Goal: Task Accomplishment & Management: Use online tool/utility

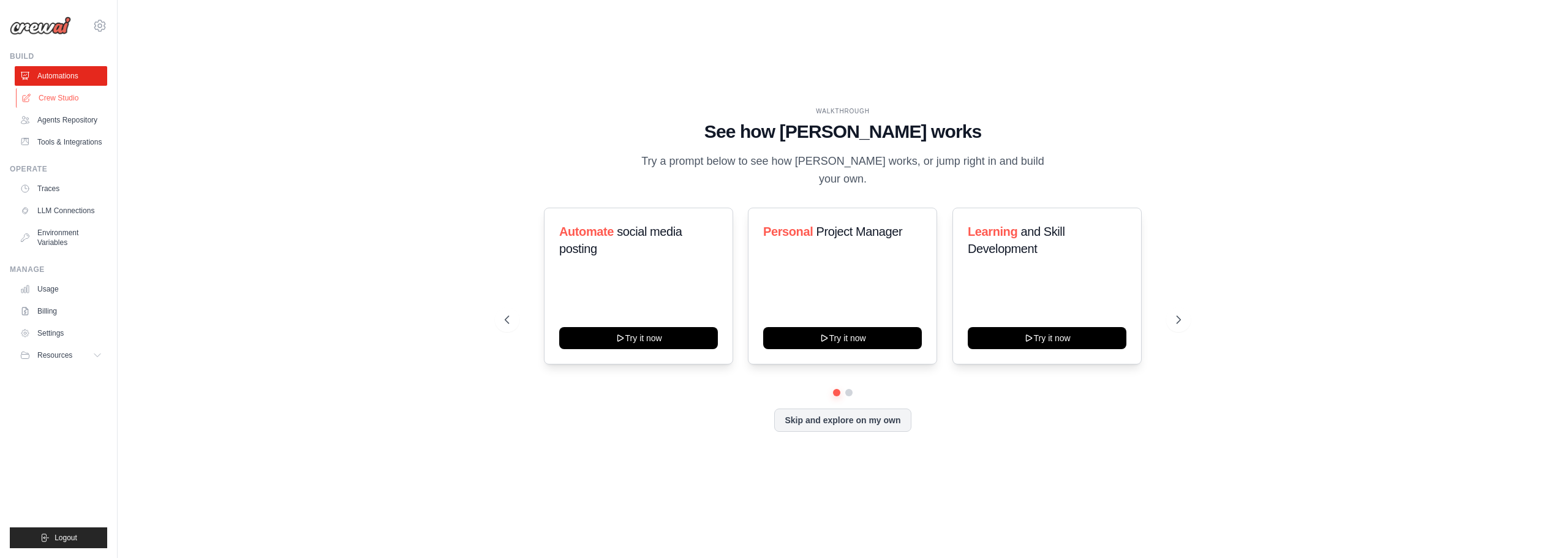
click at [63, 98] on link "Crew Studio" at bounding box center [62, 98] width 92 height 20
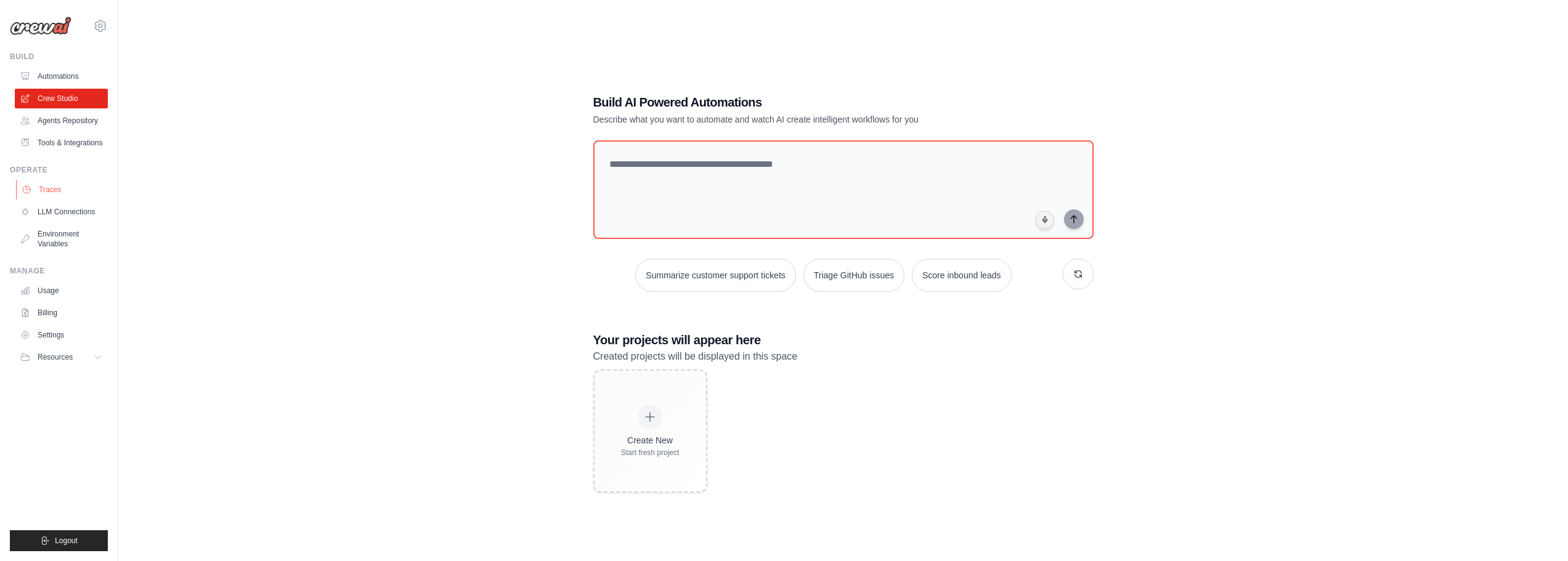
click at [61, 189] on link "Traces" at bounding box center [62, 190] width 93 height 20
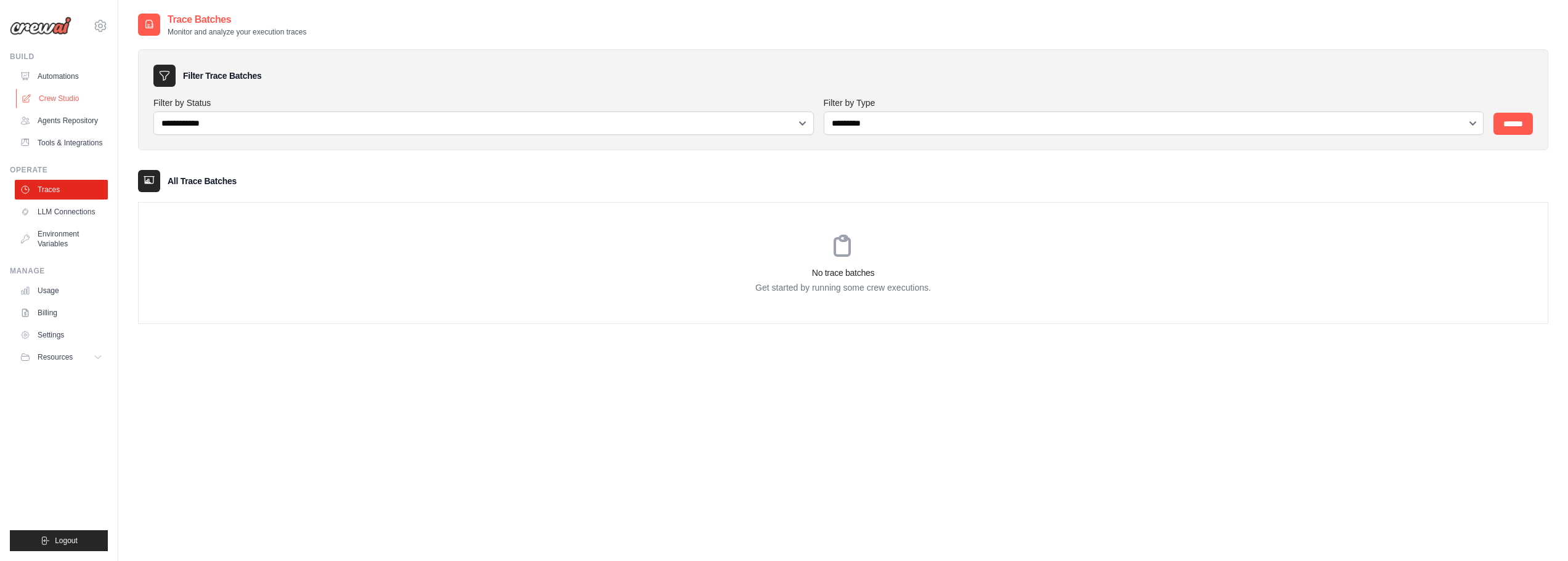
click at [82, 98] on link "Crew Studio" at bounding box center [62, 99] width 93 height 20
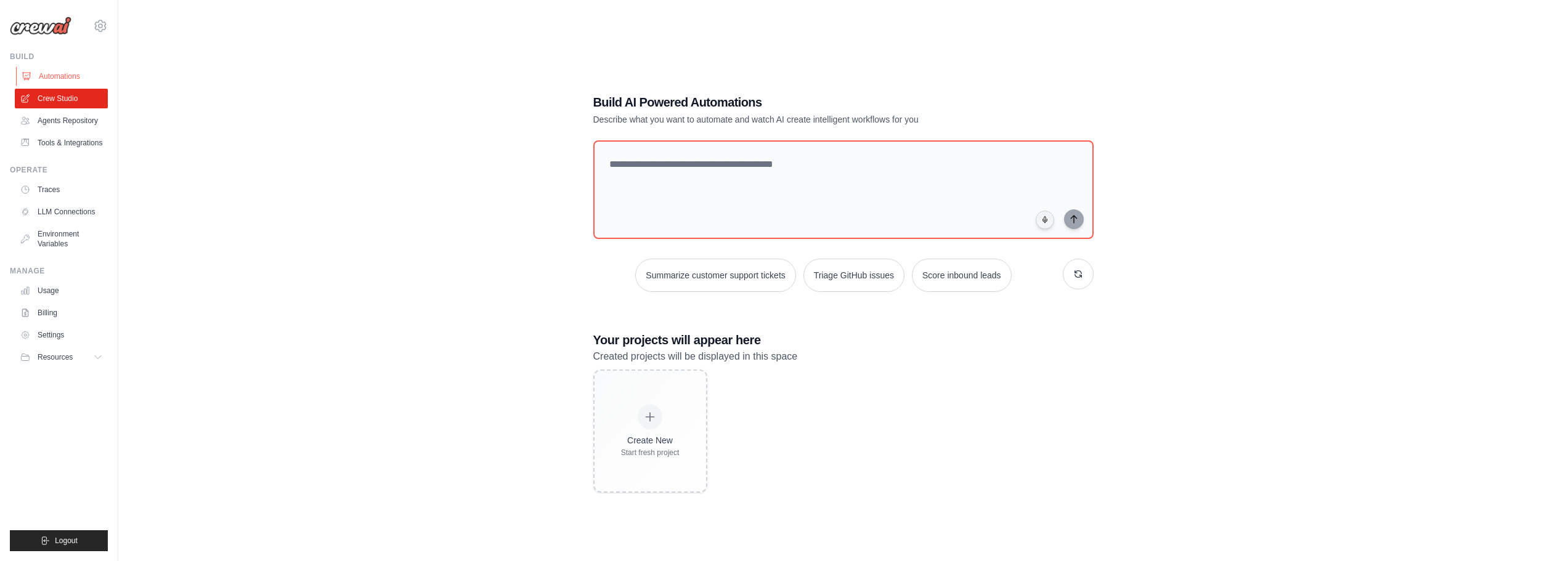
click at [65, 74] on link "Automations" at bounding box center [62, 76] width 93 height 20
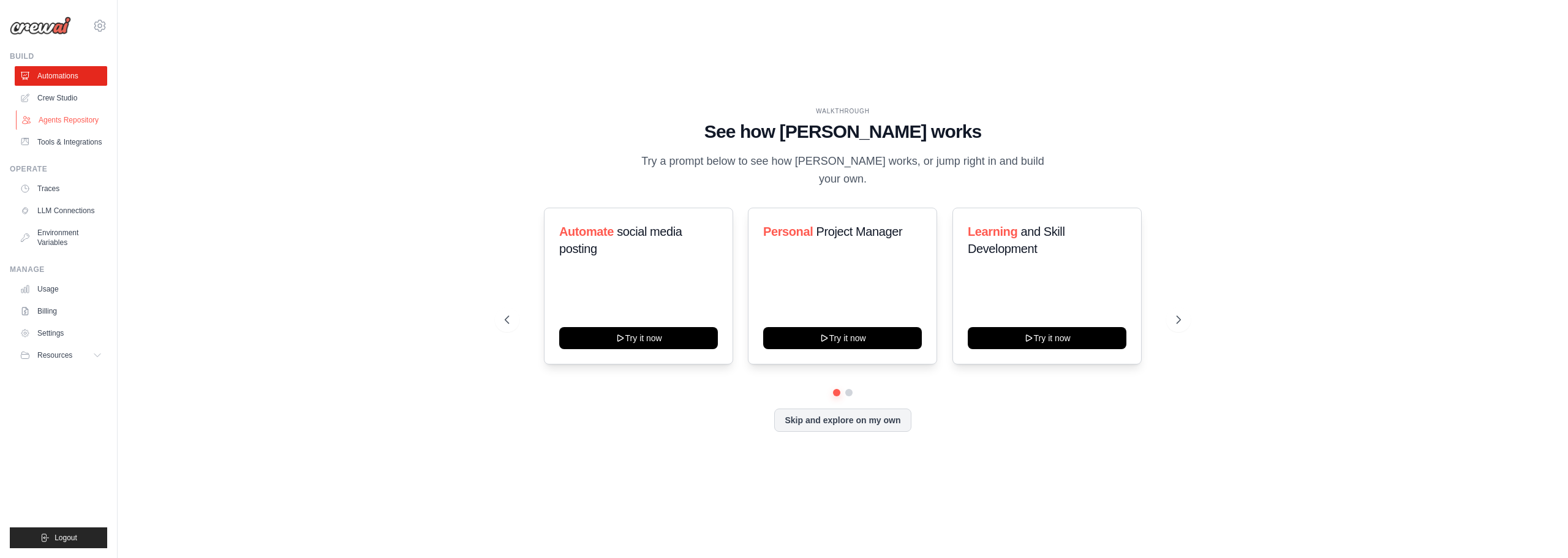
click at [80, 117] on link "Agents Repository" at bounding box center [62, 120] width 92 height 20
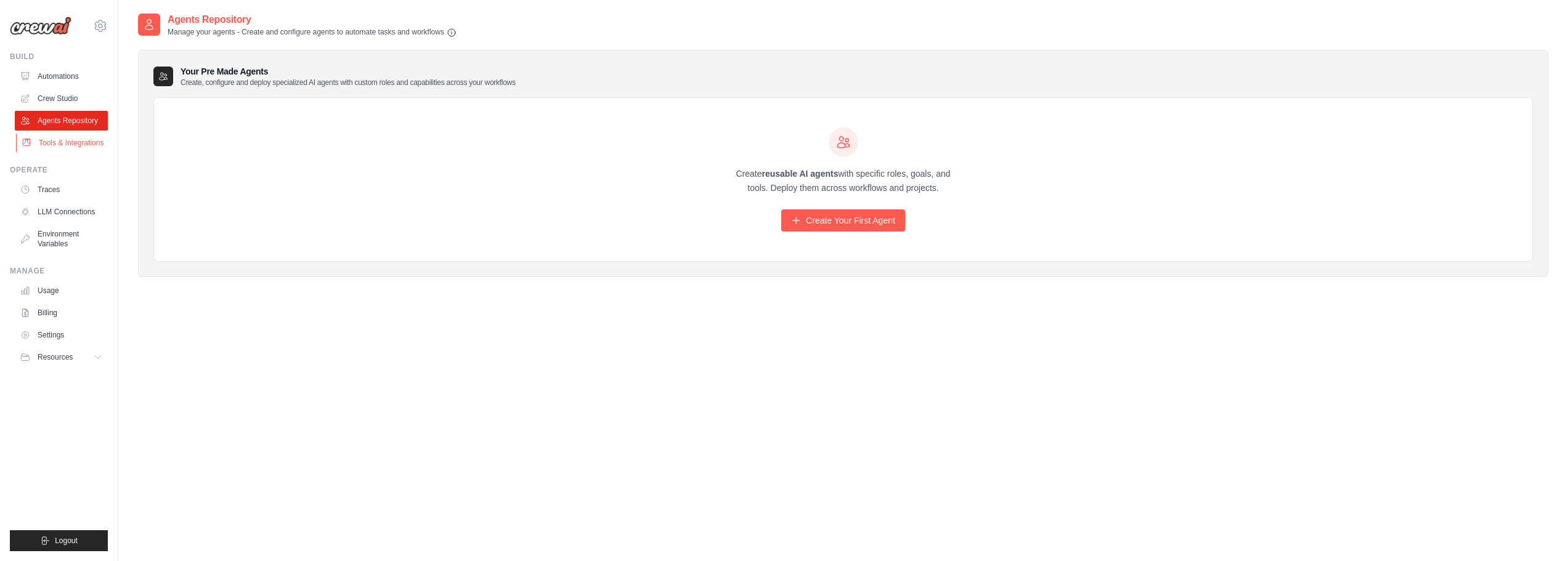
click at [86, 144] on link "Tools & Integrations" at bounding box center [62, 143] width 93 height 20
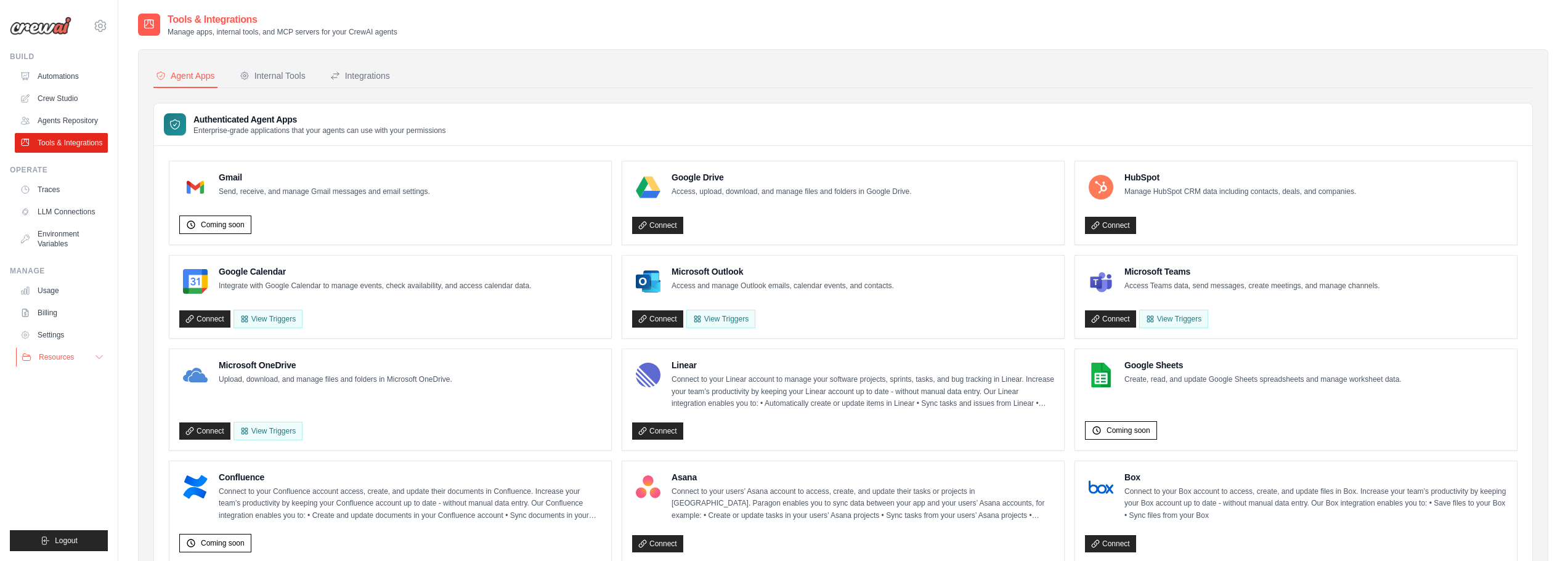
click at [84, 352] on button "Resources" at bounding box center [62, 357] width 93 height 20
click at [83, 354] on button "Resources" at bounding box center [62, 357] width 93 height 20
click at [61, 21] on img at bounding box center [41, 26] width 61 height 19
click at [109, 19] on div "bezerraescossia@gmail.com Settings Build Automations" at bounding box center [59, 280] width 118 height 561
click at [102, 24] on icon at bounding box center [100, 26] width 4 height 4
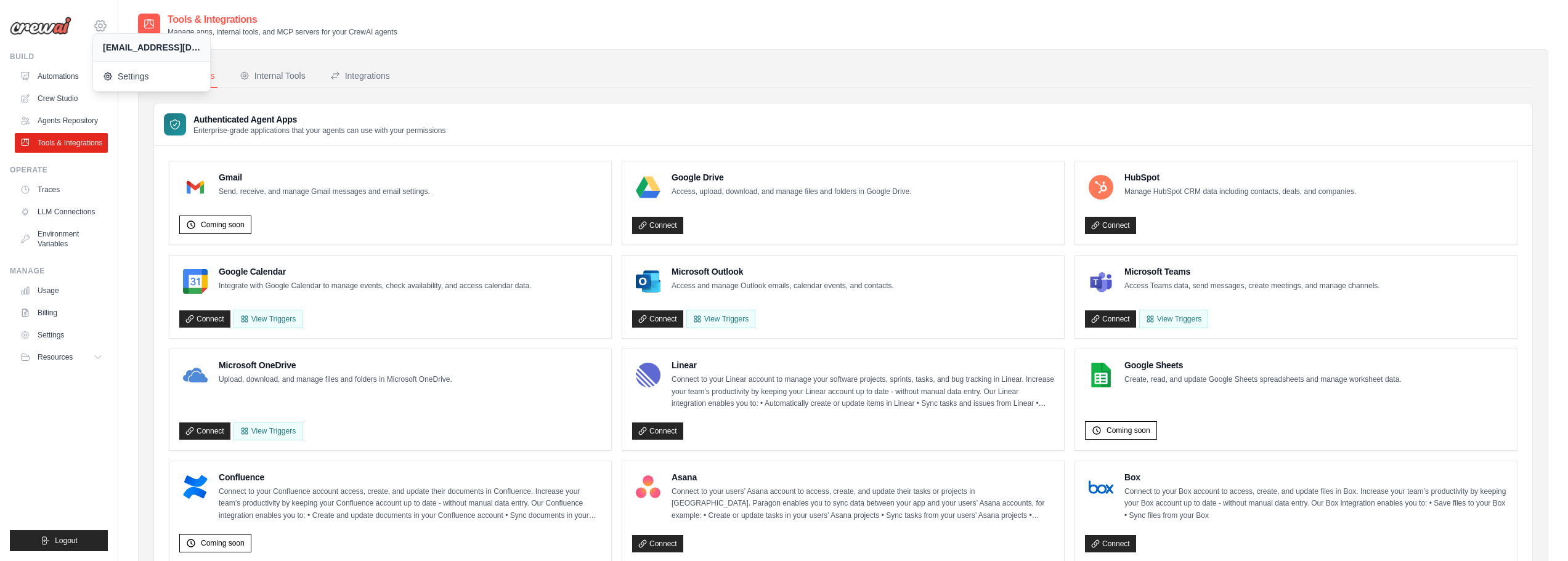
click at [102, 25] on icon at bounding box center [100, 26] width 15 height 15
click at [61, 29] on img at bounding box center [41, 26] width 61 height 19
click at [47, 24] on img at bounding box center [41, 26] width 61 height 19
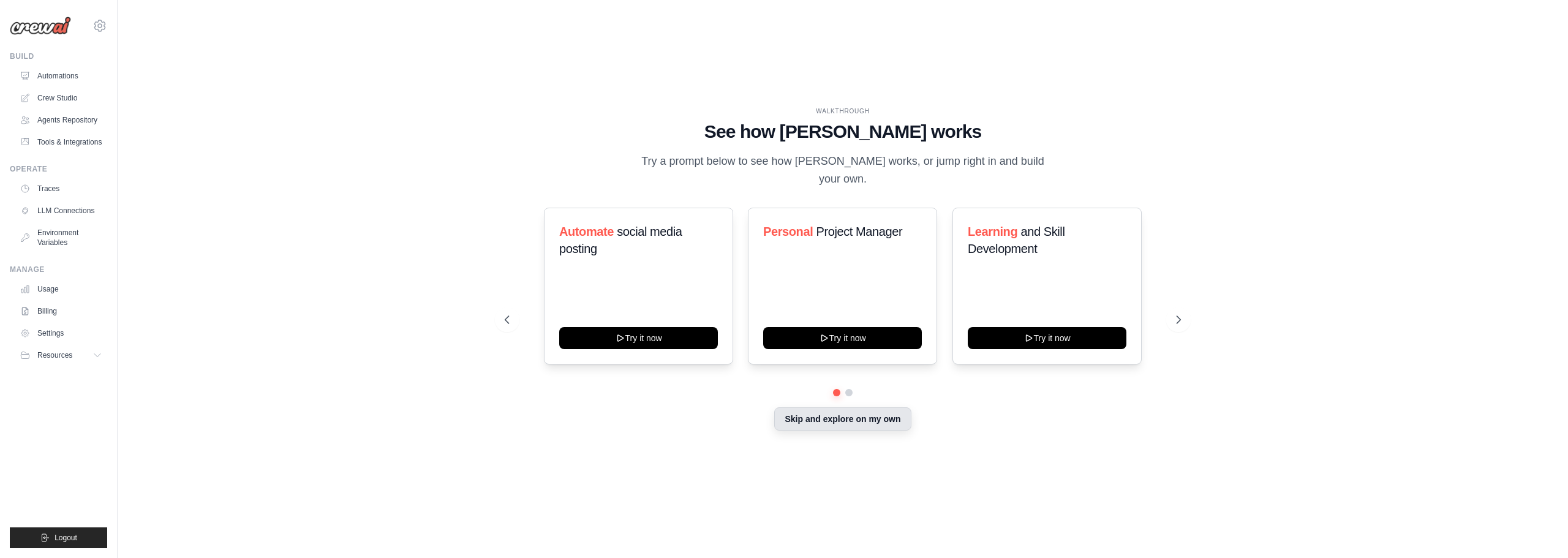
click at [868, 413] on button "Skip and explore on my own" at bounding box center [842, 419] width 136 height 23
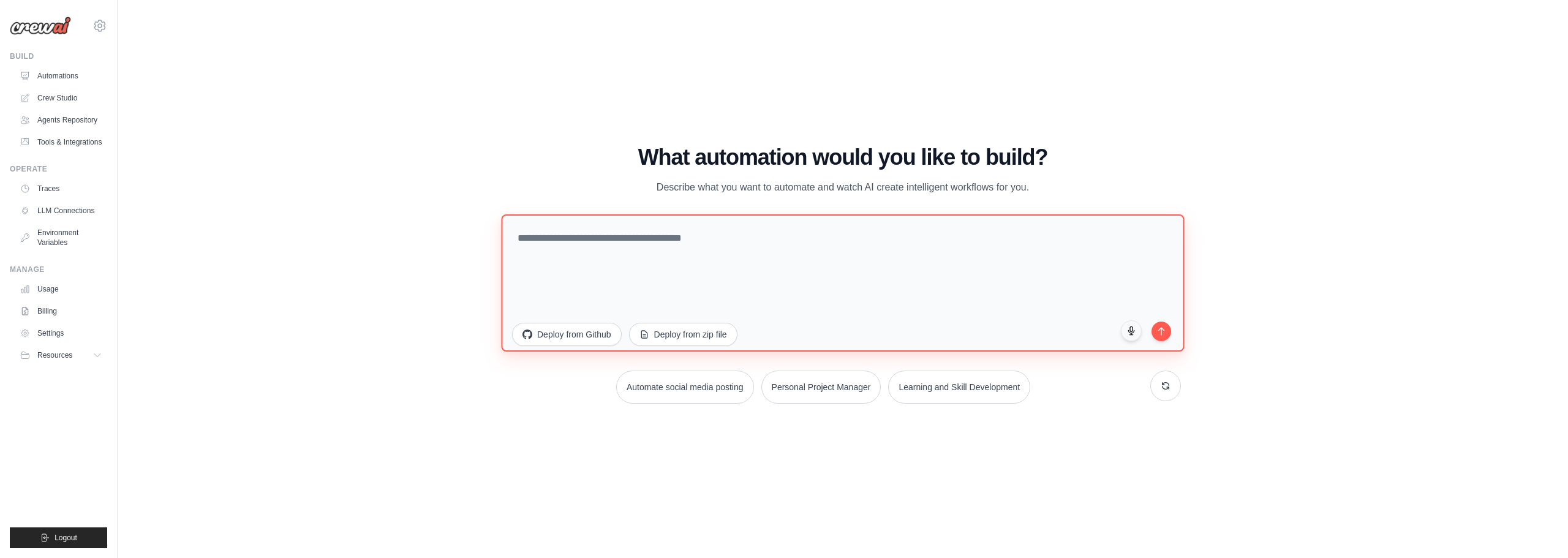
click at [705, 240] on textarea at bounding box center [842, 282] width 683 height 137
click at [590, 334] on button "Deploy from Github" at bounding box center [566, 332] width 110 height 23
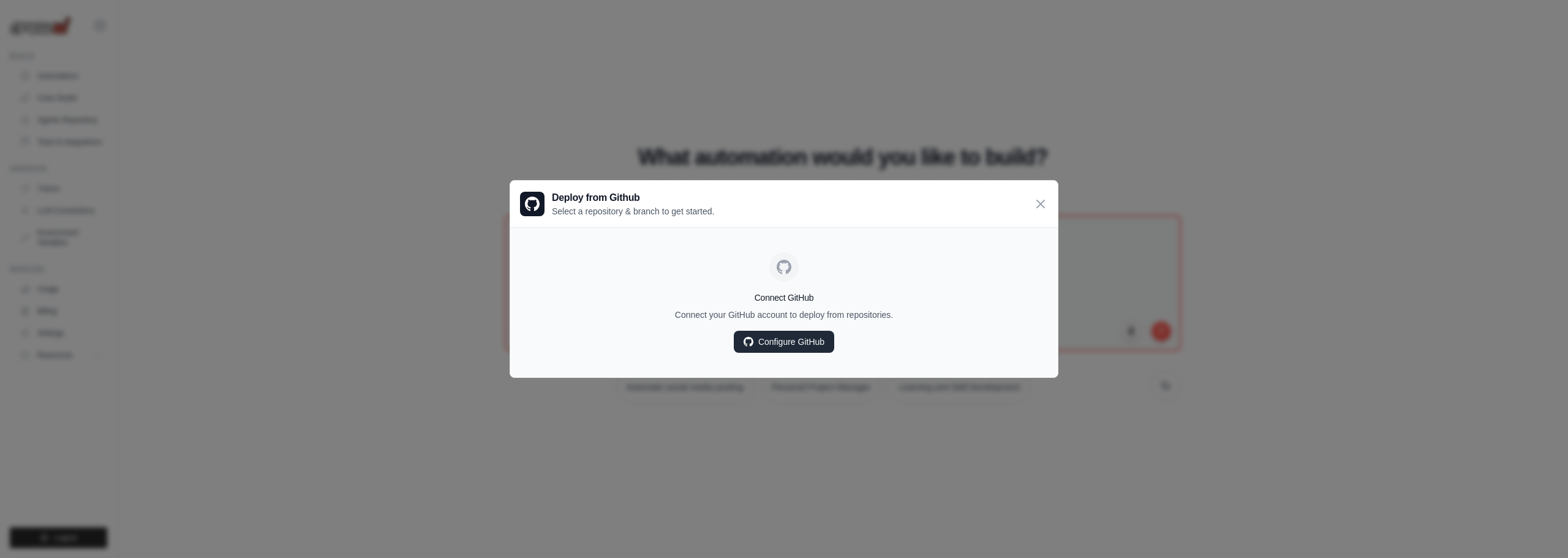
click at [805, 343] on link "Configure GitHub" at bounding box center [783, 341] width 100 height 22
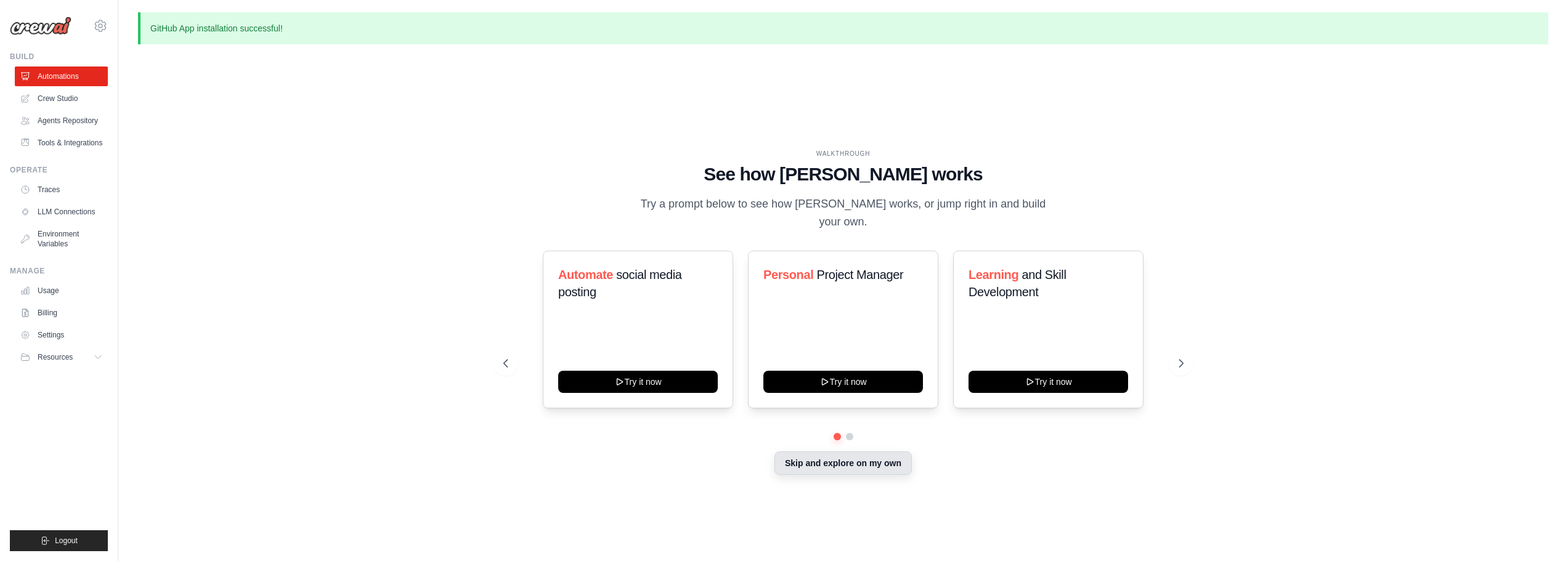
click at [804, 452] on button "Skip and explore on my own" at bounding box center [843, 463] width 137 height 24
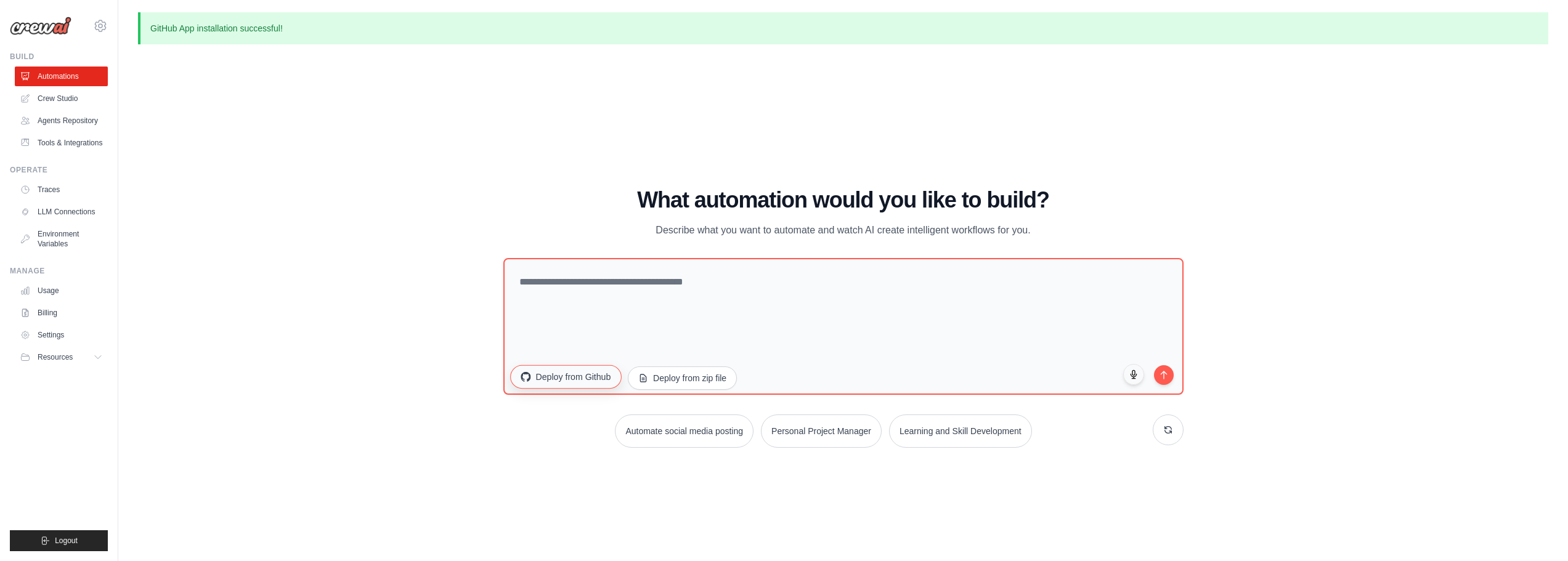
click at [608, 374] on button "Deploy from Github" at bounding box center [565, 376] width 111 height 24
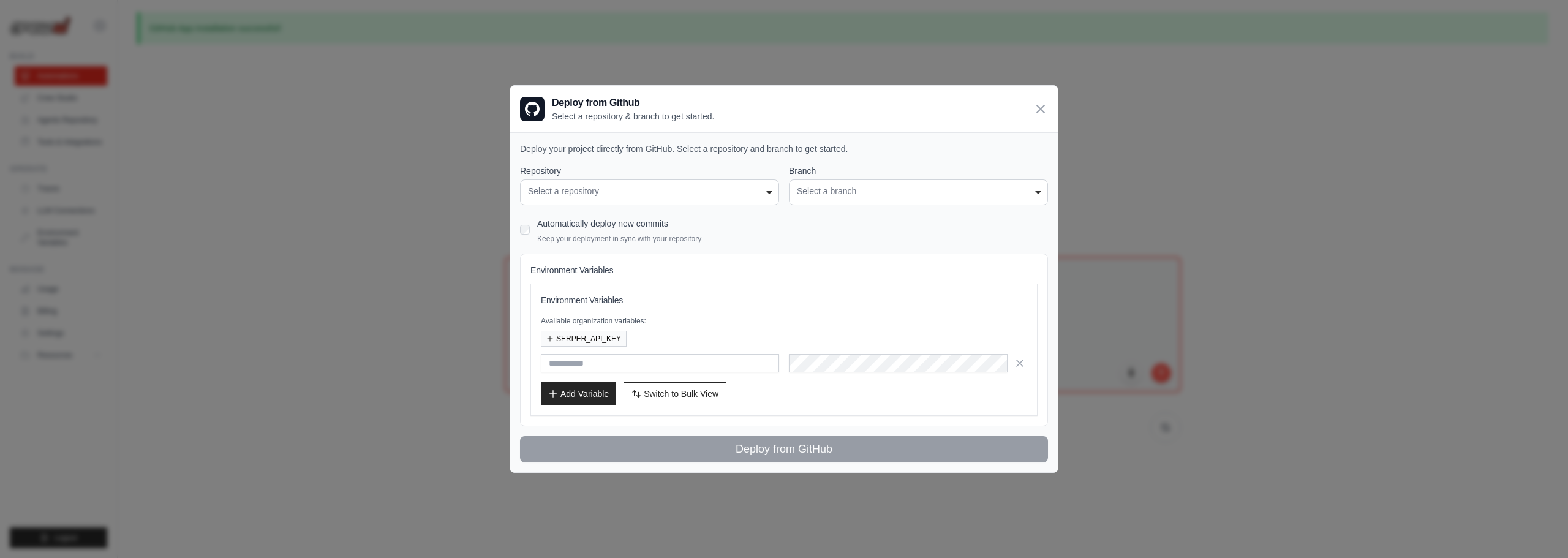
click at [660, 186] on div "Select a repository" at bounding box center [650, 191] width 243 height 13
click at [744, 190] on div "Select a repository" at bounding box center [650, 191] width 243 height 13
click at [776, 194] on div "**********" at bounding box center [649, 192] width 259 height 26
click at [766, 191] on div "Select a repository" at bounding box center [650, 191] width 243 height 13
click at [756, 189] on div "Select a repository" at bounding box center [650, 191] width 243 height 13
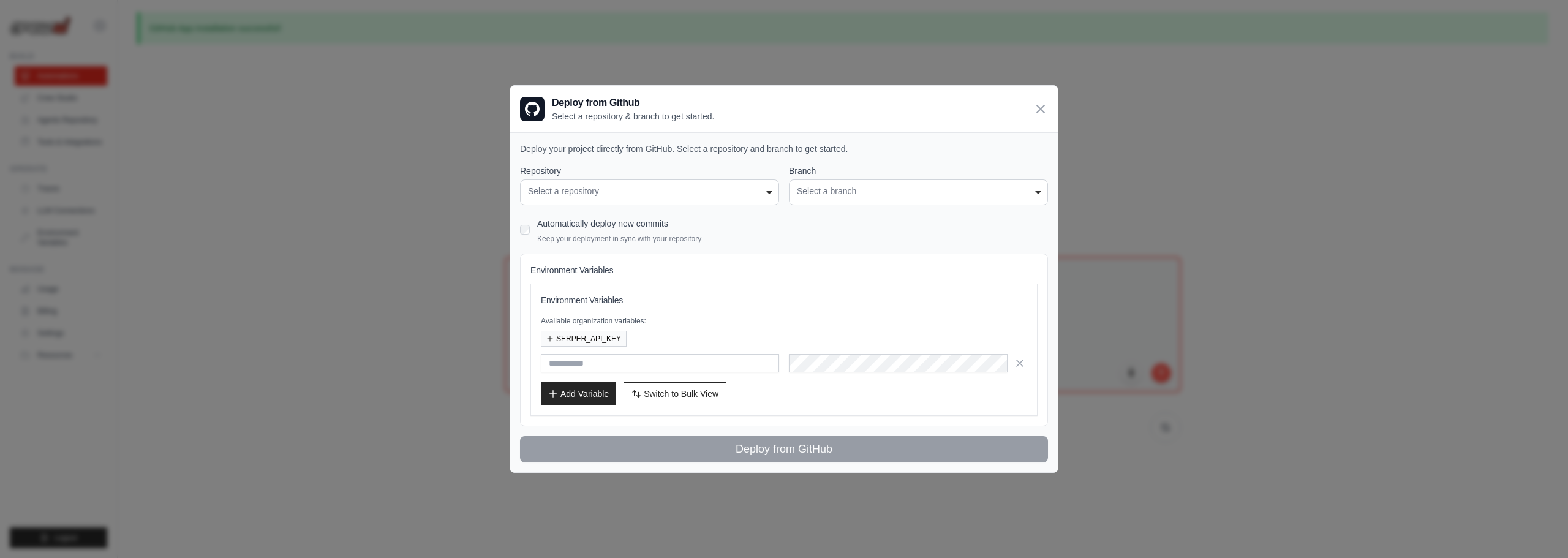
click at [756, 189] on div "Select a repository" at bounding box center [650, 191] width 243 height 13
click at [1041, 114] on icon at bounding box center [1040, 108] width 15 height 15
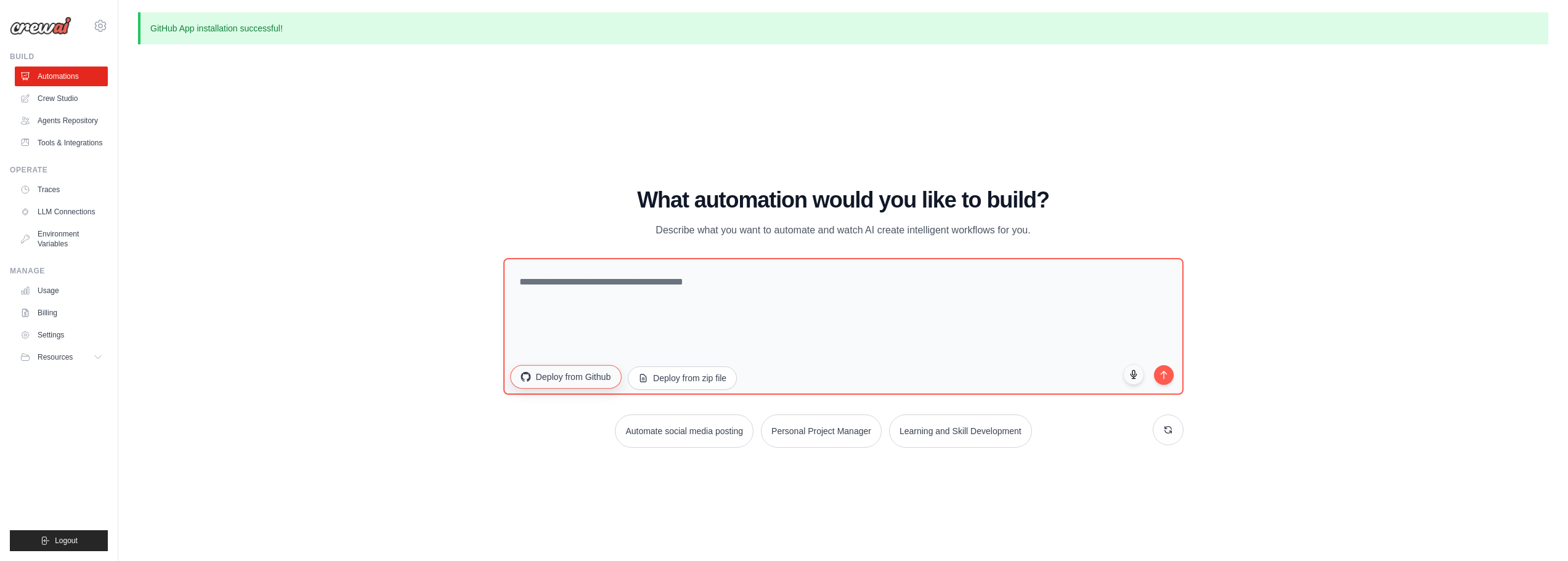
click at [586, 378] on button "Deploy from Github" at bounding box center [565, 376] width 111 height 24
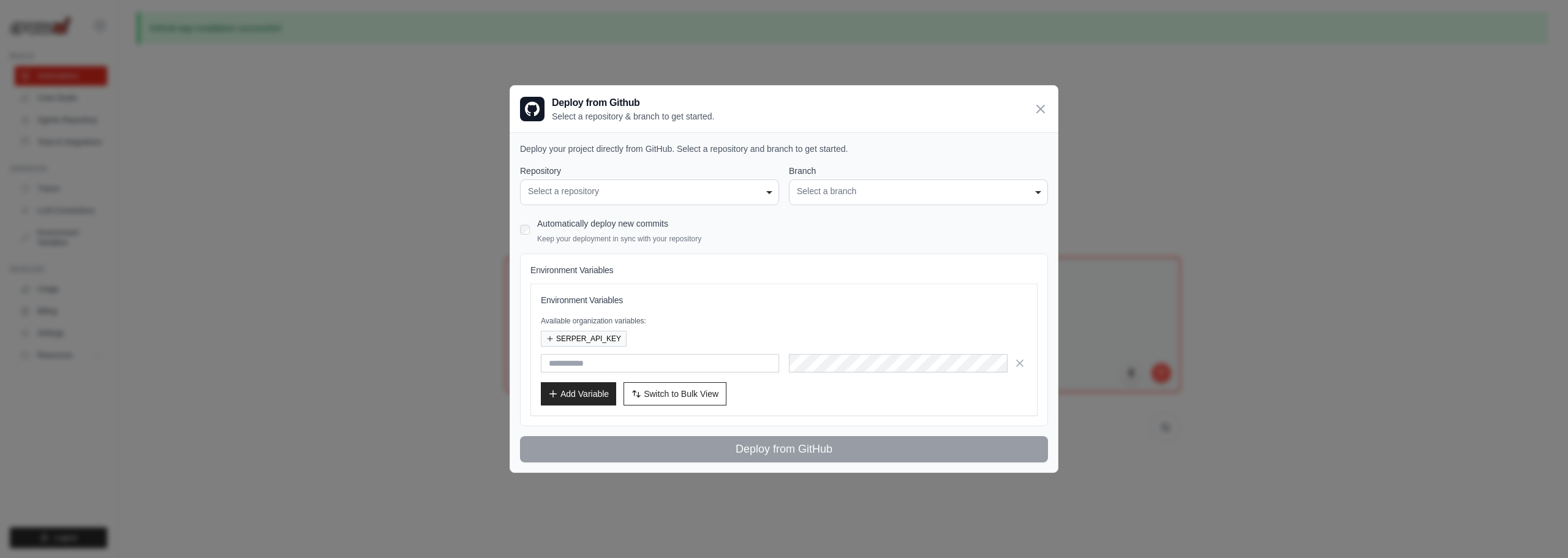
click at [607, 203] on div "**********" at bounding box center [649, 192] width 259 height 26
drag, startPoint x: 646, startPoint y: 196, endPoint x: 677, endPoint y: 202, distance: 31.6
click at [648, 197] on div "Select a repository" at bounding box center [650, 191] width 243 height 13
click at [719, 203] on div "**********" at bounding box center [649, 192] width 259 height 26
click at [720, 203] on div "**********" at bounding box center [649, 192] width 259 height 26
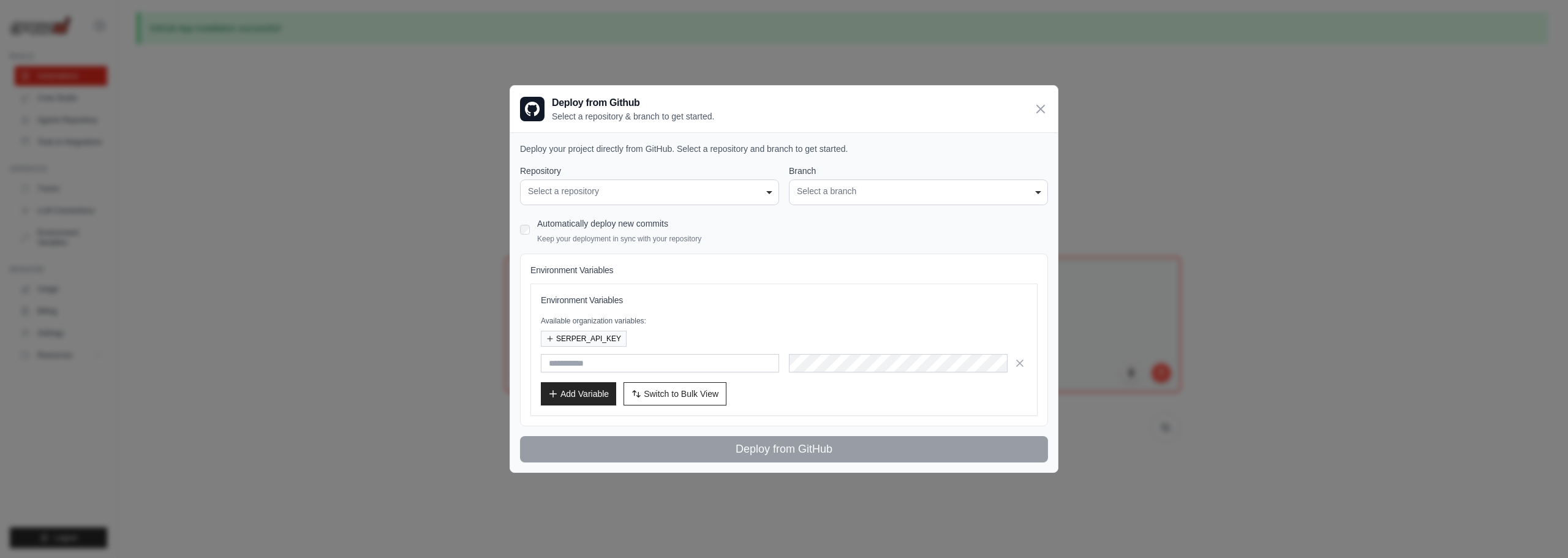
drag, startPoint x: 733, startPoint y: 201, endPoint x: 879, endPoint y: 186, distance: 146.8
click at [736, 201] on div "**********" at bounding box center [649, 192] width 259 height 26
click at [1029, 113] on div "Deploy from Github Select a repository & branch to get started." at bounding box center [784, 109] width 547 height 46
click at [1041, 107] on icon at bounding box center [1040, 108] width 15 height 15
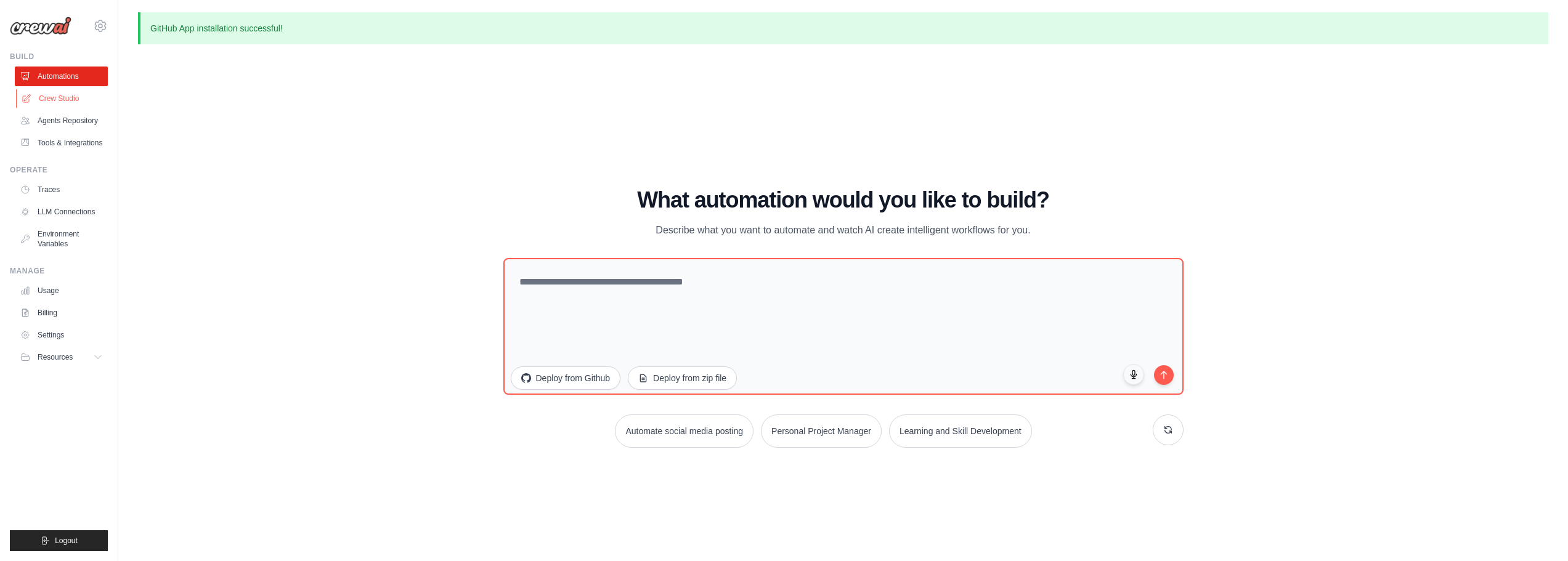
click at [74, 101] on link "Crew Studio" at bounding box center [62, 99] width 93 height 20
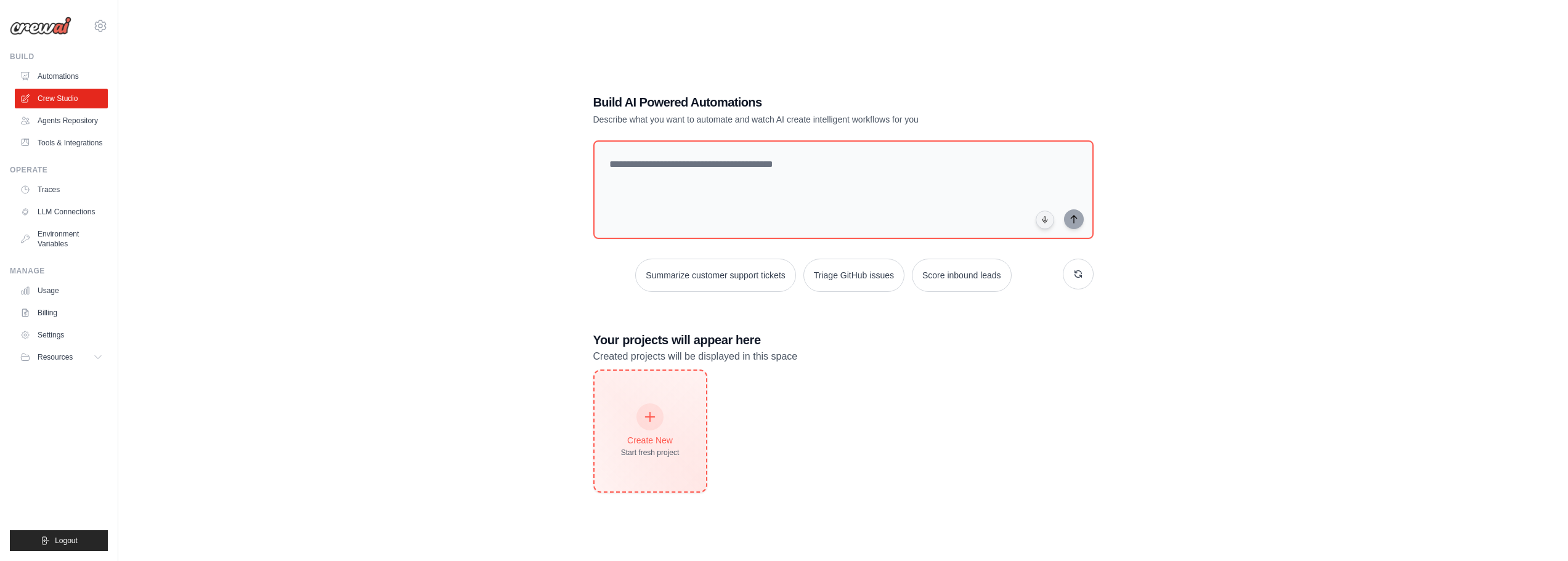
click at [691, 445] on div "Create New Start fresh project" at bounding box center [650, 431] width 112 height 121
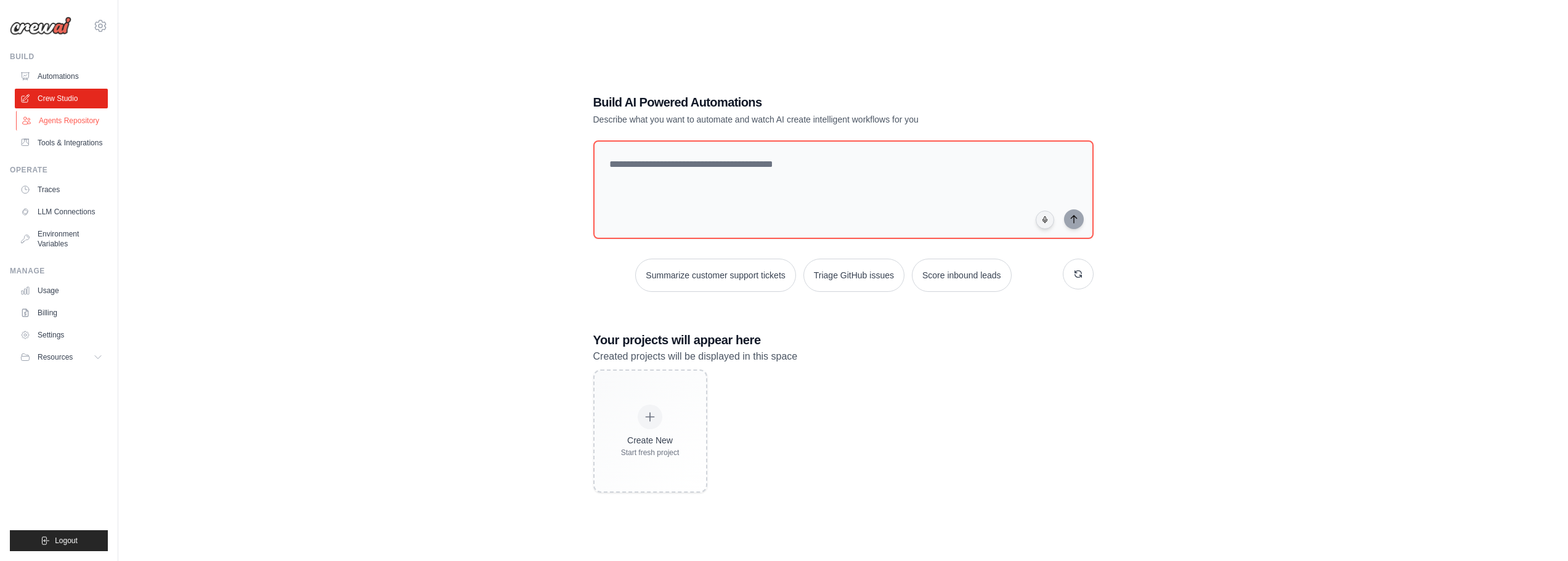
click at [77, 118] on link "Agents Repository" at bounding box center [62, 121] width 93 height 20
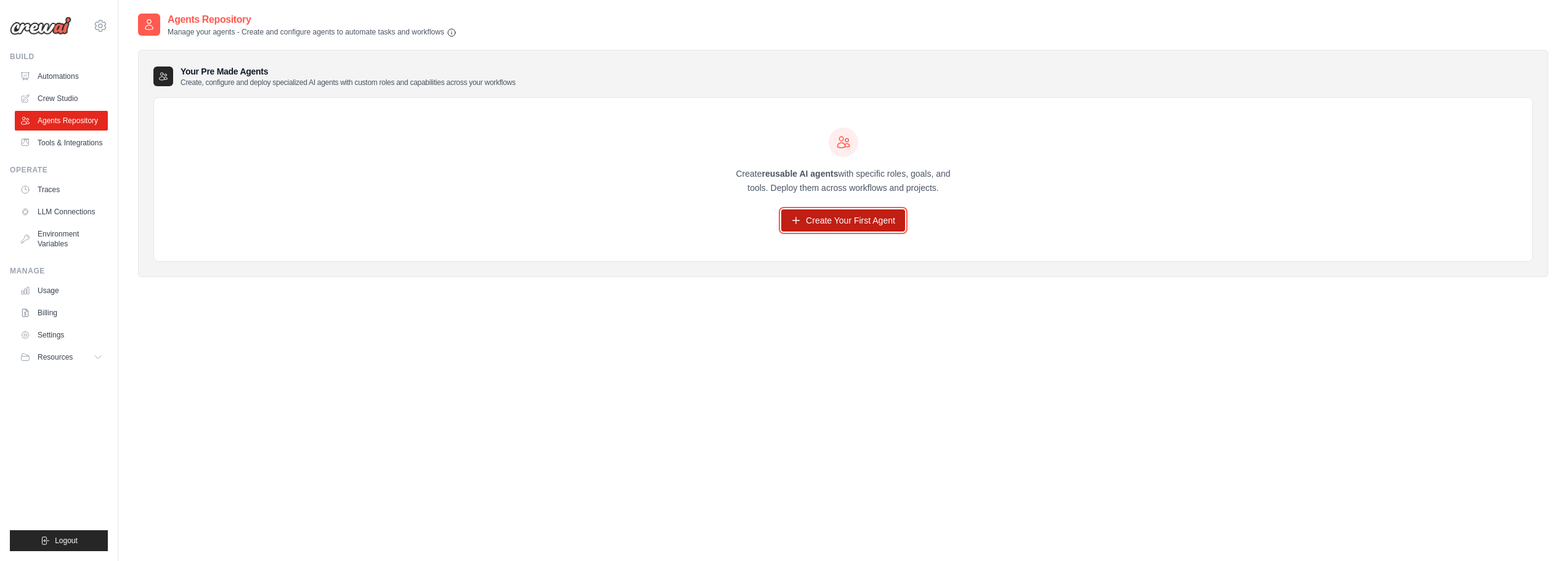
click at [837, 225] on link "Create Your First Agent" at bounding box center [842, 220] width 124 height 22
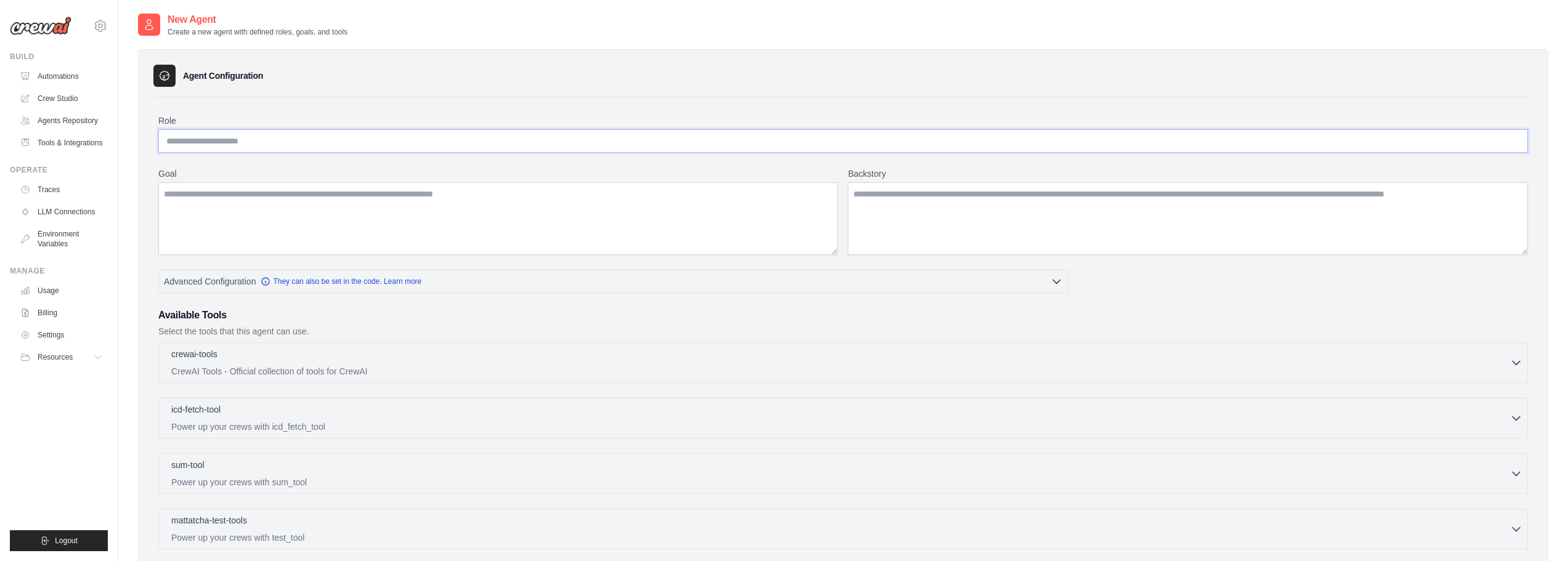
click at [255, 139] on input "Role" at bounding box center [842, 141] width 1369 height 24
click at [243, 111] on div "Role Goal Backstory Advanced Configuration They can also be set in the code. Le…" at bounding box center [843, 430] width 1379 height 665
click at [42, 144] on link "Tools & Integrations" at bounding box center [62, 143] width 93 height 20
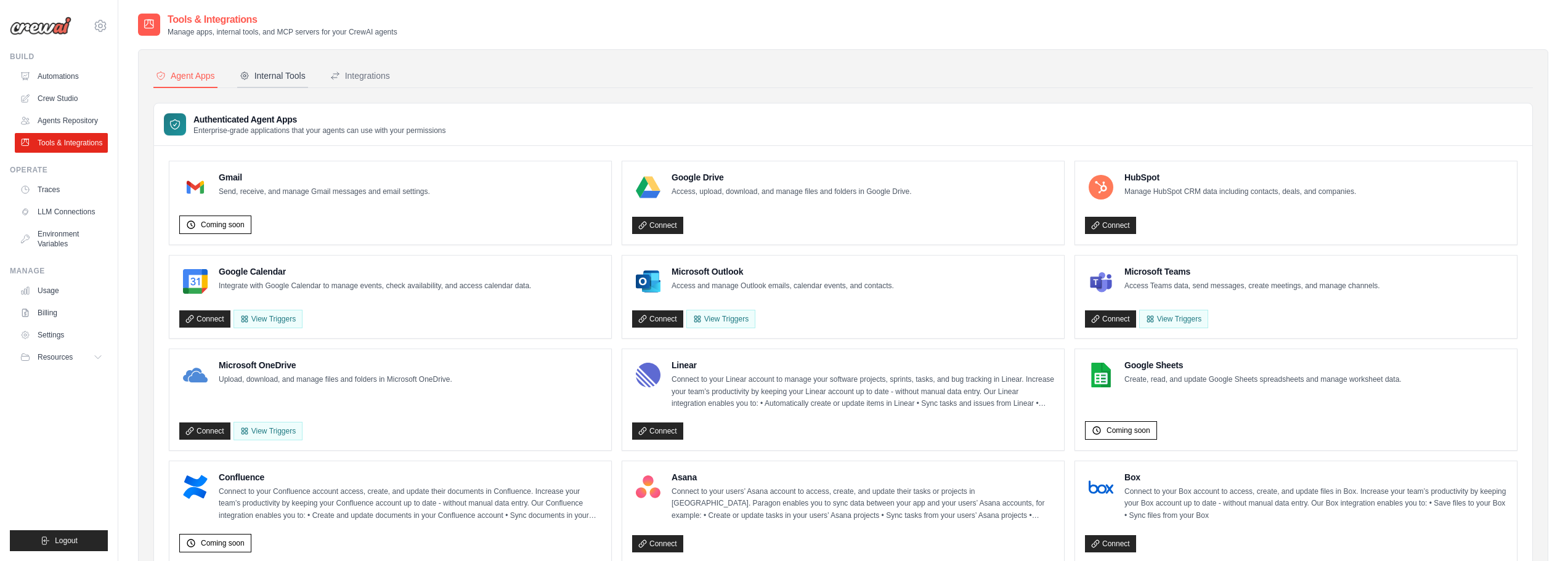
click at [266, 76] on div "Internal Tools" at bounding box center [272, 75] width 66 height 12
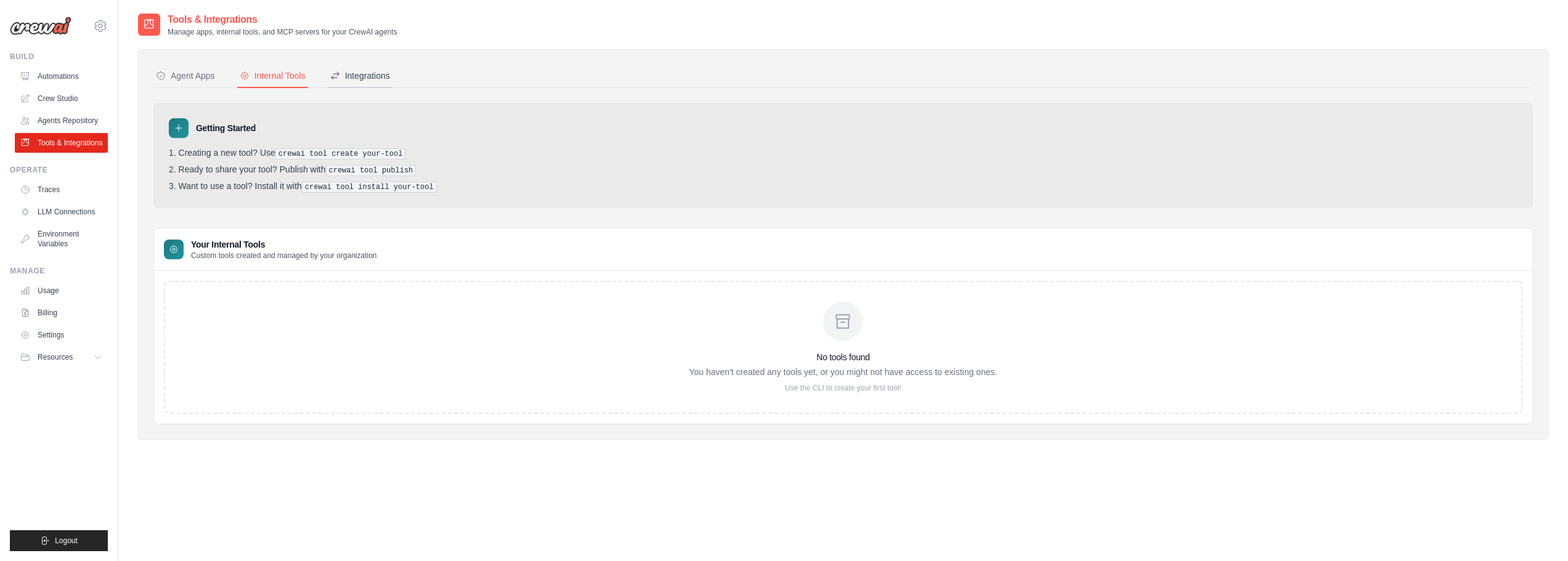
click at [358, 76] on div "Integrations" at bounding box center [360, 75] width 60 height 12
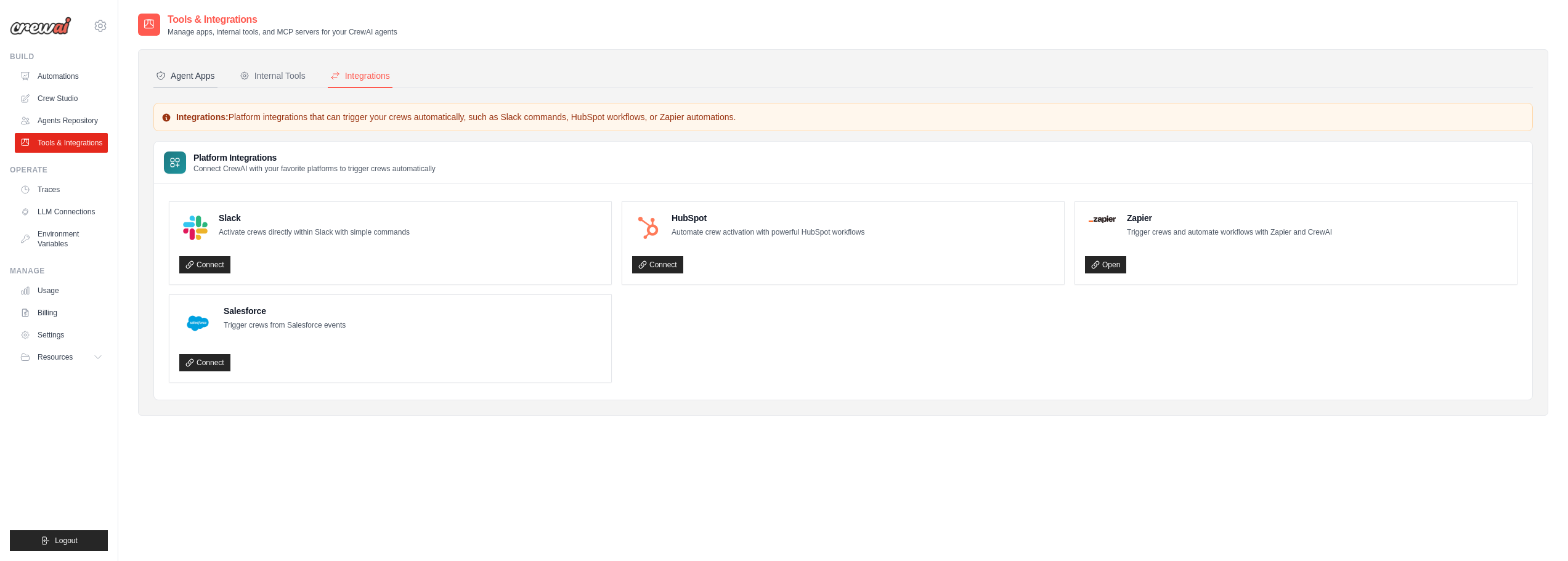
click at [204, 64] on button "Agent Apps" at bounding box center [186, 76] width 64 height 24
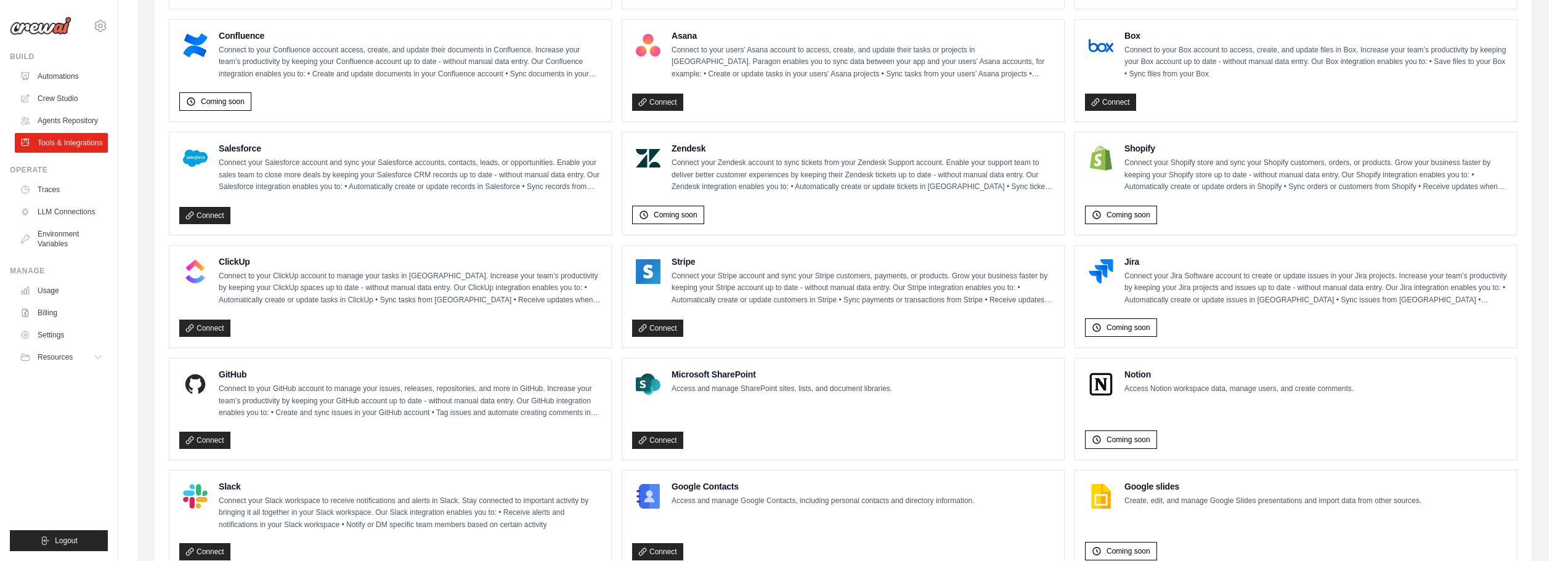
scroll to position [492, 0]
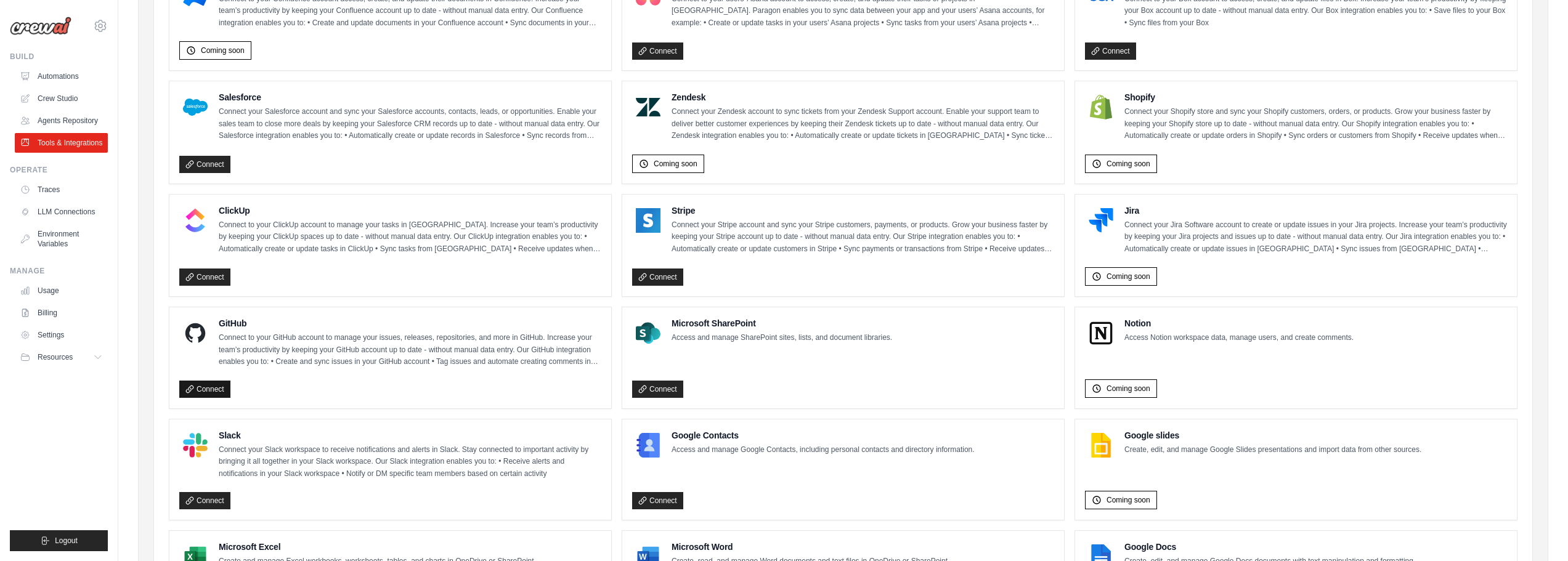
click at [212, 394] on link "Connect" at bounding box center [205, 389] width 51 height 17
click at [82, 77] on link "Automations" at bounding box center [62, 76] width 93 height 20
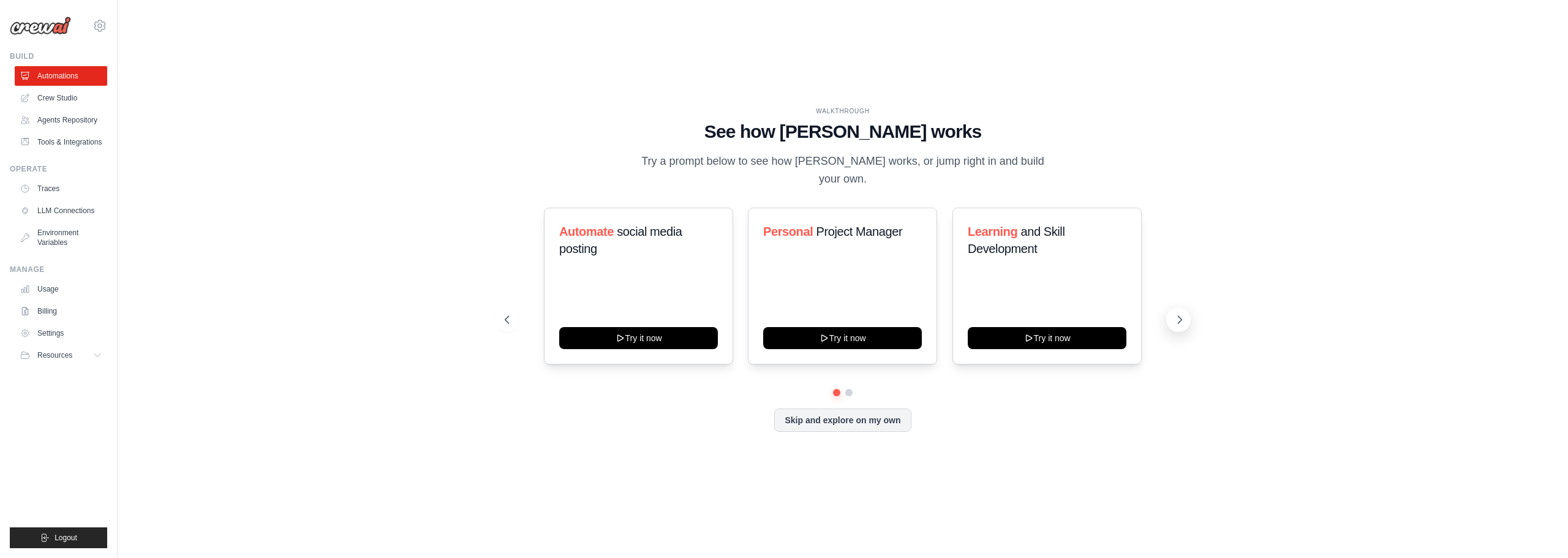
click at [1191, 313] on div "WALKTHROUGH See how CrewAI works Try a prompt below to see how CrewAI works, or…" at bounding box center [842, 279] width 706 height 345
click at [1179, 316] on icon at bounding box center [1179, 319] width 12 height 12
click at [864, 415] on button "Skip and explore on my own" at bounding box center [842, 419] width 136 height 23
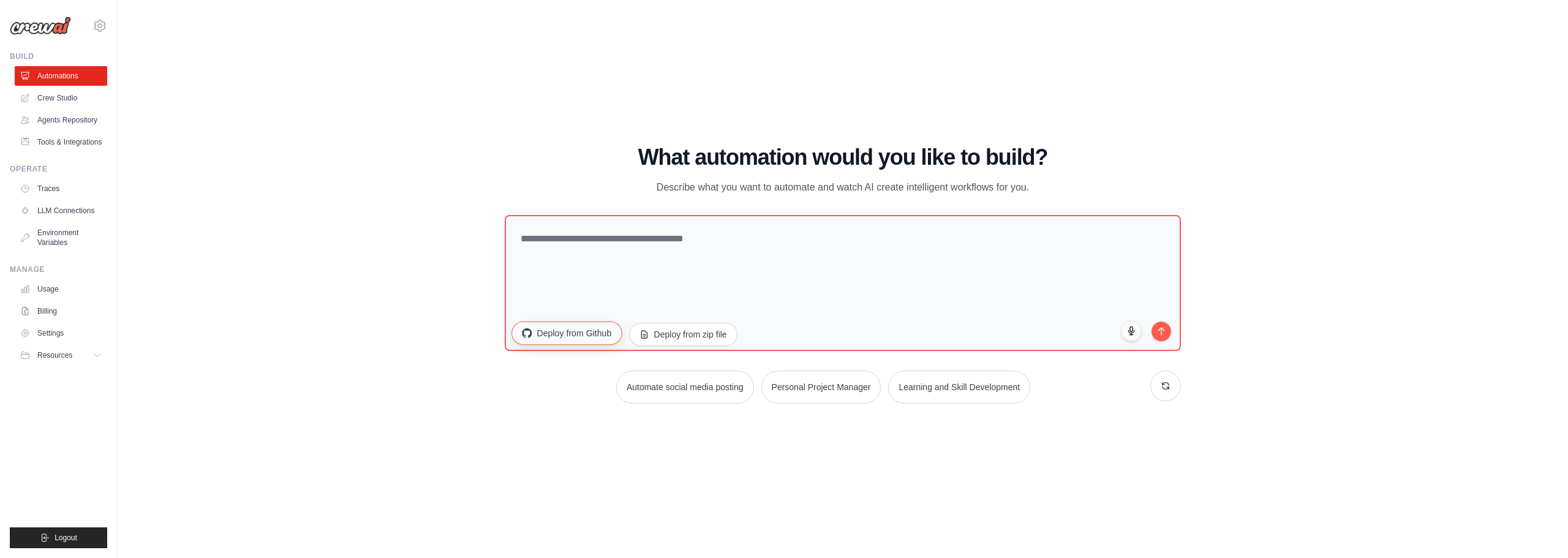
click at [578, 332] on button "Deploy from Github" at bounding box center [566, 332] width 110 height 23
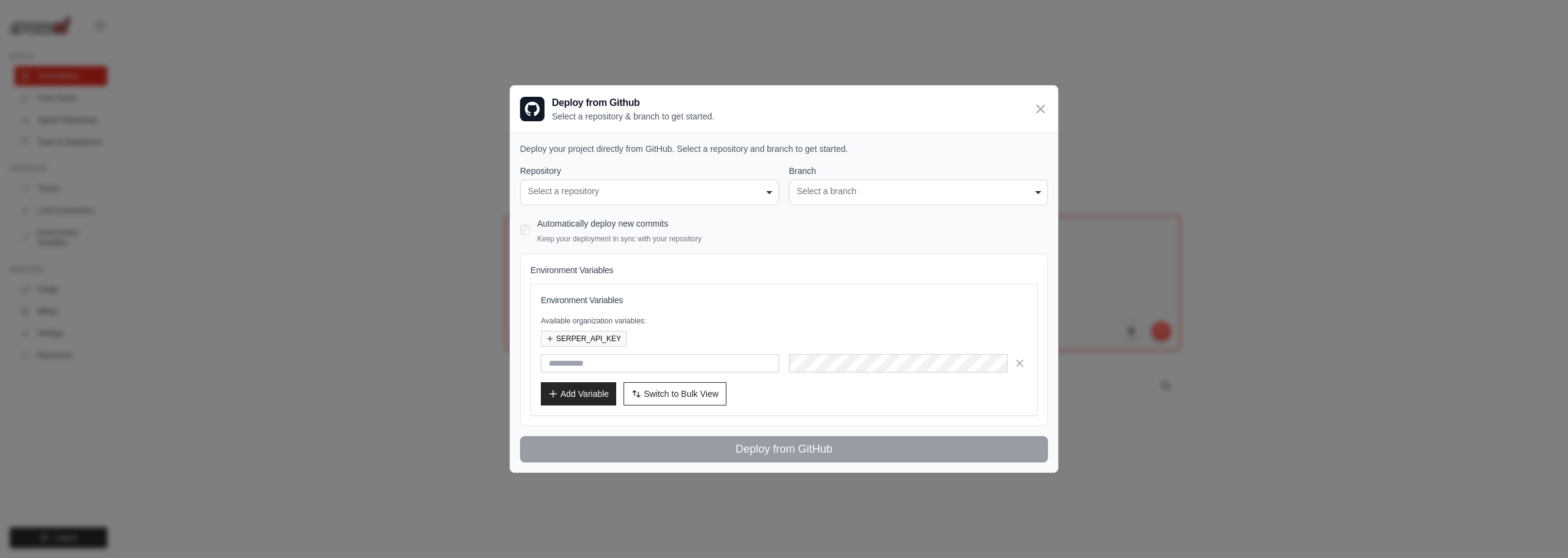
click at [638, 183] on div "**********" at bounding box center [649, 192] width 259 height 26
click at [639, 183] on div "**********" at bounding box center [649, 192] width 259 height 26
drag, startPoint x: 746, startPoint y: 194, endPoint x: 763, endPoint y: 197, distance: 17.3
click at [747, 195] on div "Select a repository" at bounding box center [650, 191] width 243 height 13
drag, startPoint x: 763, startPoint y: 197, endPoint x: 867, endPoint y: 200, distance: 104.0
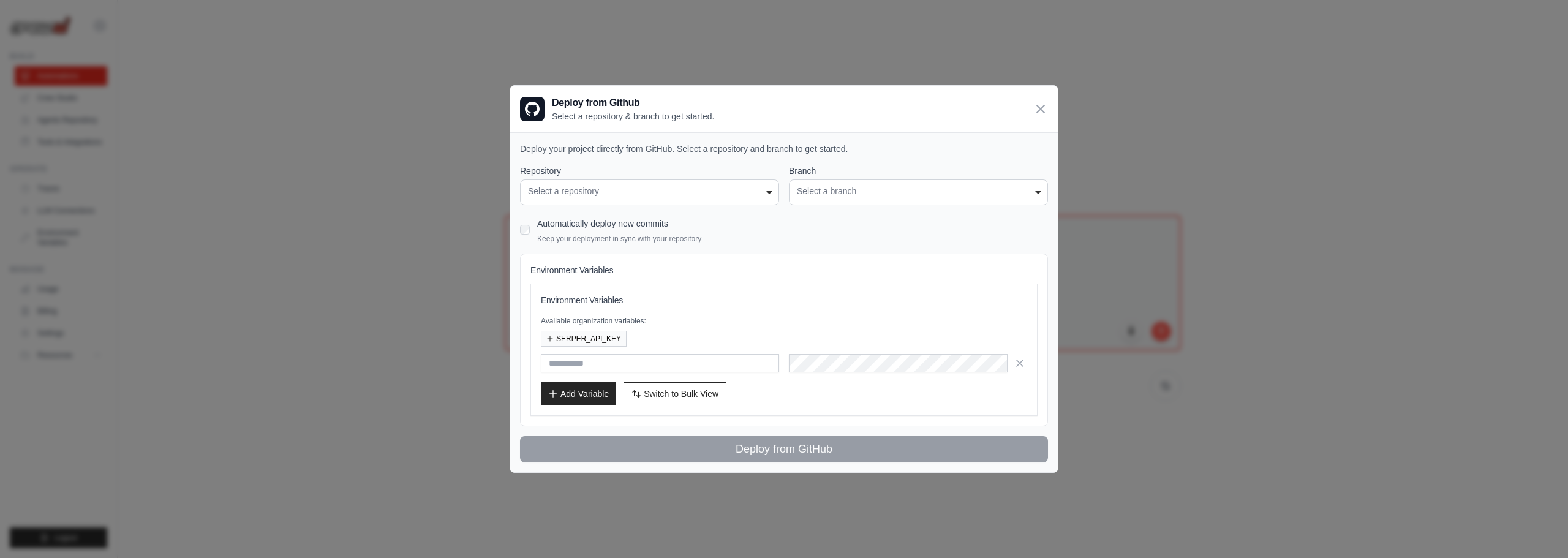
click at [763, 197] on div "Select a repository" at bounding box center [650, 191] width 243 height 13
click at [883, 200] on div "**********" at bounding box center [918, 192] width 259 height 26
click at [1038, 114] on icon at bounding box center [1040, 108] width 15 height 15
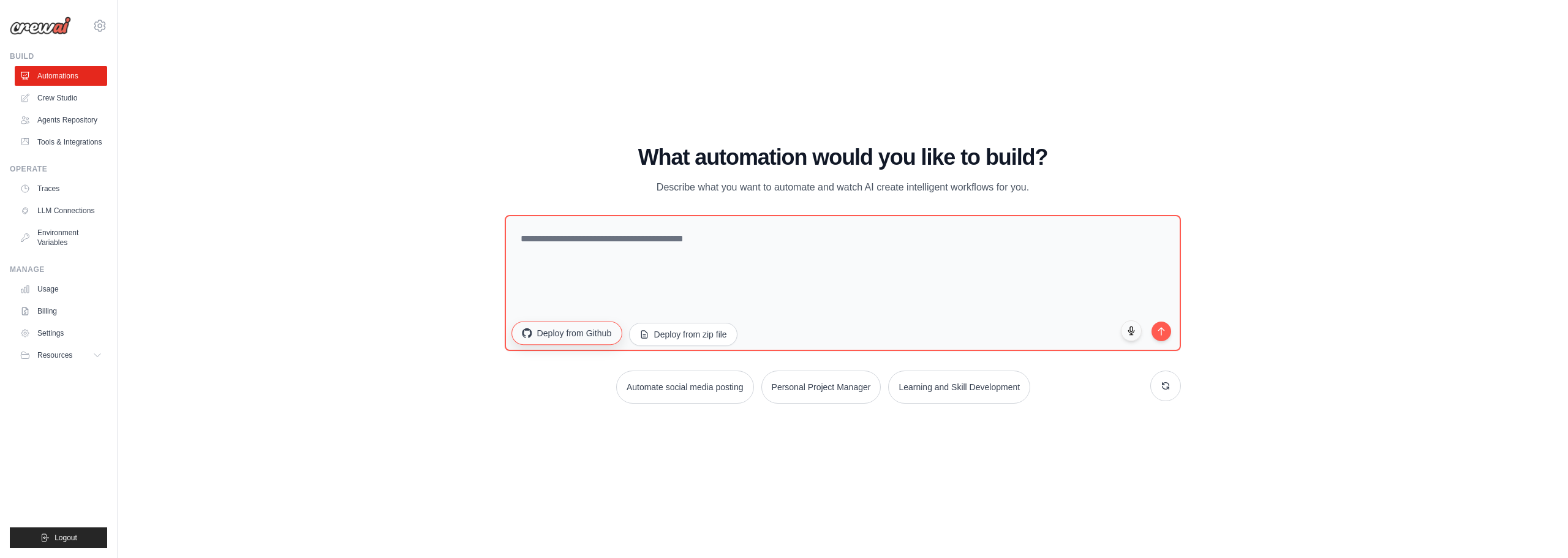
click at [552, 333] on button "Deploy from Github" at bounding box center [566, 332] width 110 height 23
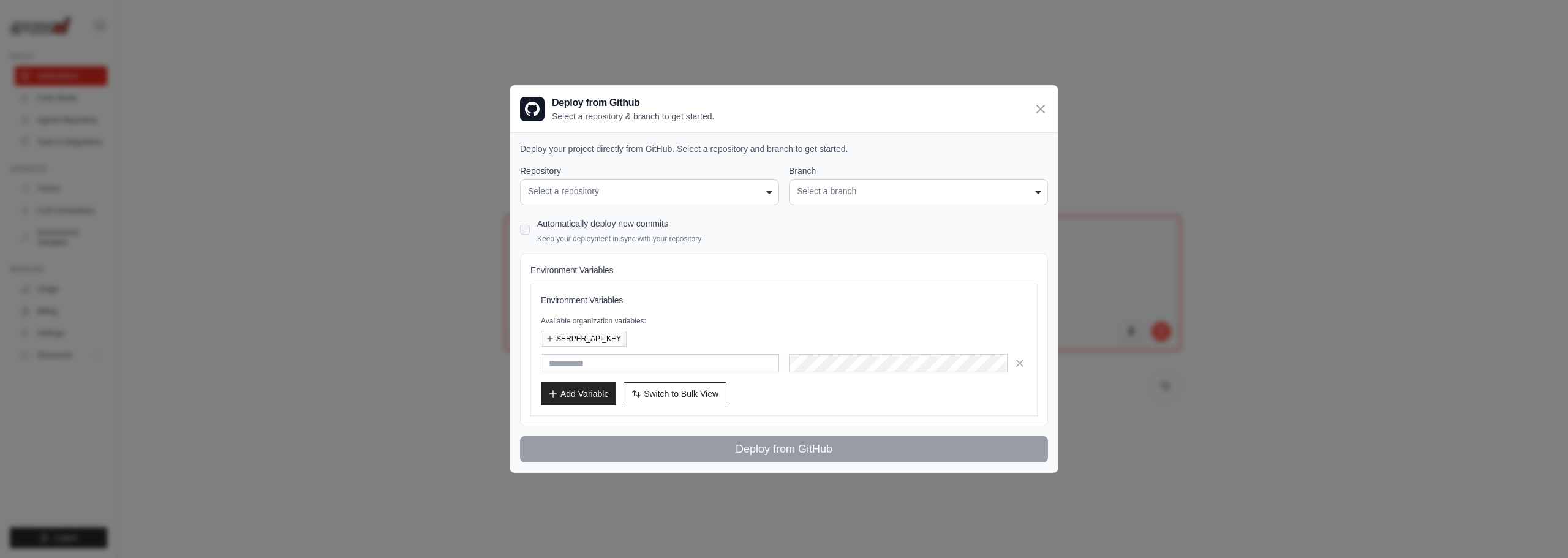
click at [625, 186] on div "Select a repository" at bounding box center [650, 191] width 243 height 13
drag, startPoint x: 841, startPoint y: 191, endPoint x: 864, endPoint y: 195, distance: 23.3
click at [842, 191] on div "Select a branch" at bounding box center [918, 191] width 243 height 13
click at [559, 230] on div "Automatically deploy new commits Keep your deployment in sync with your reposit…" at bounding box center [619, 229] width 164 height 28
click at [533, 230] on div "Automatically deploy new commits Keep your deployment in sync with your reposit…" at bounding box center [783, 229] width 528 height 28
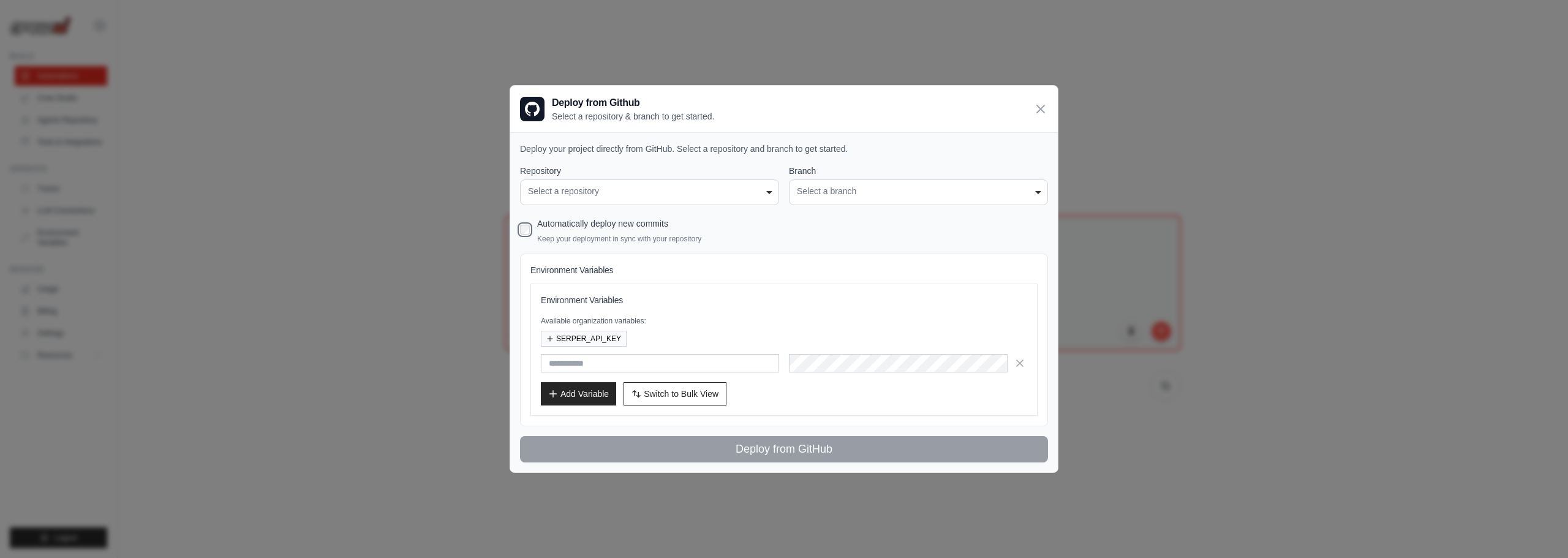
click at [648, 201] on div "**********" at bounding box center [649, 192] width 259 height 26
click at [658, 193] on div "Select a repository" at bounding box center [650, 191] width 243 height 13
click at [547, 276] on h4 "Environment Variables" at bounding box center [783, 269] width 507 height 12
click at [595, 347] on div "Environment Variables Available organization variables: SERPER_API_KEY Add Vari…" at bounding box center [784, 350] width 486 height 112
click at [599, 359] on input "text" at bounding box center [660, 363] width 238 height 18
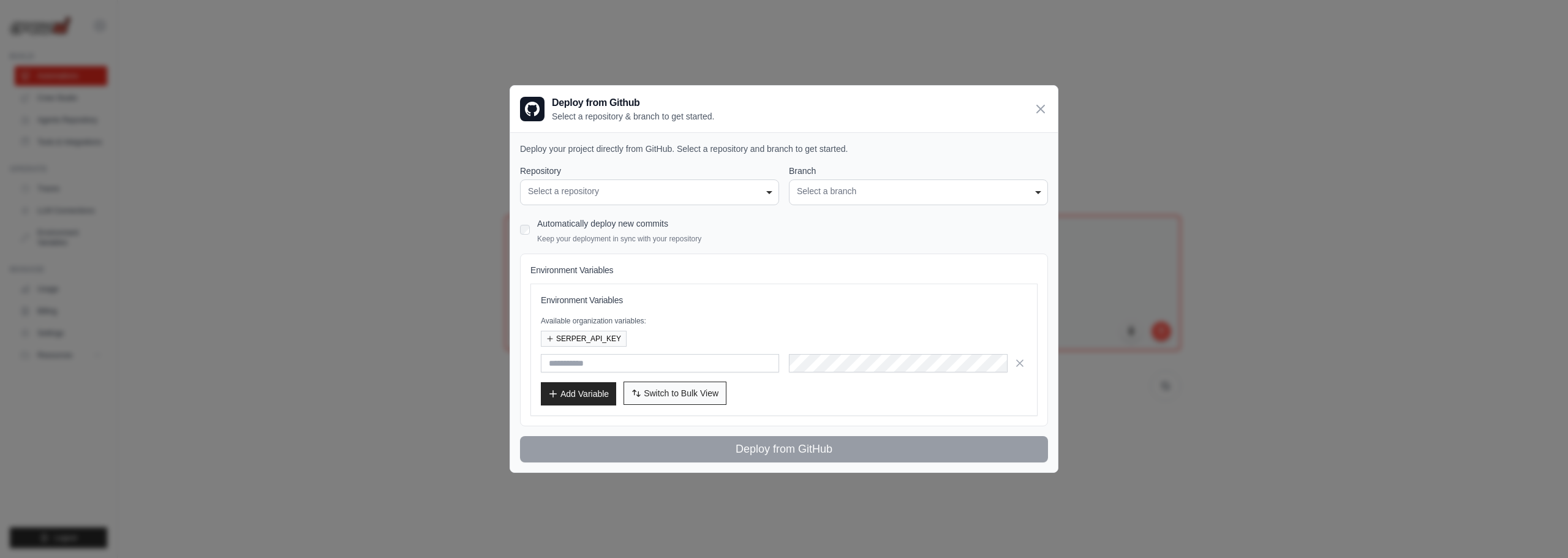
click at [672, 399] on button "Switch to Bulk View Switch to Table View" at bounding box center [675, 393] width 103 height 23
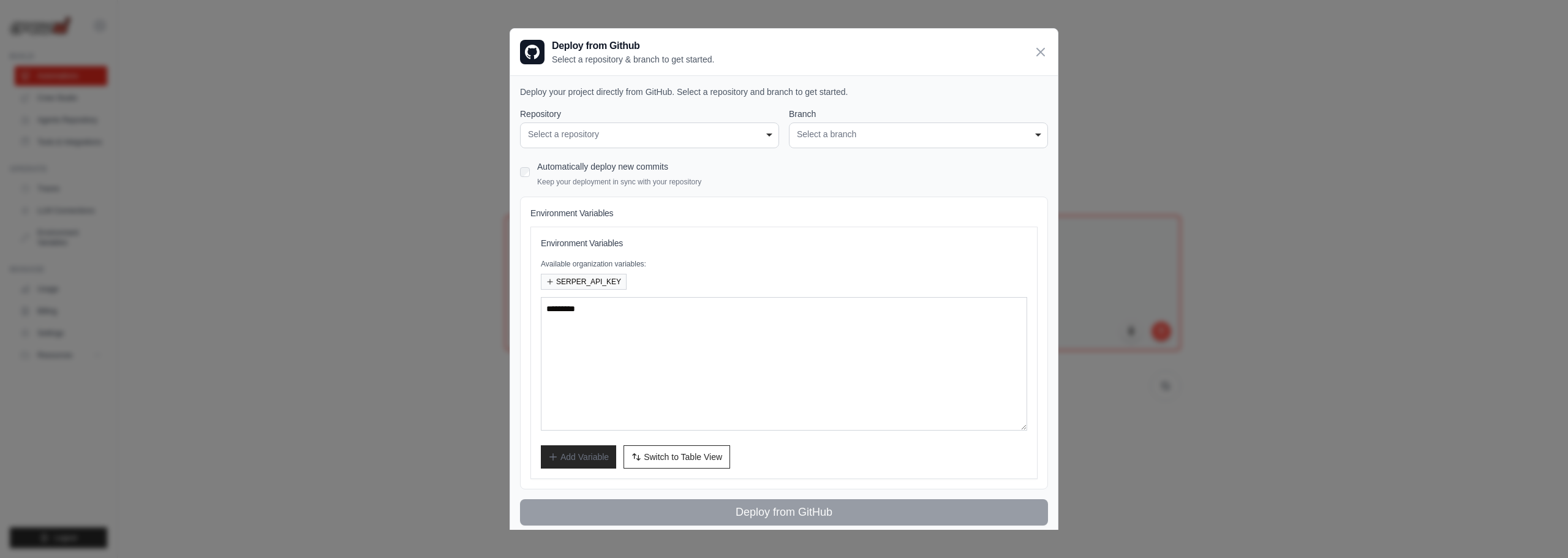
click at [653, 139] on div "Select a repository" at bounding box center [650, 134] width 243 height 13
click at [728, 138] on div "Select a repository" at bounding box center [650, 134] width 243 height 13
click at [768, 136] on div "**********" at bounding box center [649, 135] width 259 height 26
click at [707, 444] on div "Environment Variables Available organization variables: SERPER_API_KEY Add Vari…" at bounding box center [784, 353] width 486 height 232
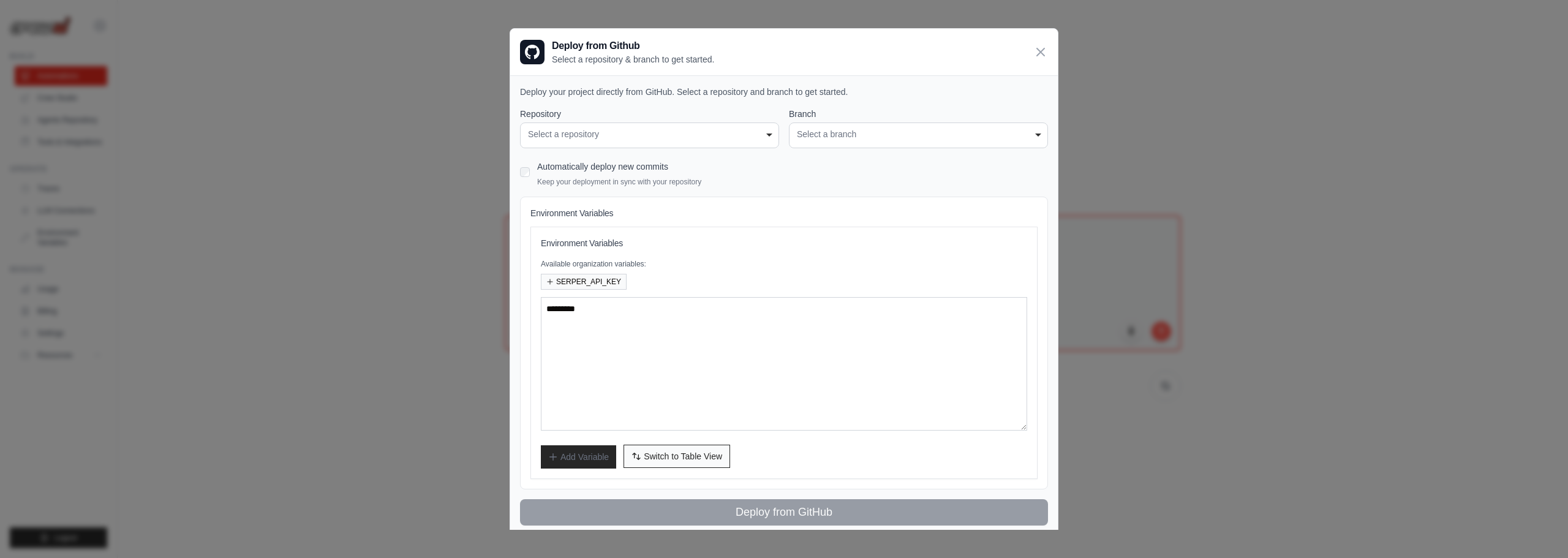
click at [706, 451] on span "Switch to Table View" at bounding box center [682, 456] width 78 height 12
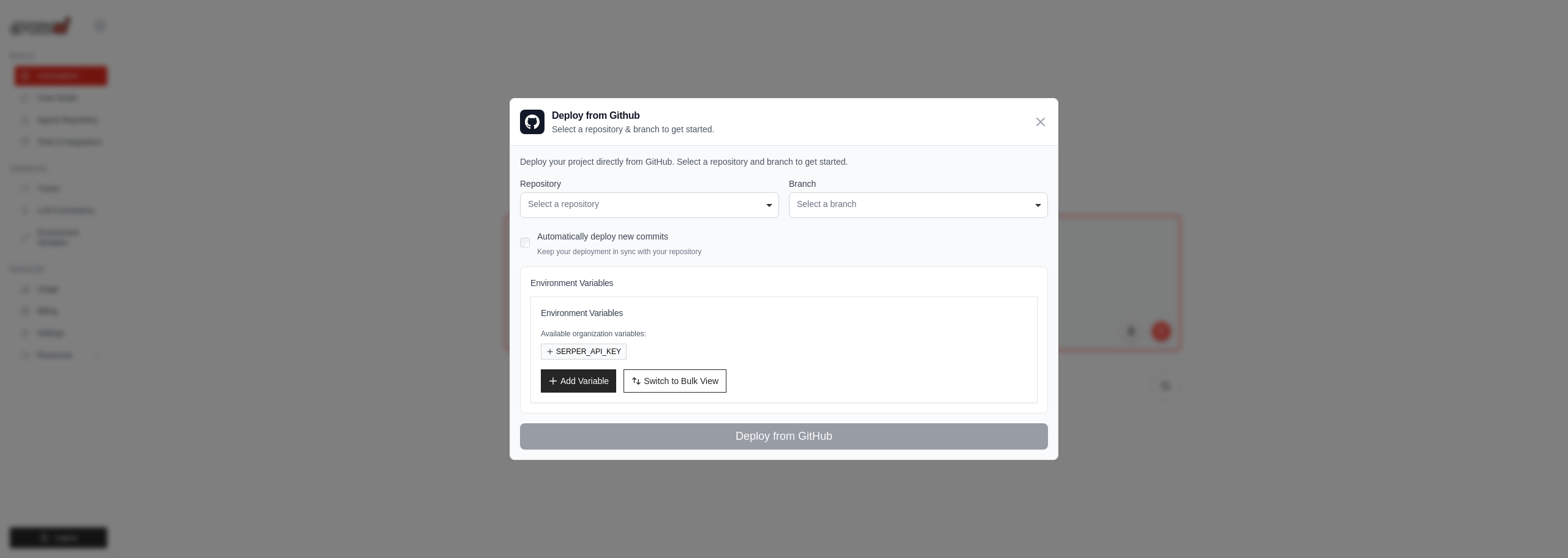
click at [784, 198] on div "**********" at bounding box center [783, 198] width 528 height 41
click at [765, 199] on div "Select a repository" at bounding box center [650, 204] width 243 height 13
click at [800, 294] on div "Environment Variables Environment Variables Available organization variables: S…" at bounding box center [783, 340] width 528 height 147
click at [1040, 122] on icon at bounding box center [1041, 121] width 7 height 7
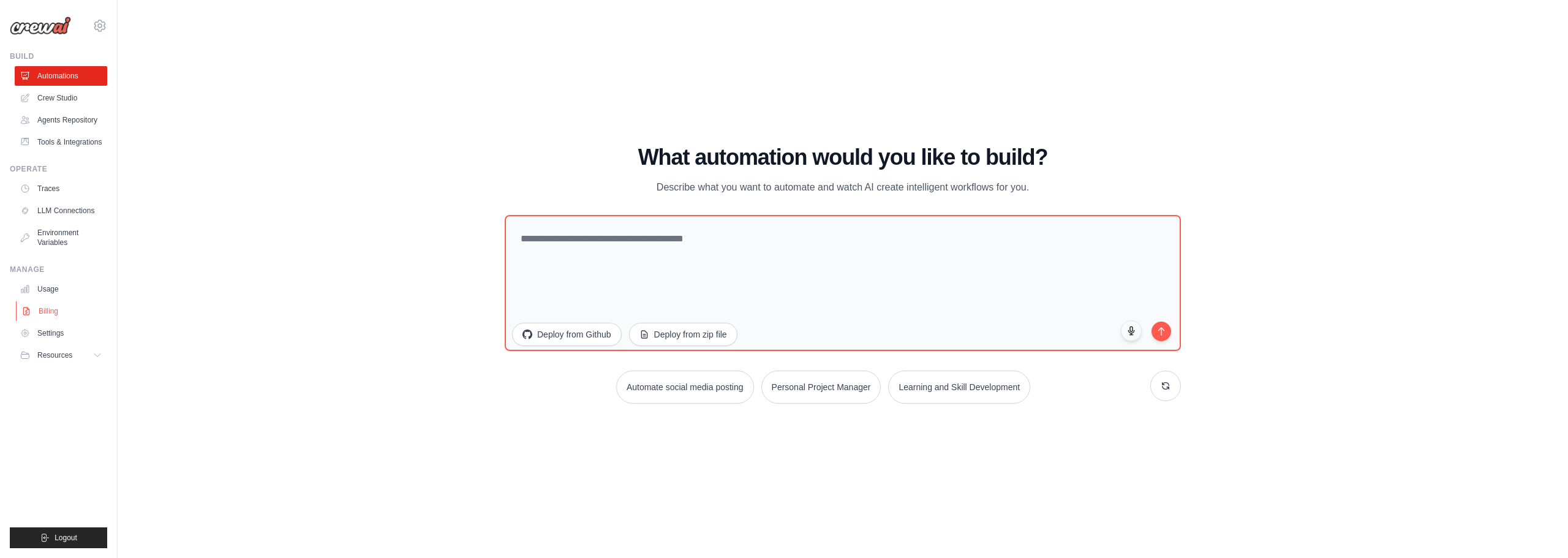
click at [68, 308] on link "Billing" at bounding box center [62, 311] width 92 height 20
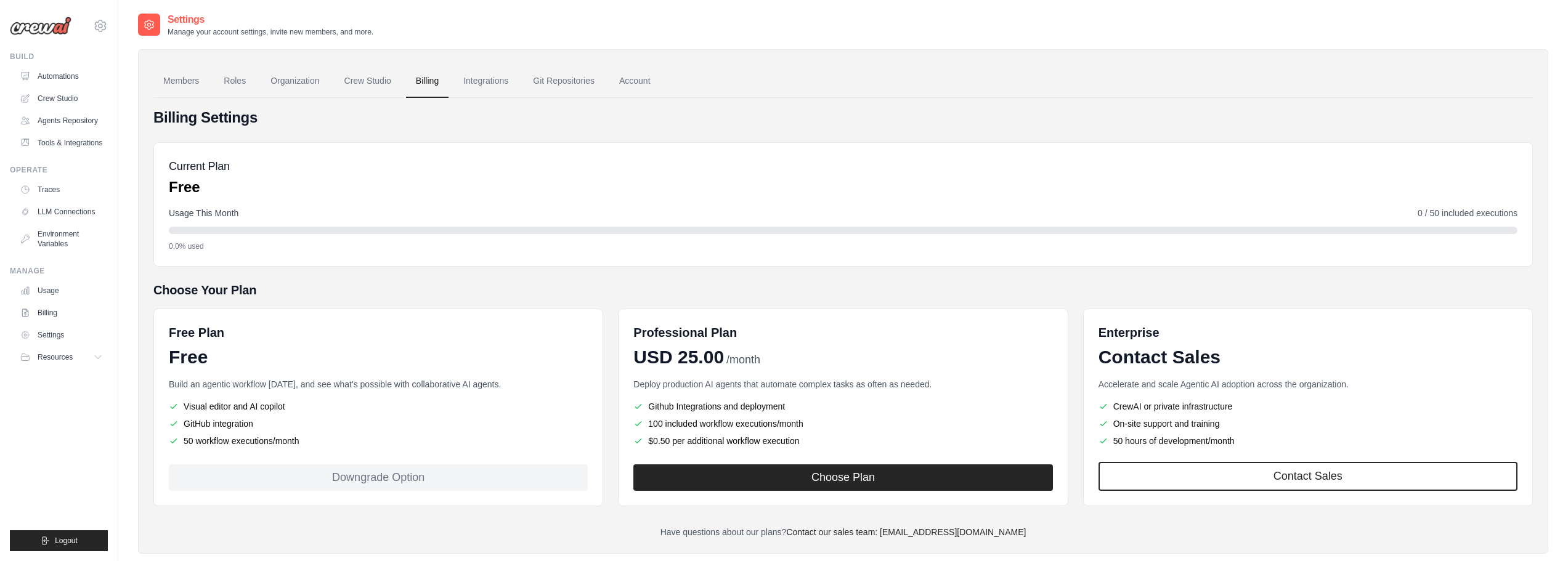
click at [245, 442] on li "50 workflow executions/month" at bounding box center [378, 440] width 419 height 12
click at [244, 442] on li "50 workflow executions/month" at bounding box center [378, 440] width 419 height 12
click at [240, 425] on li "GitHub integration" at bounding box center [378, 423] width 419 height 12
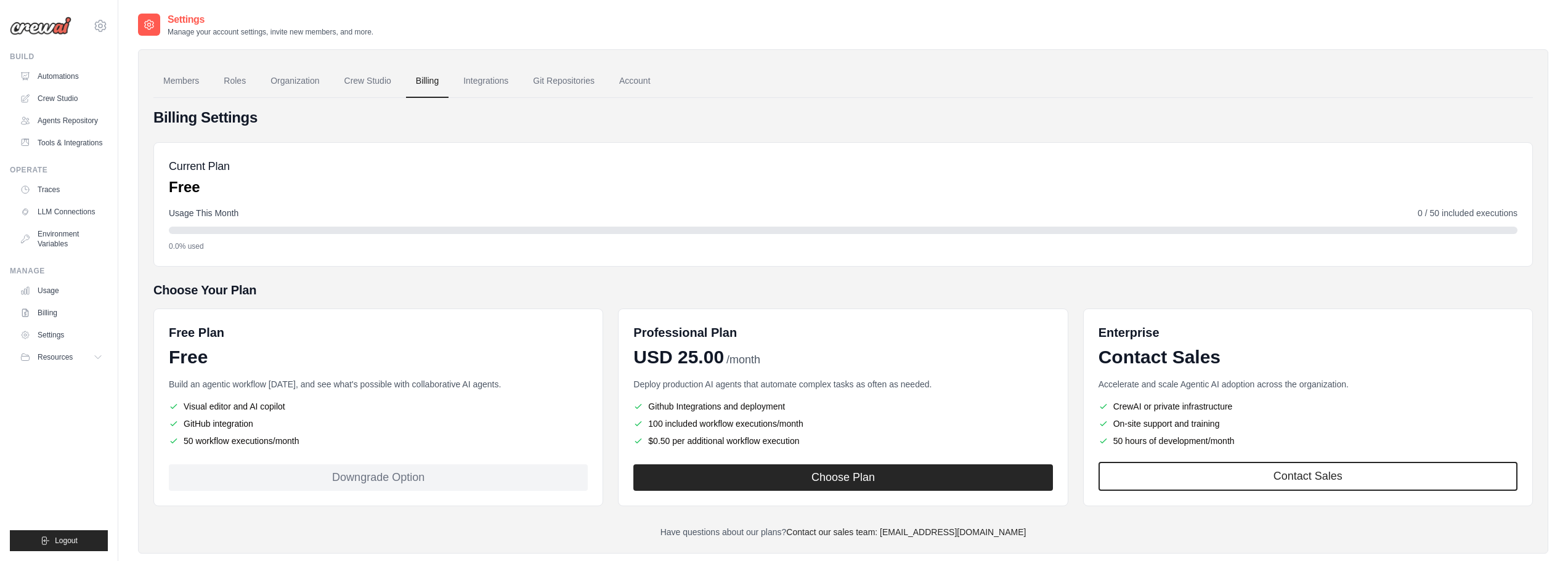
click at [240, 425] on li "GitHub integration" at bounding box center [378, 423] width 419 height 12
click at [245, 433] on ul "Visual editor and AI copilot GitHub integration 50 workflow executions/month" at bounding box center [378, 423] width 419 height 46
click at [245, 434] on ul "Visual editor and AI copilot GitHub integration 50 workflow executions/month" at bounding box center [378, 423] width 419 height 46
click at [242, 413] on ul "Visual editor and AI copilot GitHub integration 50 workflow executions/month" at bounding box center [378, 423] width 419 height 46
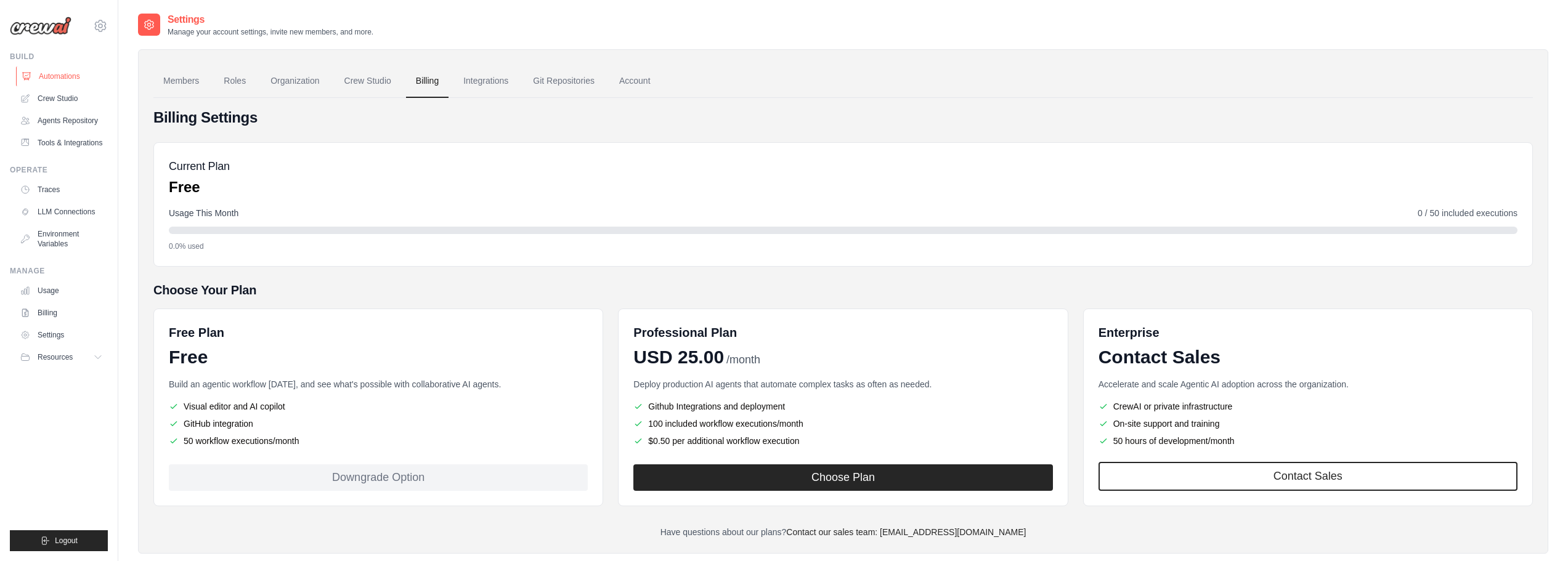
click at [93, 82] on link "Automations" at bounding box center [62, 76] width 93 height 20
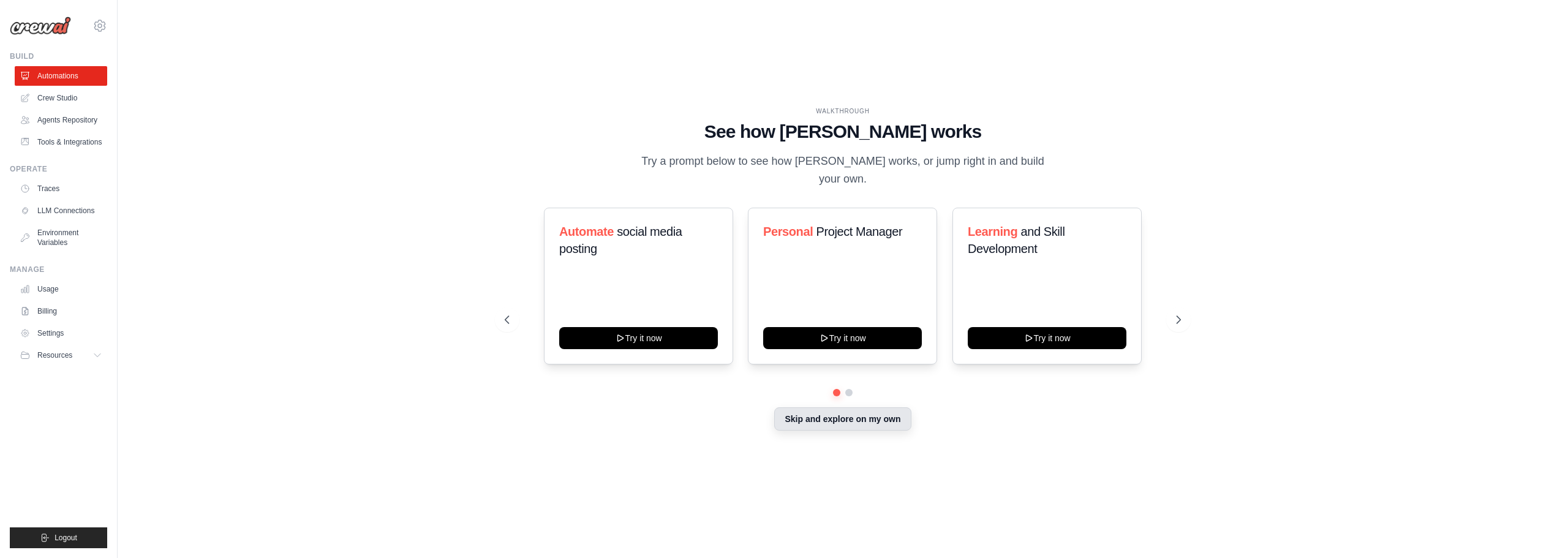
click at [822, 415] on button "Skip and explore on my own" at bounding box center [842, 419] width 136 height 23
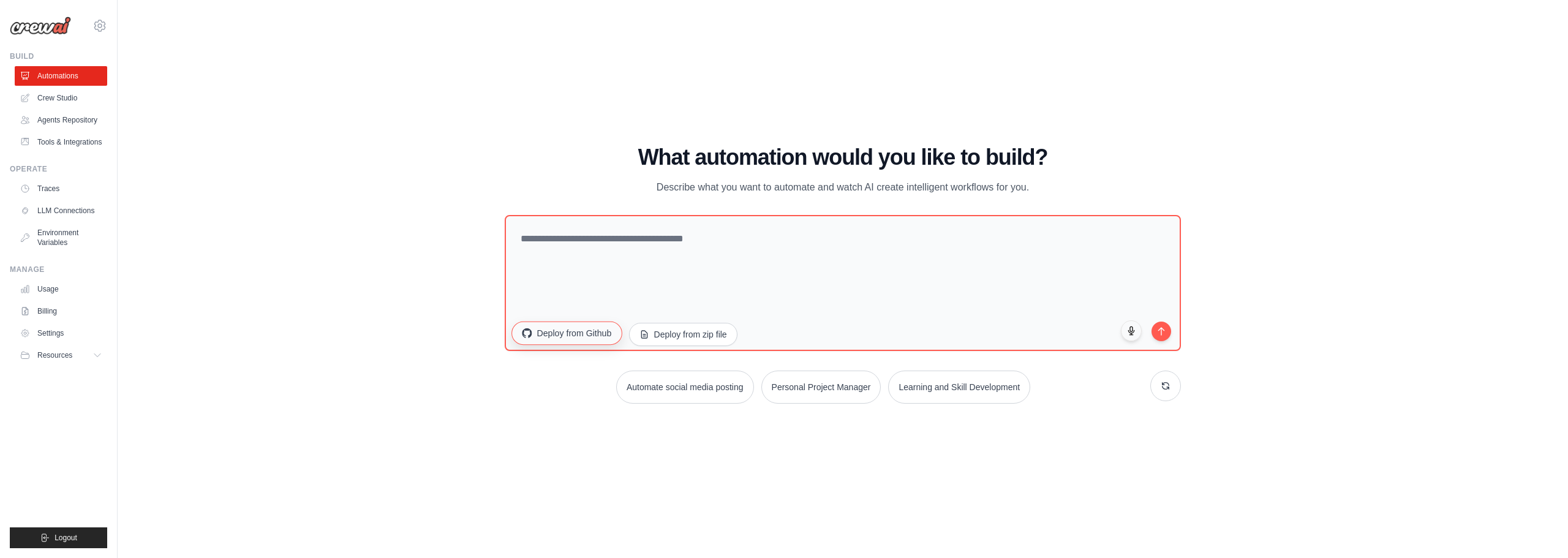
click at [608, 339] on button "Deploy from Github" at bounding box center [566, 332] width 110 height 23
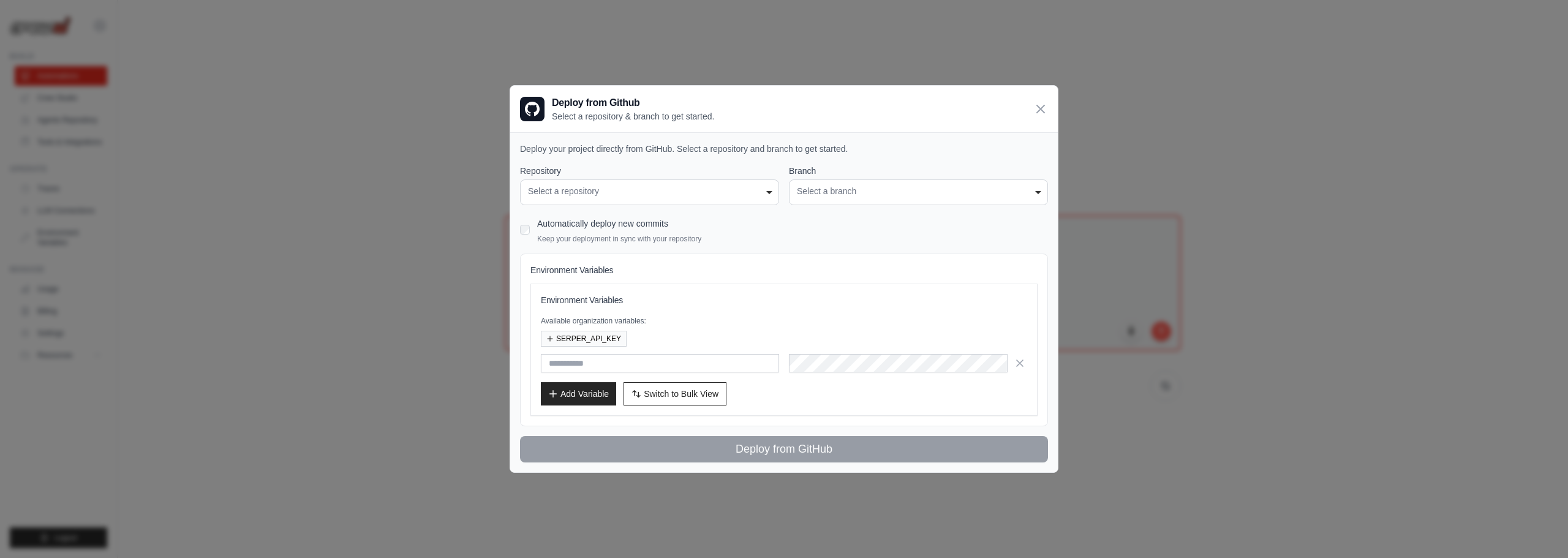
click at [649, 200] on div "**********" at bounding box center [649, 192] width 259 height 26
click at [902, 185] on div "Select a branch" at bounding box center [918, 191] width 243 height 13
click at [901, 186] on div "Select a branch" at bounding box center [918, 191] width 243 height 13
drag, startPoint x: 829, startPoint y: 183, endPoint x: 772, endPoint y: 184, distance: 57.0
click at [814, 184] on div "**********" at bounding box center [918, 192] width 259 height 26
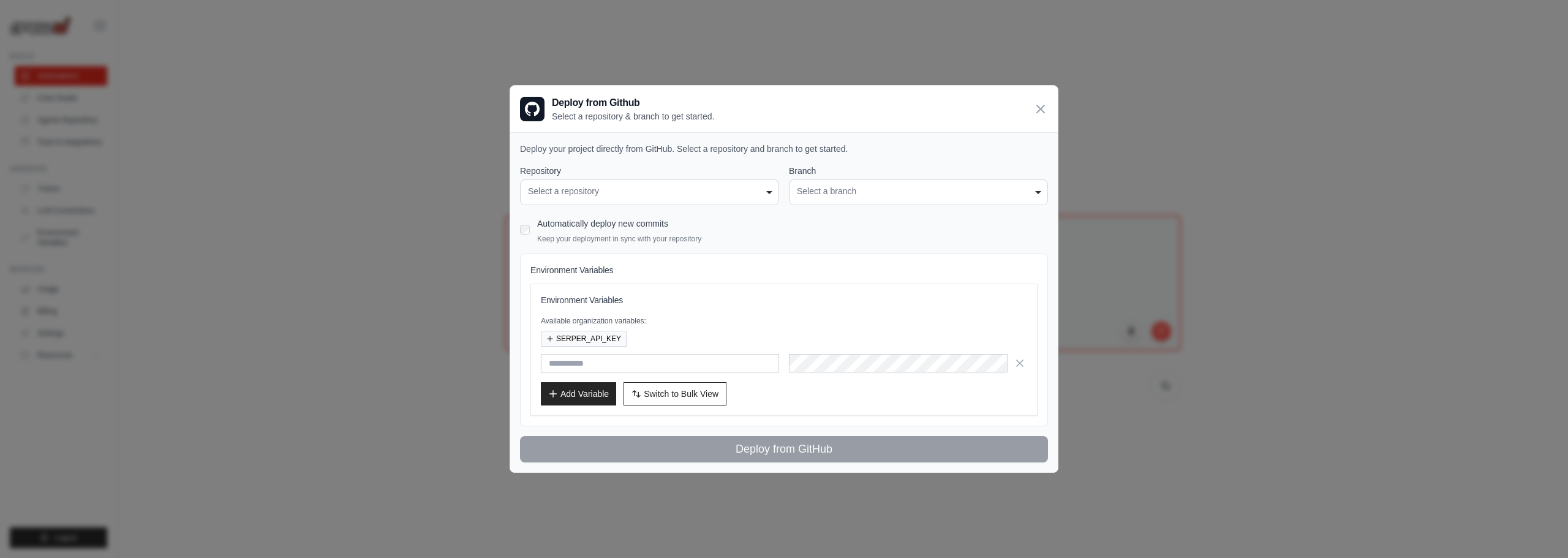
drag, startPoint x: 772, startPoint y: 184, endPoint x: 757, endPoint y: 186, distance: 15.1
click at [768, 184] on div "**********" at bounding box center [649, 192] width 259 height 26
click at [757, 186] on div "Select a repository" at bounding box center [650, 191] width 243 height 13
click at [757, 186] on div "Select a repository" at bounding box center [650, 191] width 243 height 13
click at [757, 188] on div "Select a repository" at bounding box center [650, 191] width 243 height 13
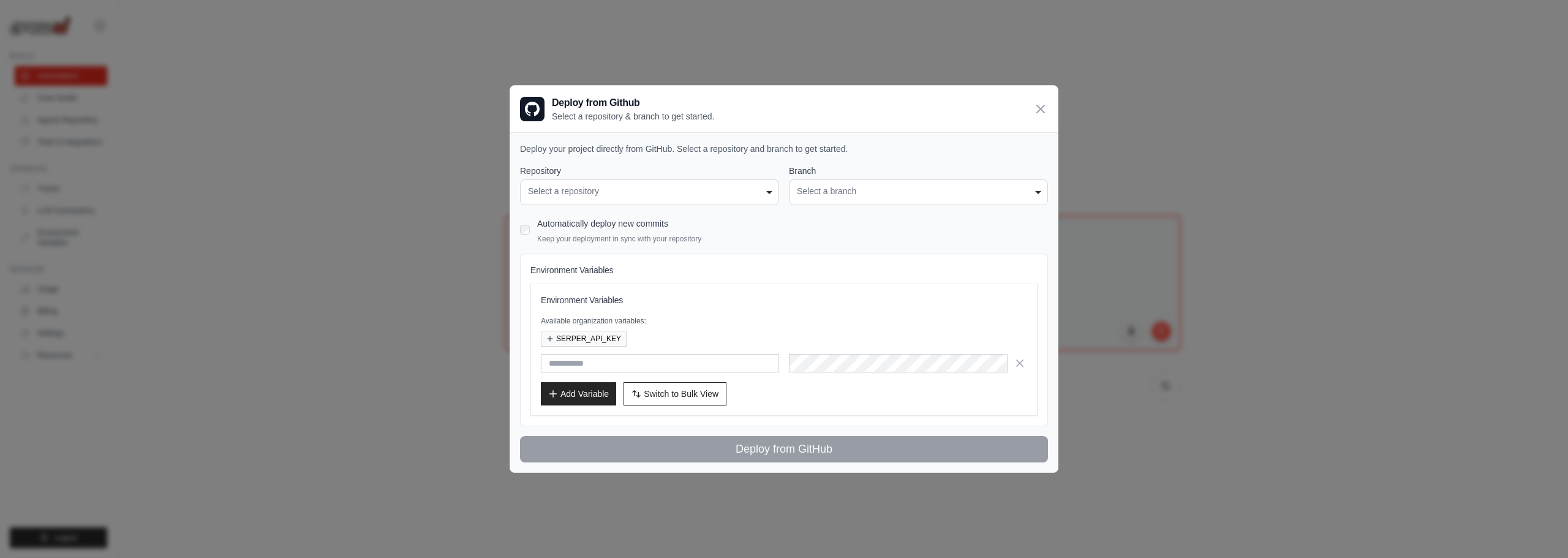
click at [758, 188] on div "Select a repository" at bounding box center [650, 191] width 243 height 13
click at [758, 188] on div "Select a repository" at bounding box center [650, 191] width 243 height 13
click at [1042, 107] on icon at bounding box center [1041, 108] width 7 height 7
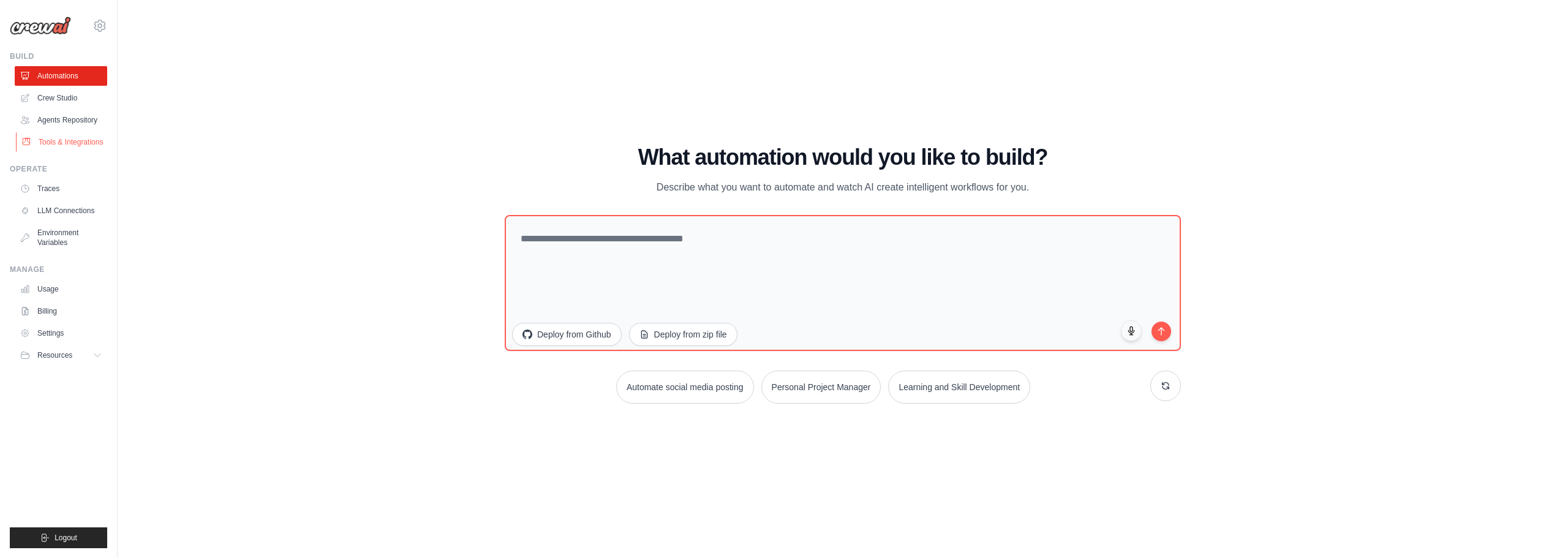
click at [87, 139] on link "Tools & Integrations" at bounding box center [62, 142] width 92 height 20
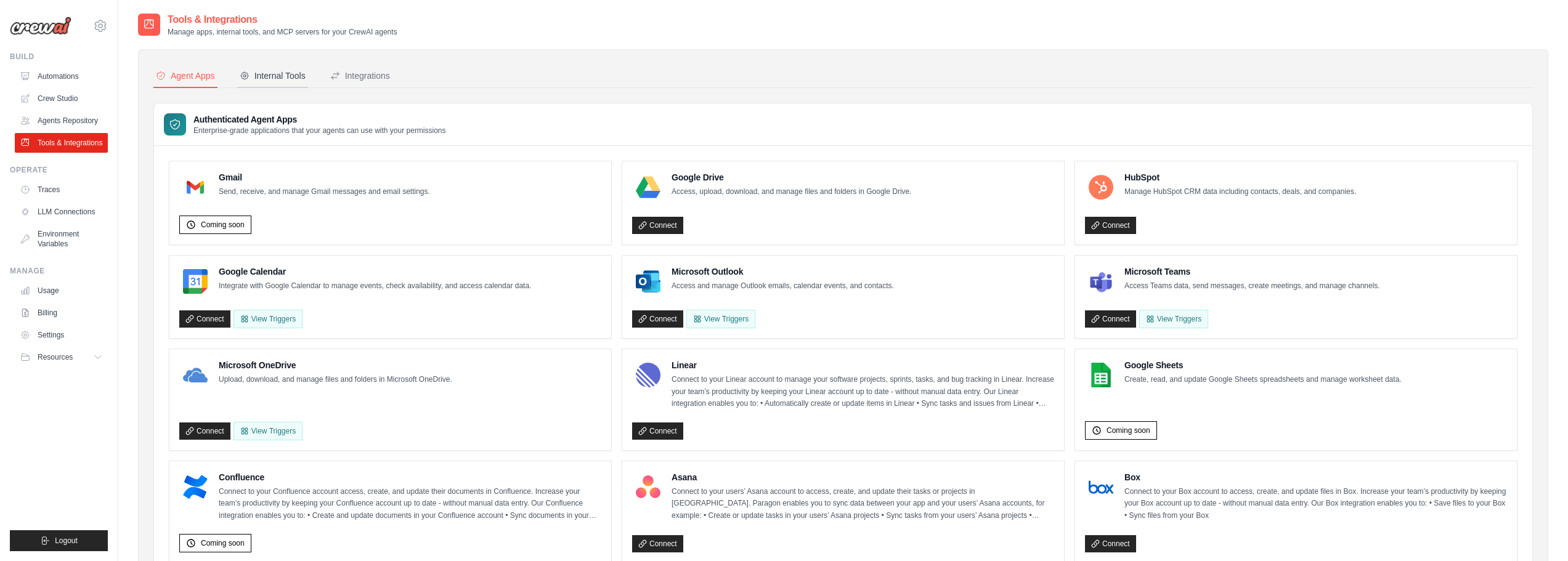
click at [280, 71] on div "Internal Tools" at bounding box center [272, 75] width 66 height 12
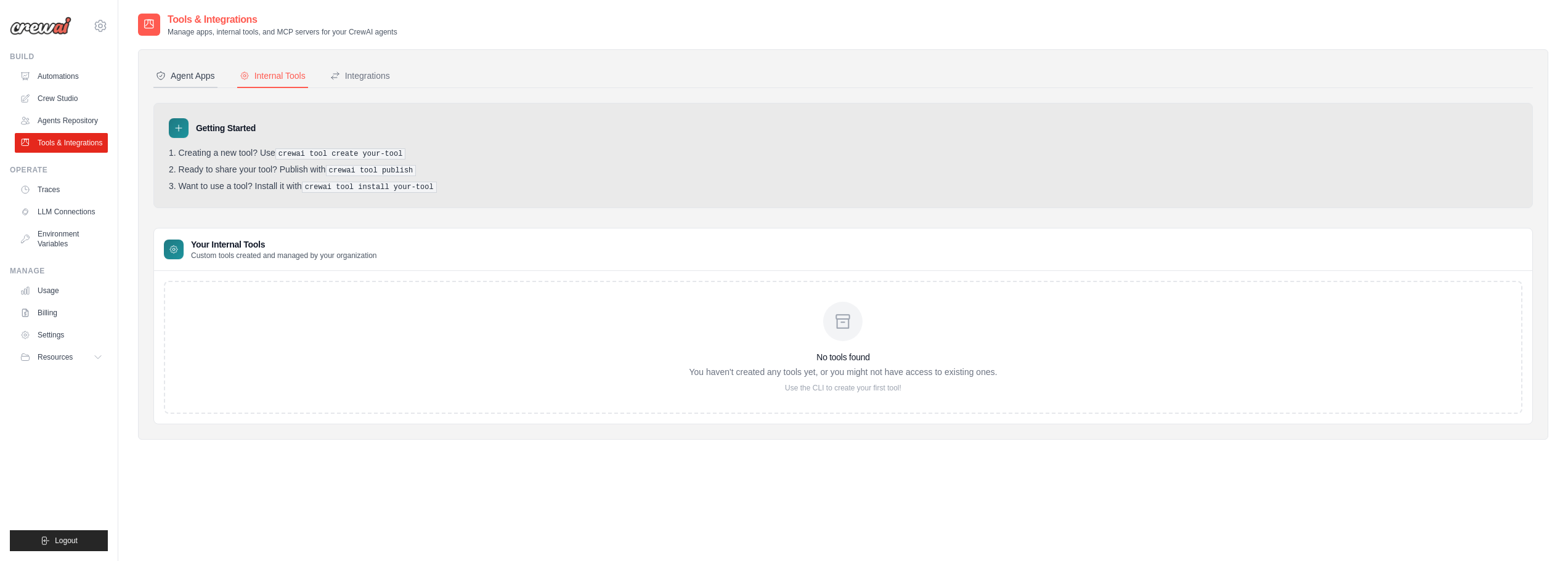
click at [181, 68] on button "Agent Apps" at bounding box center [186, 76] width 64 height 24
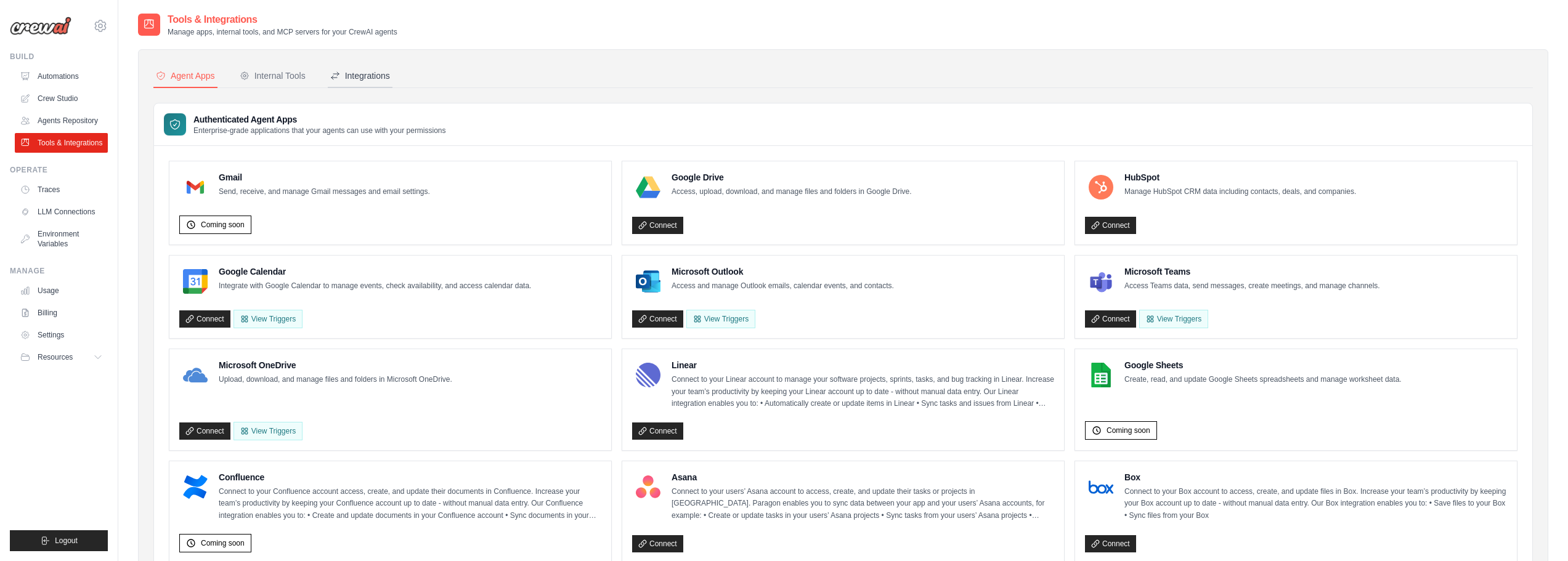
click at [340, 74] on icon at bounding box center [335, 76] width 10 height 10
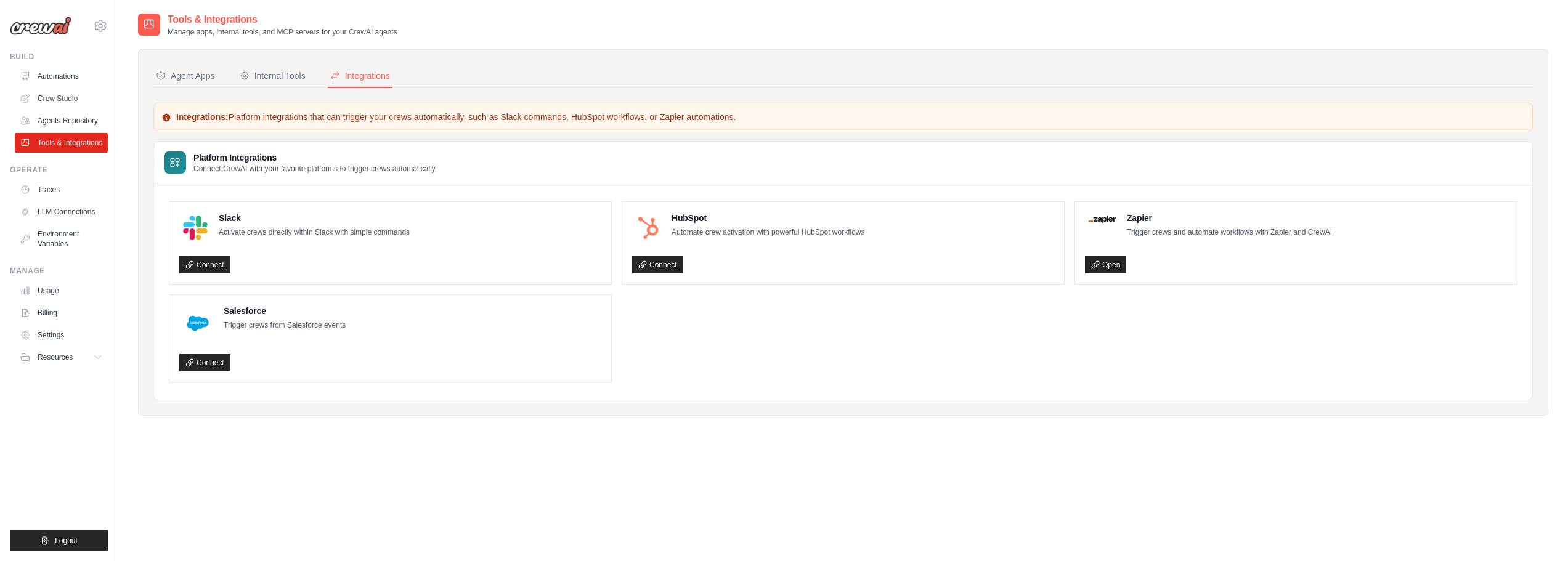
click at [205, 125] on div "Integrations: Platform integrations that can trigger your crews automatically, …" at bounding box center [843, 117] width 1379 height 29
click at [196, 82] on button "Agent Apps" at bounding box center [186, 76] width 64 height 24
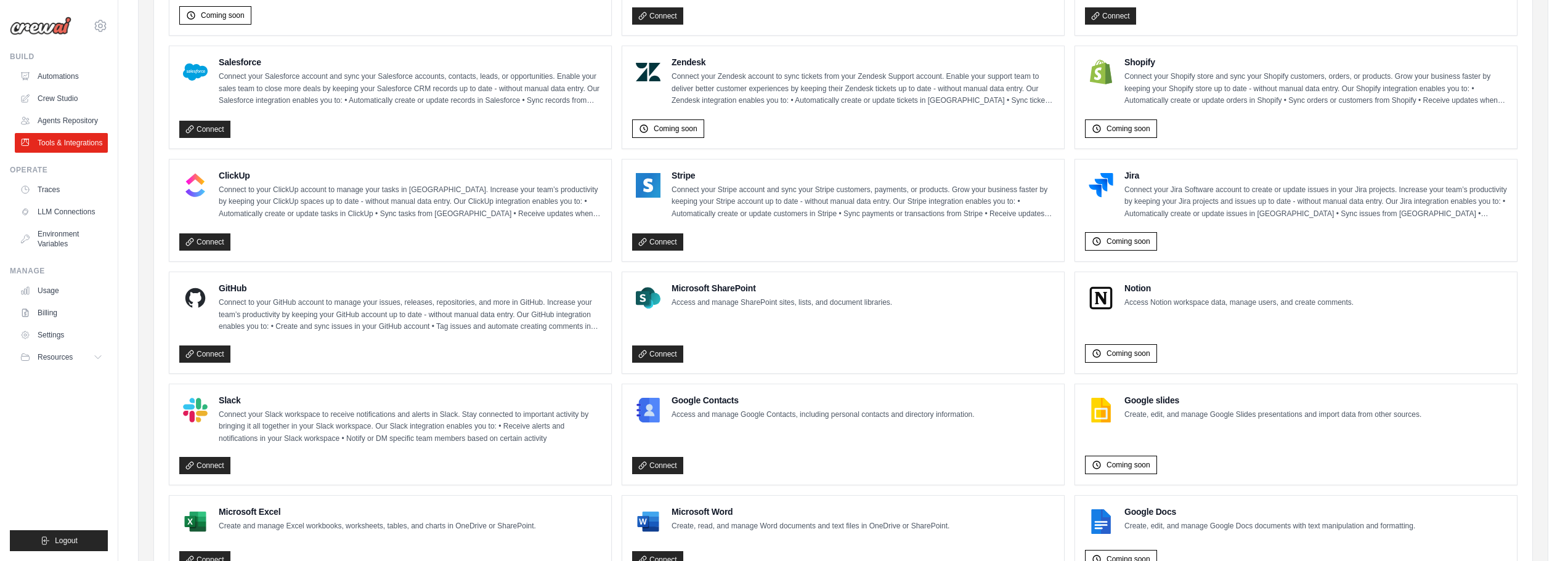
scroll to position [554, 0]
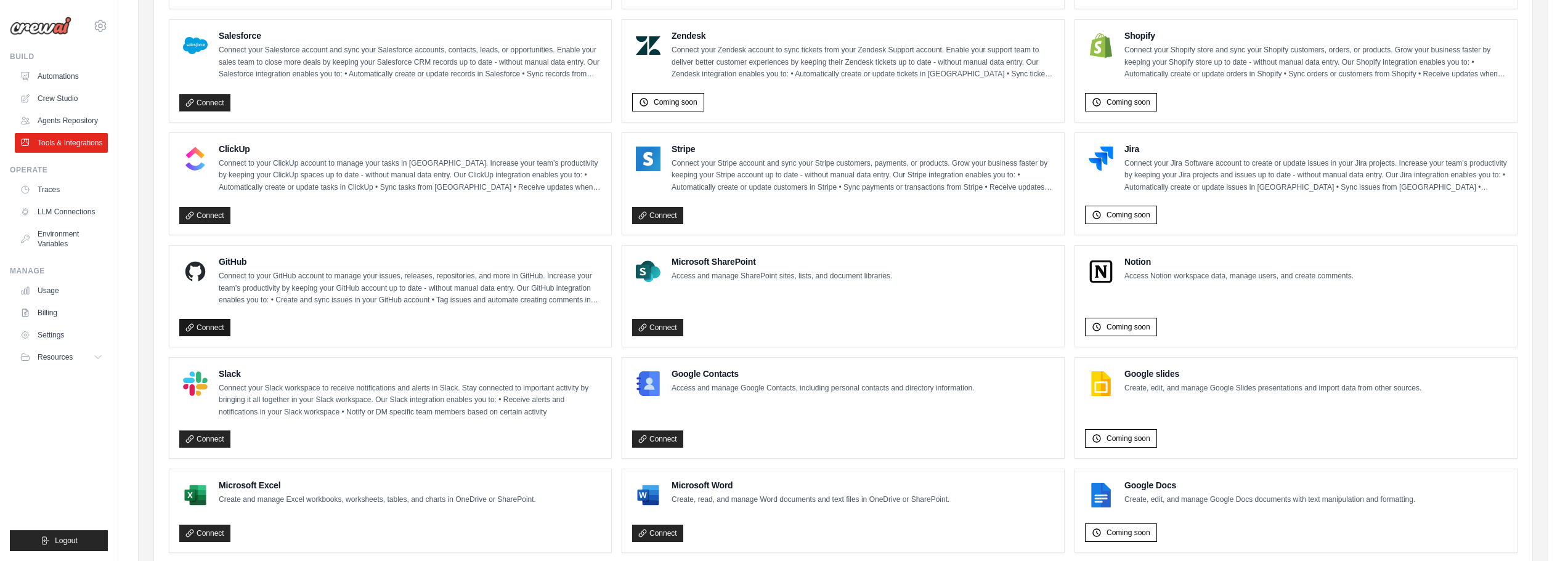
click at [213, 319] on link "Connect" at bounding box center [205, 327] width 51 height 17
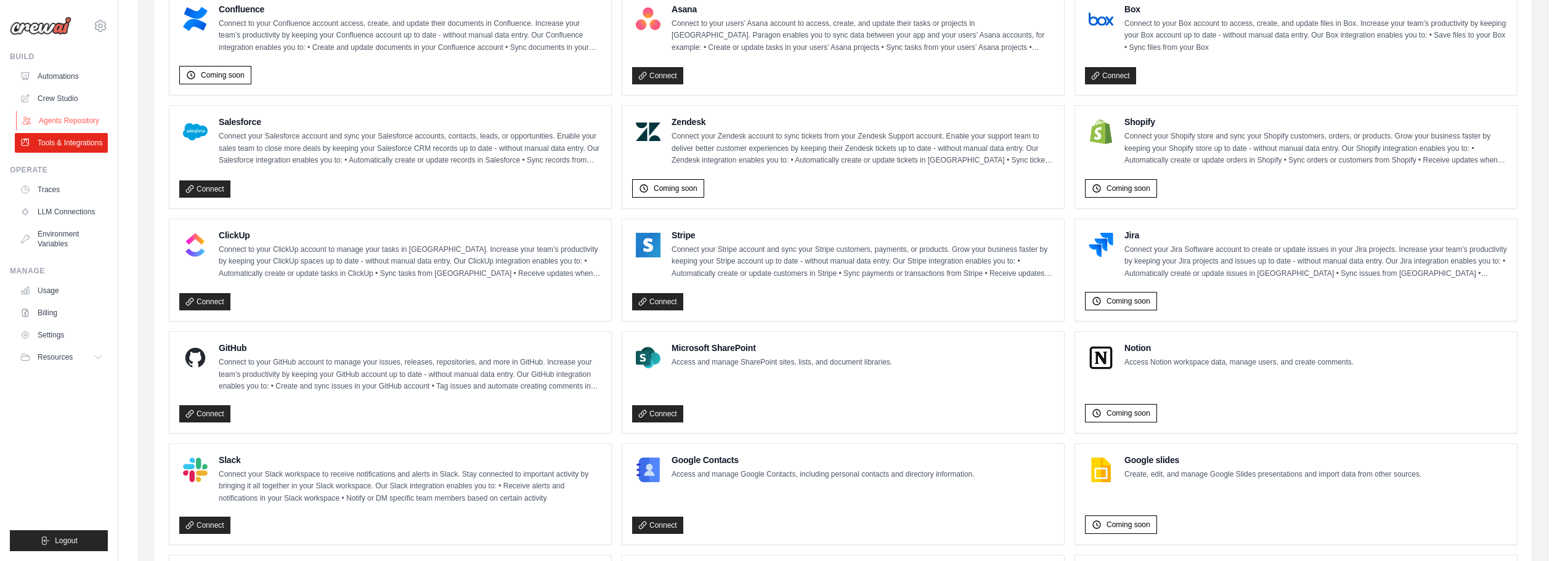
scroll to position [431, 0]
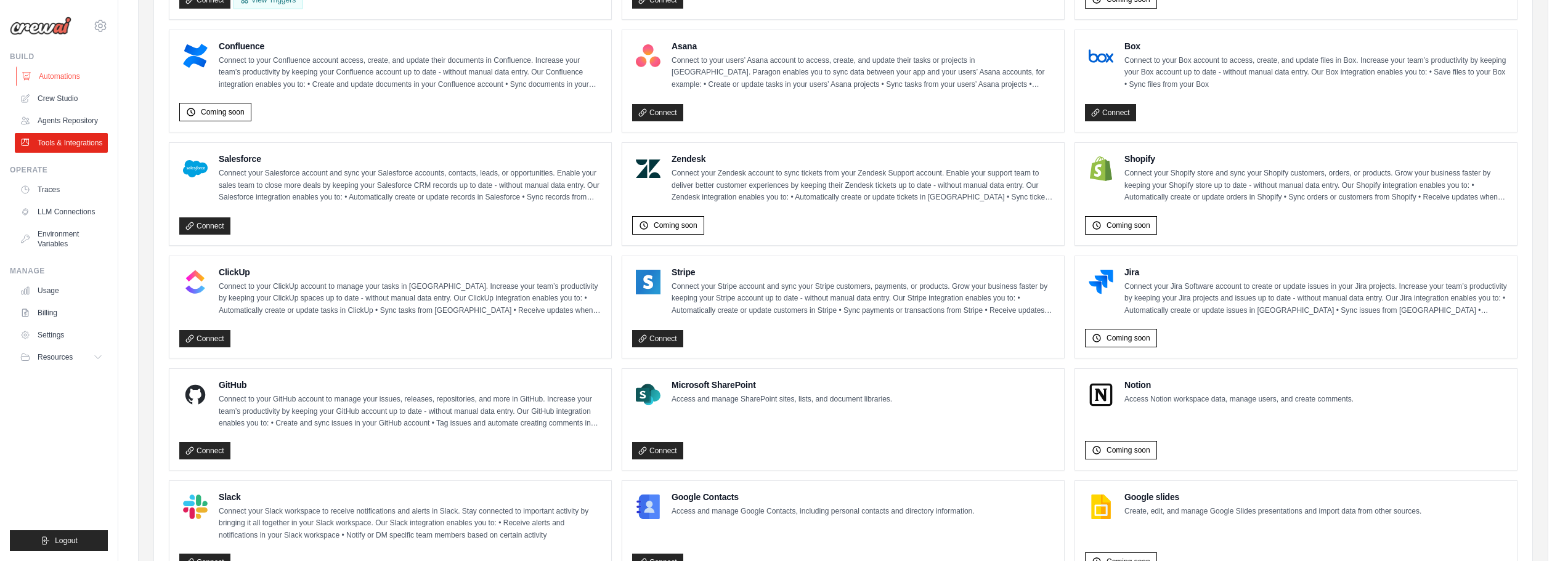
click at [80, 77] on link "Automations" at bounding box center [62, 76] width 93 height 20
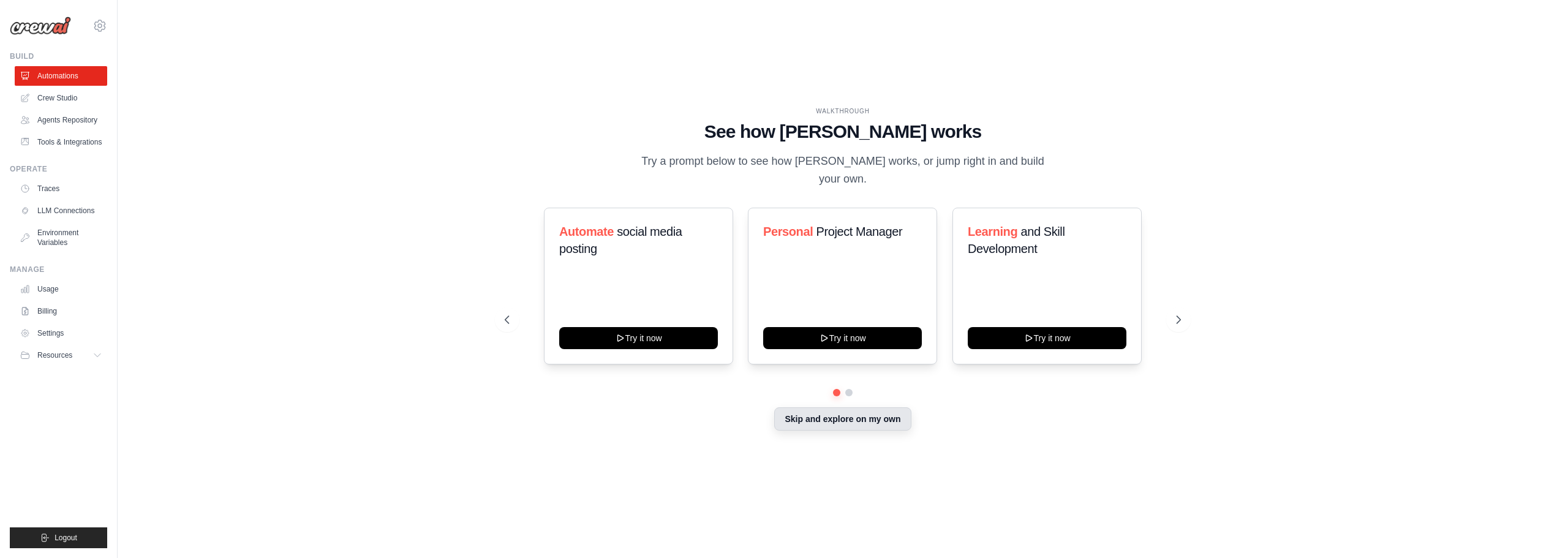
click at [838, 407] on button "Skip and explore on my own" at bounding box center [842, 419] width 136 height 23
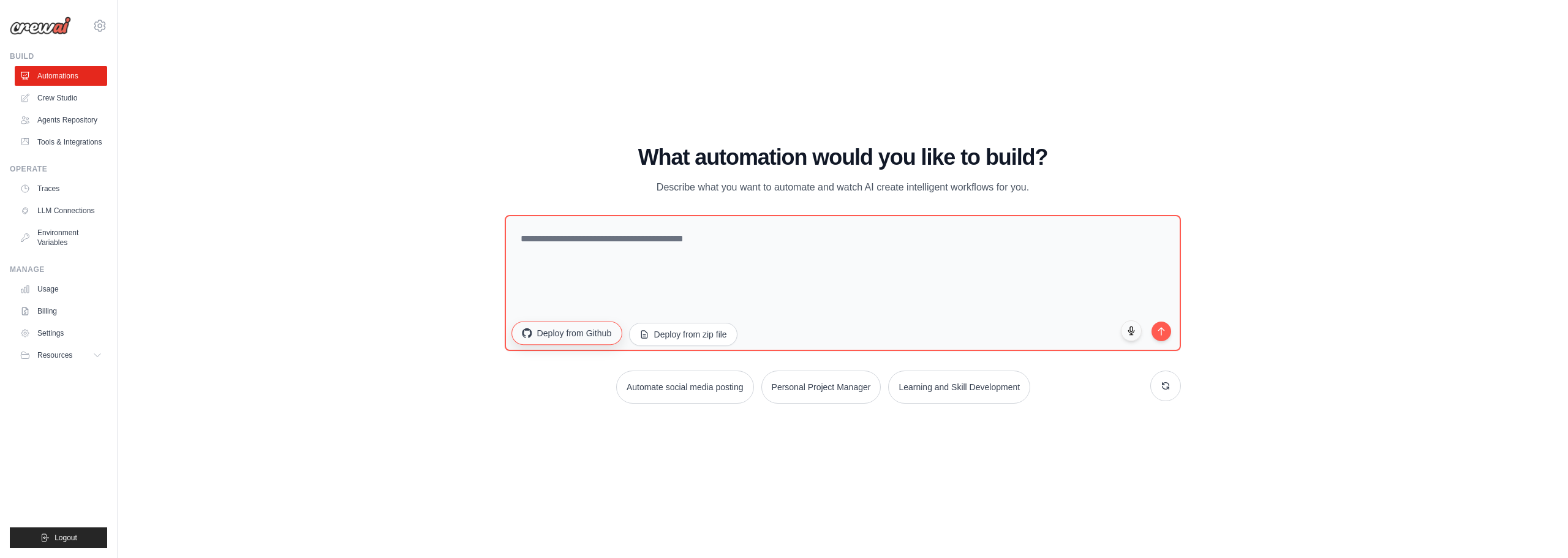
click at [560, 338] on button "Deploy from Github" at bounding box center [566, 332] width 110 height 23
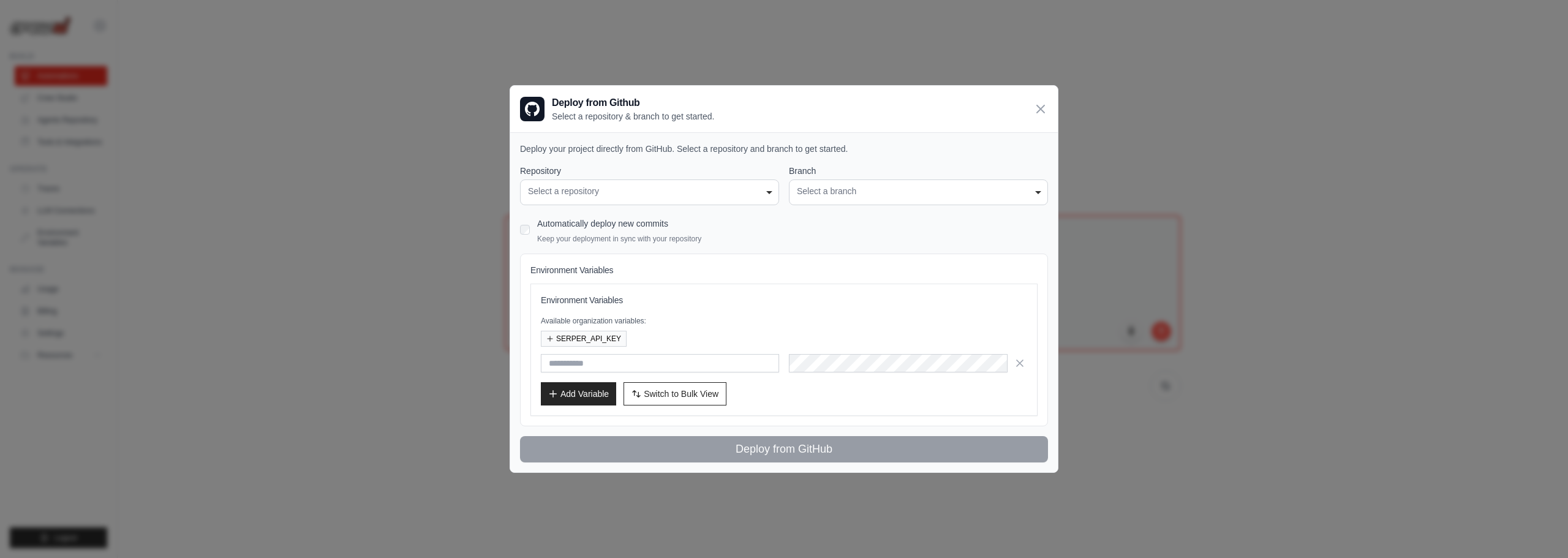
click at [653, 191] on div "Select a repository" at bounding box center [650, 191] width 243 height 13
click at [679, 193] on div "Select a repository" at bounding box center [650, 191] width 243 height 13
click at [1036, 106] on icon at bounding box center [1040, 108] width 15 height 15
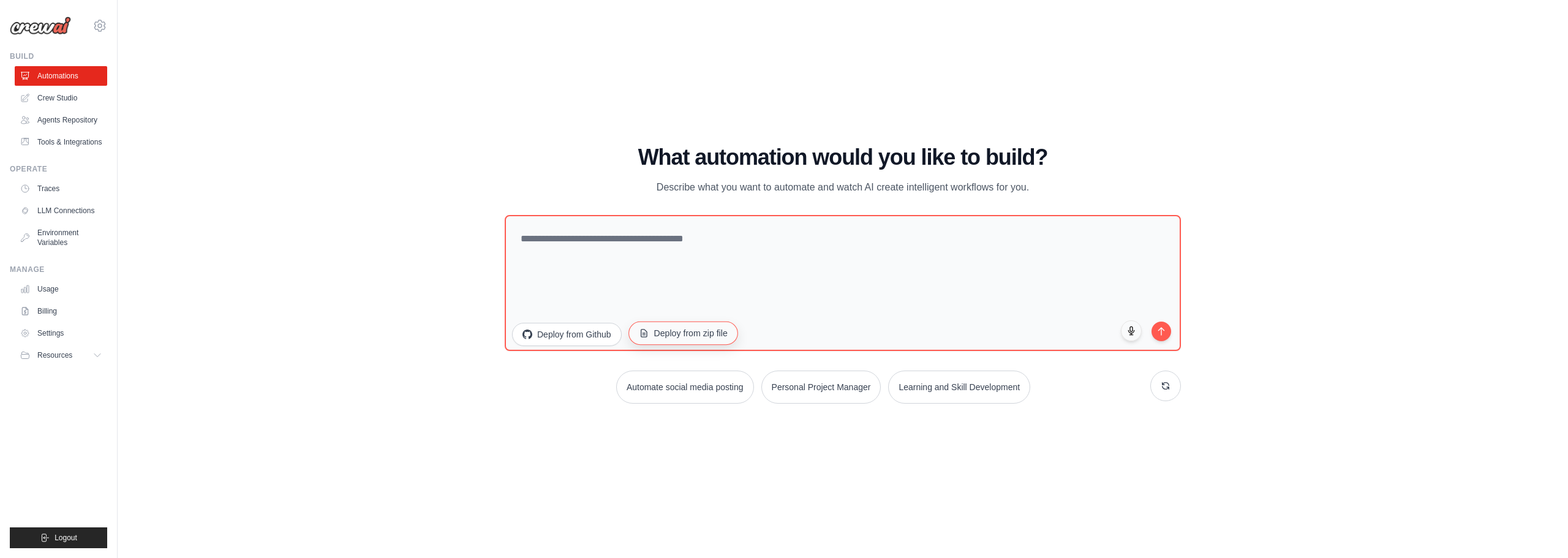
click at [726, 330] on button "Deploy from zip file" at bounding box center [683, 332] width 109 height 23
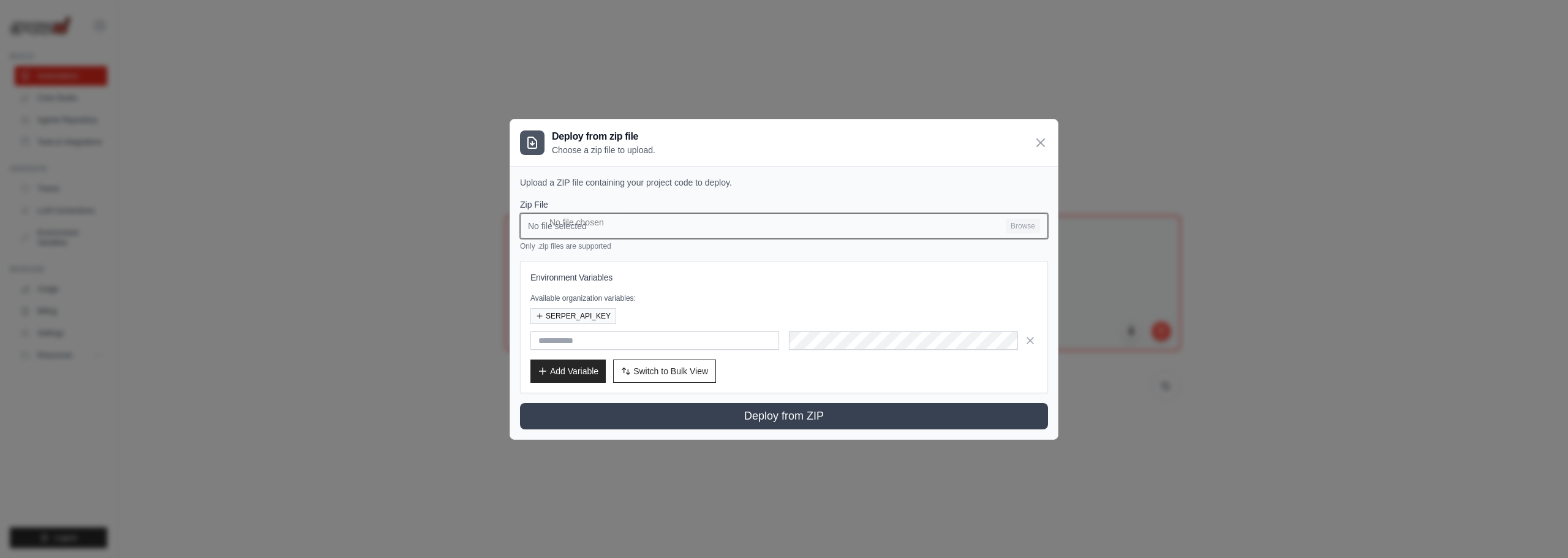
click at [622, 224] on input "No file selected Browse" at bounding box center [783, 226] width 528 height 26
click at [1041, 144] on icon at bounding box center [1040, 142] width 15 height 15
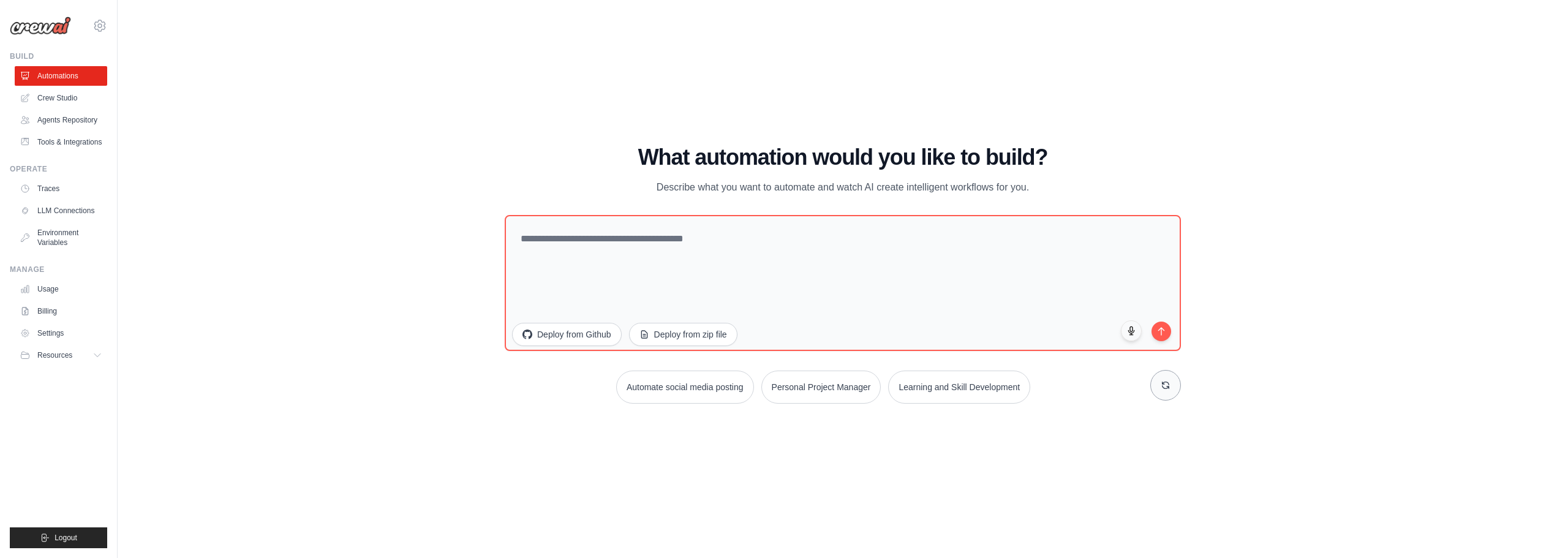
click at [1172, 382] on button at bounding box center [1165, 385] width 31 height 31
click at [1169, 382] on icon at bounding box center [1166, 385] width 10 height 10
click at [950, 395] on button "Learning and Skill Development" at bounding box center [959, 387] width 142 height 33
click at [572, 338] on button "Deploy from Github" at bounding box center [566, 332] width 110 height 23
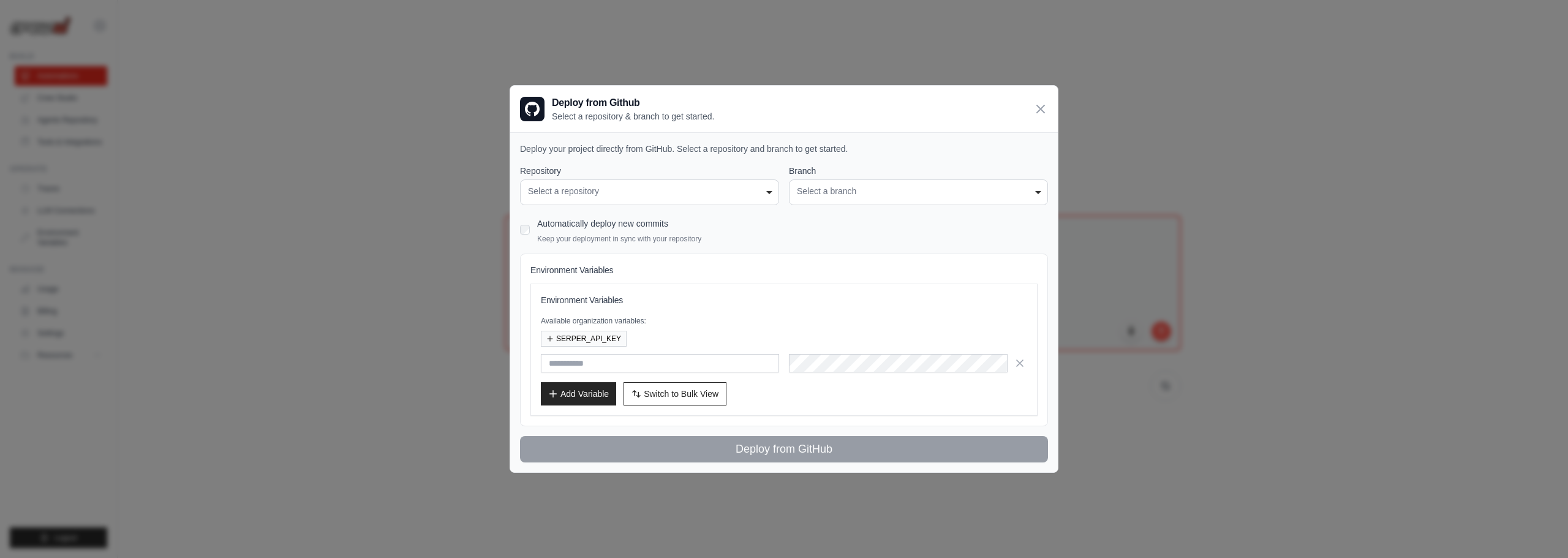
drag, startPoint x: 794, startPoint y: 190, endPoint x: 750, endPoint y: 195, distance: 44.3
click at [787, 194] on div "**********" at bounding box center [783, 185] width 528 height 41
click at [750, 195] on div "Select a repository" at bounding box center [650, 191] width 243 height 13
click at [1042, 107] on icon at bounding box center [1041, 108] width 7 height 7
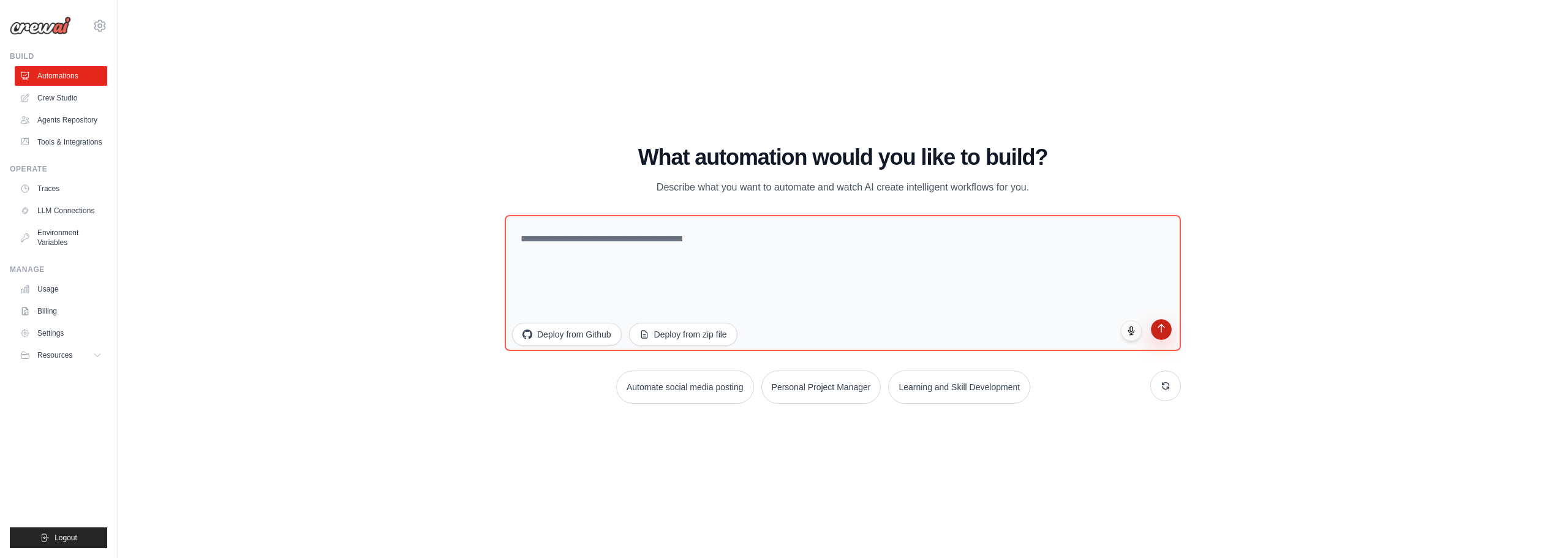
click at [1166, 333] on icon "submit" at bounding box center [1161, 328] width 11 height 11
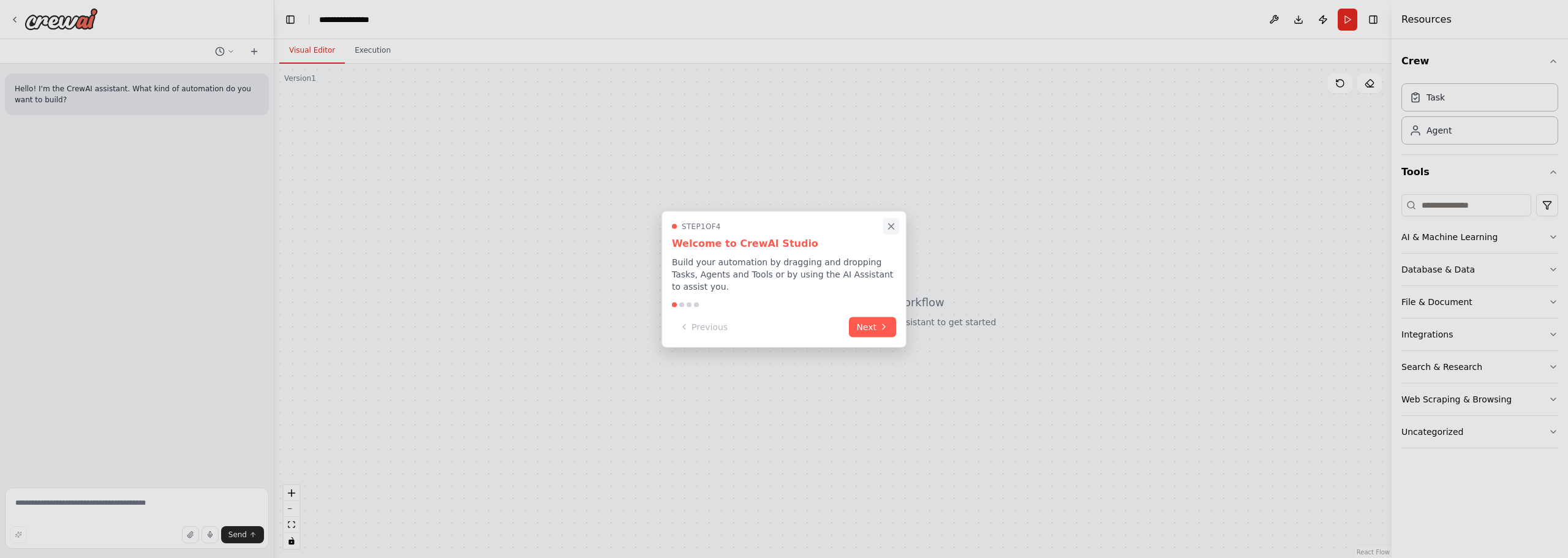
click at [888, 229] on icon "Close walkthrough" at bounding box center [891, 226] width 6 height 6
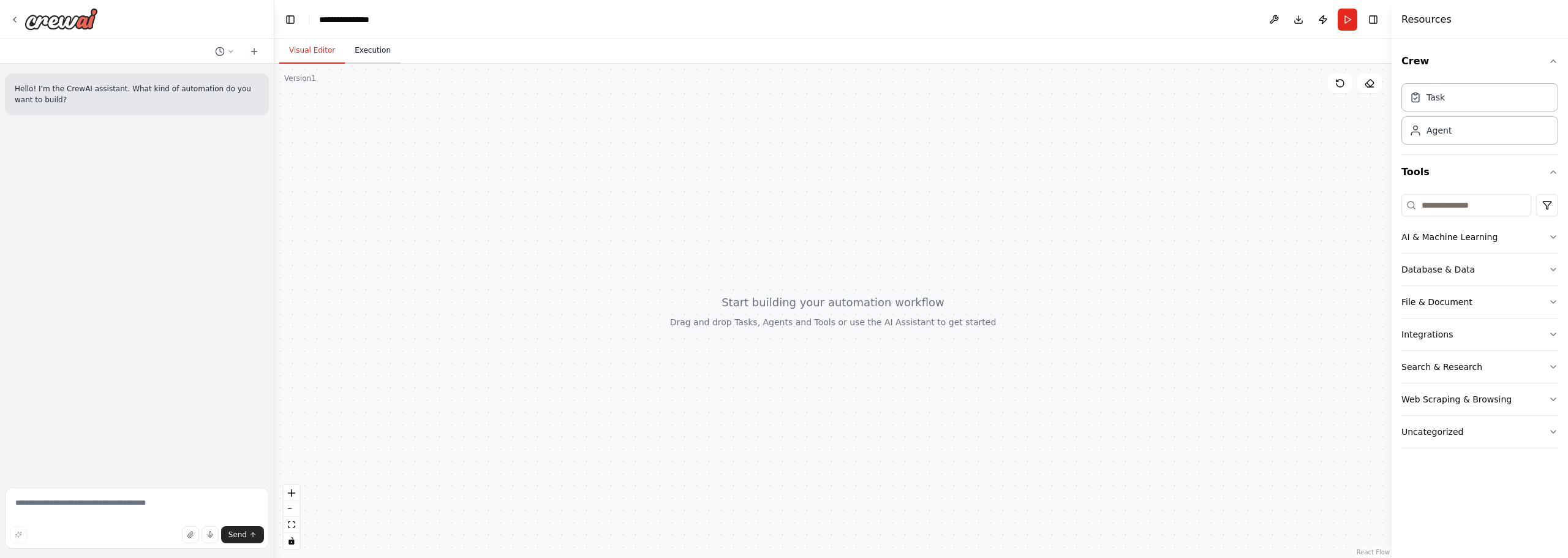
click at [364, 58] on button "Execution" at bounding box center [372, 50] width 55 height 26
click at [303, 50] on button "Visual Editor" at bounding box center [312, 50] width 65 height 26
click at [14, 20] on icon at bounding box center [14, 19] width 2 height 5
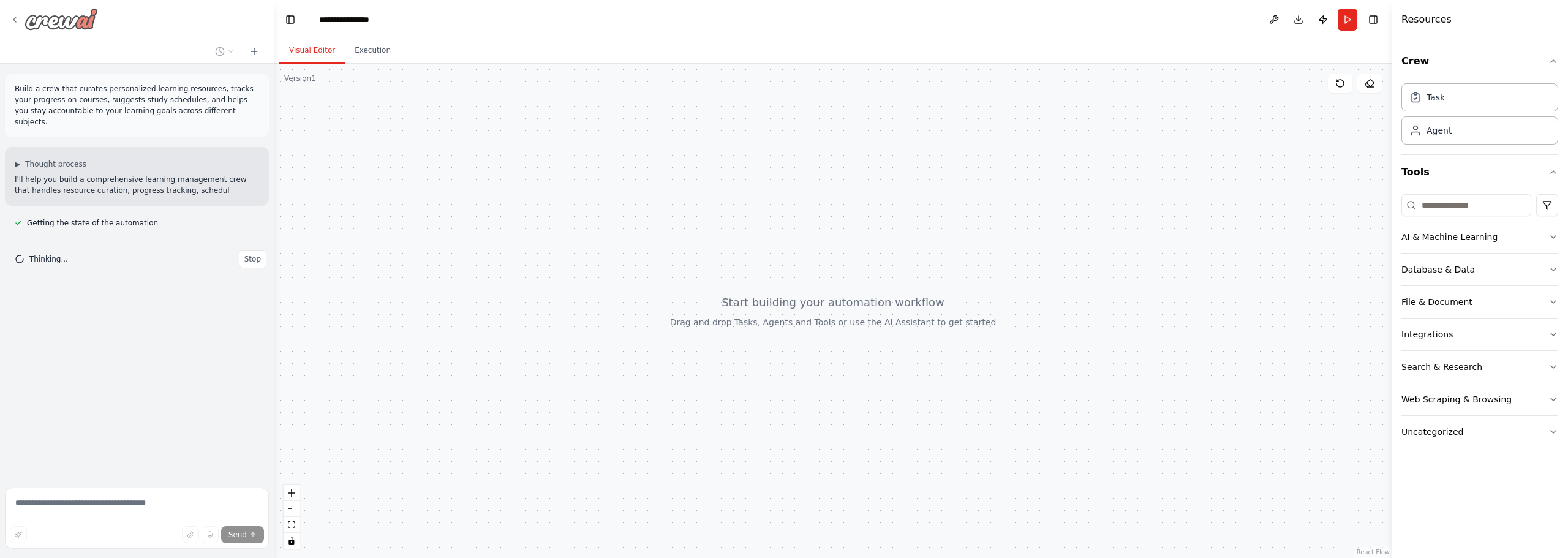
click at [13, 16] on icon at bounding box center [15, 20] width 10 height 10
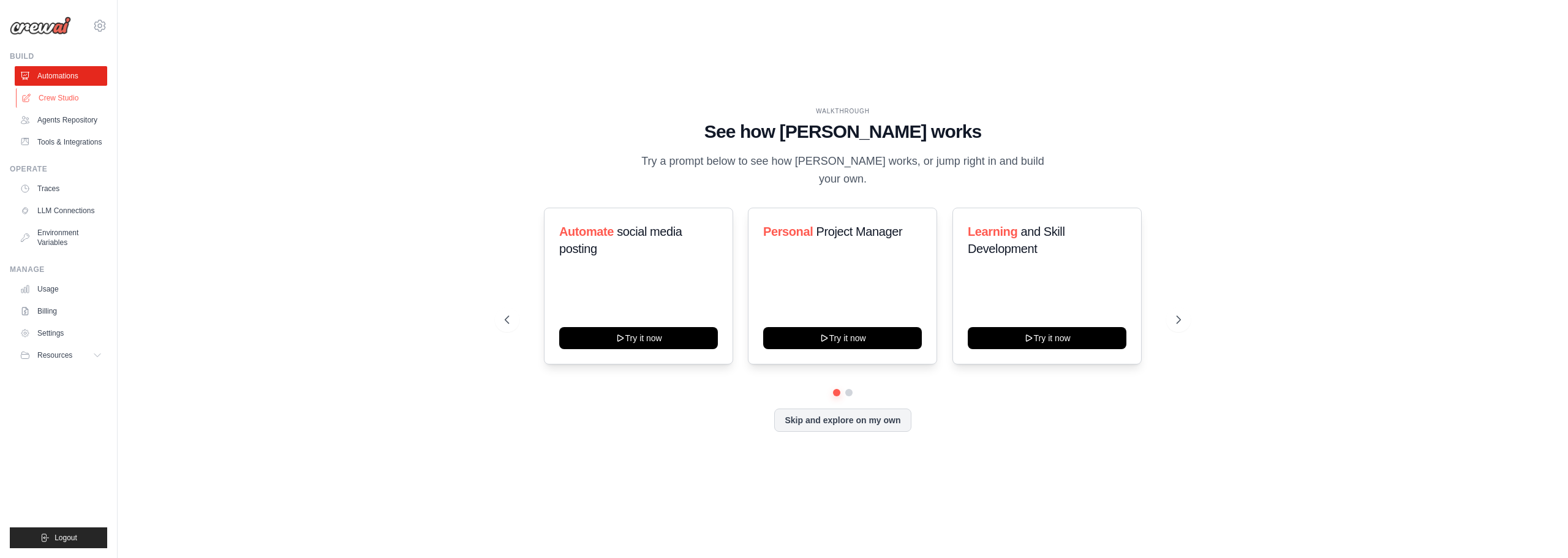
click at [78, 98] on link "Crew Studio" at bounding box center [62, 98] width 92 height 20
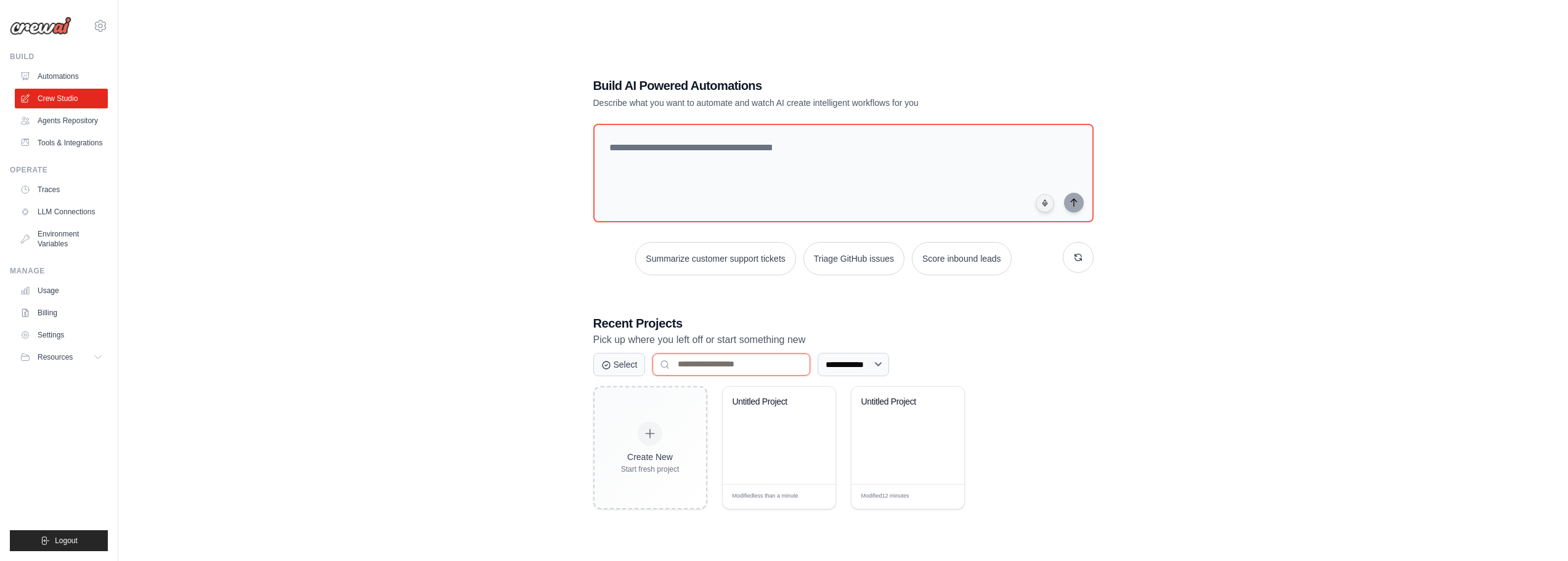
click at [728, 375] on input at bounding box center [731, 364] width 158 height 22
click at [636, 369] on button "Select" at bounding box center [619, 364] width 52 height 24
click at [636, 364] on button "Cancel" at bounding box center [621, 364] width 56 height 24
drag, startPoint x: 771, startPoint y: 365, endPoint x: 782, endPoint y: 365, distance: 11.0
click at [781, 365] on input at bounding box center [731, 364] width 158 height 22
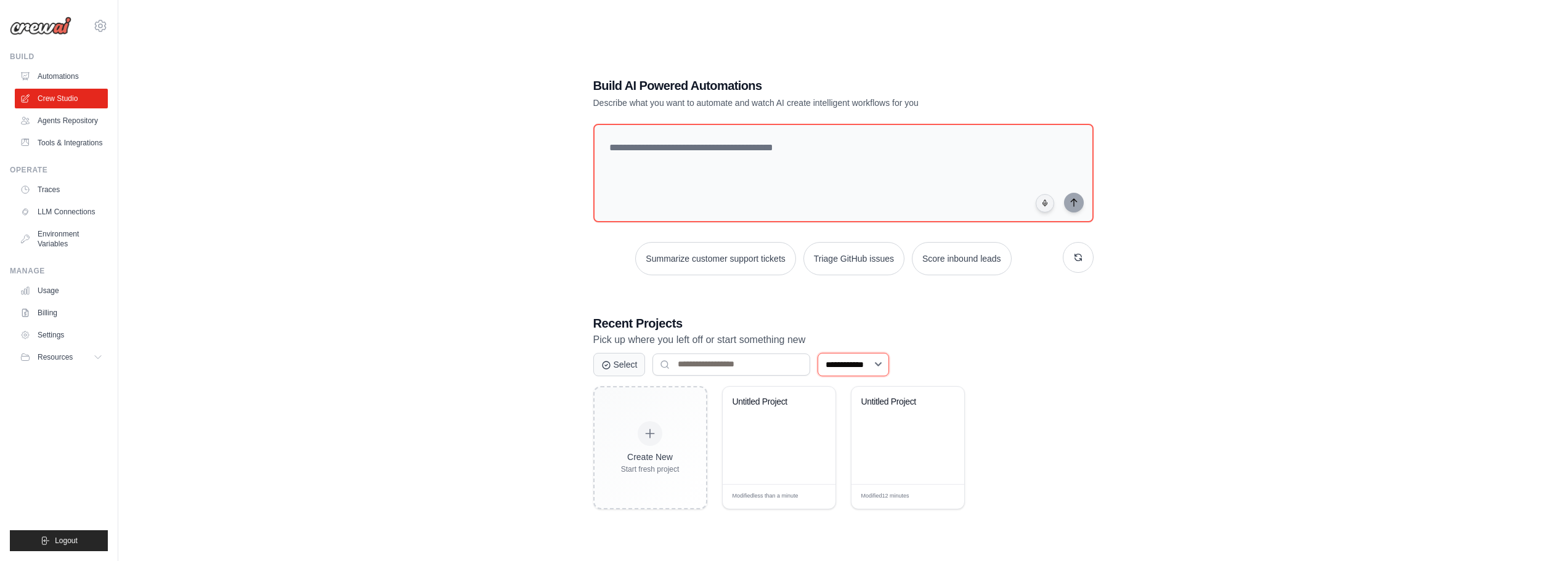
drag, startPoint x: 847, startPoint y: 364, endPoint x: 802, endPoint y: 359, distance: 45.3
click at [845, 364] on select "**********" at bounding box center [853, 364] width 72 height 24
click at [738, 353] on div "**********" at bounding box center [741, 364] width 296 height 24
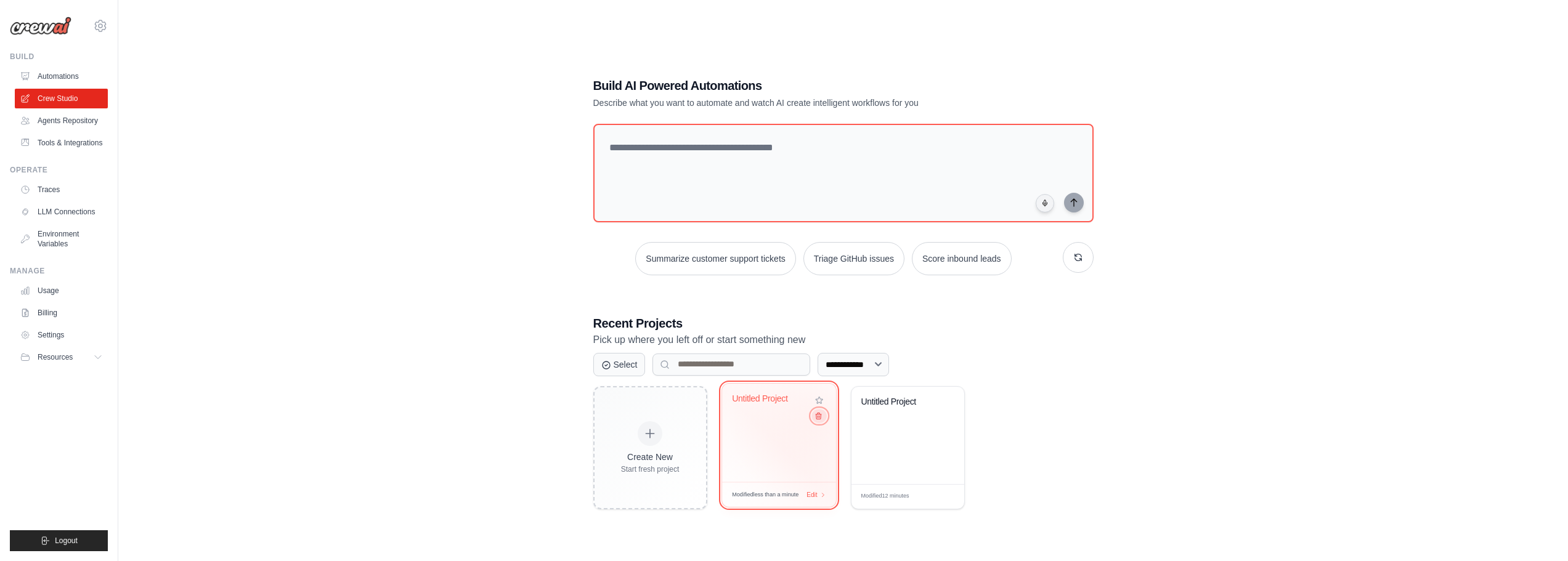
click at [819, 418] on icon at bounding box center [817, 415] width 8 height 8
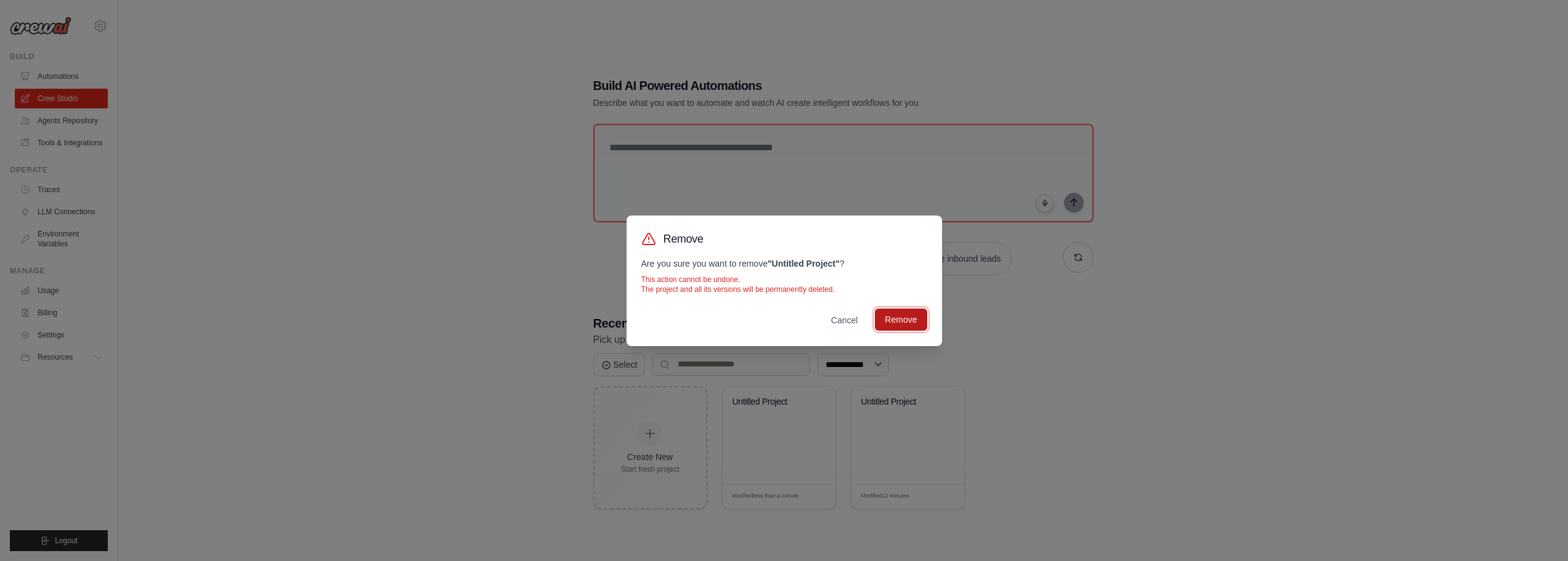
click at [904, 314] on button "Remove" at bounding box center [900, 319] width 51 height 22
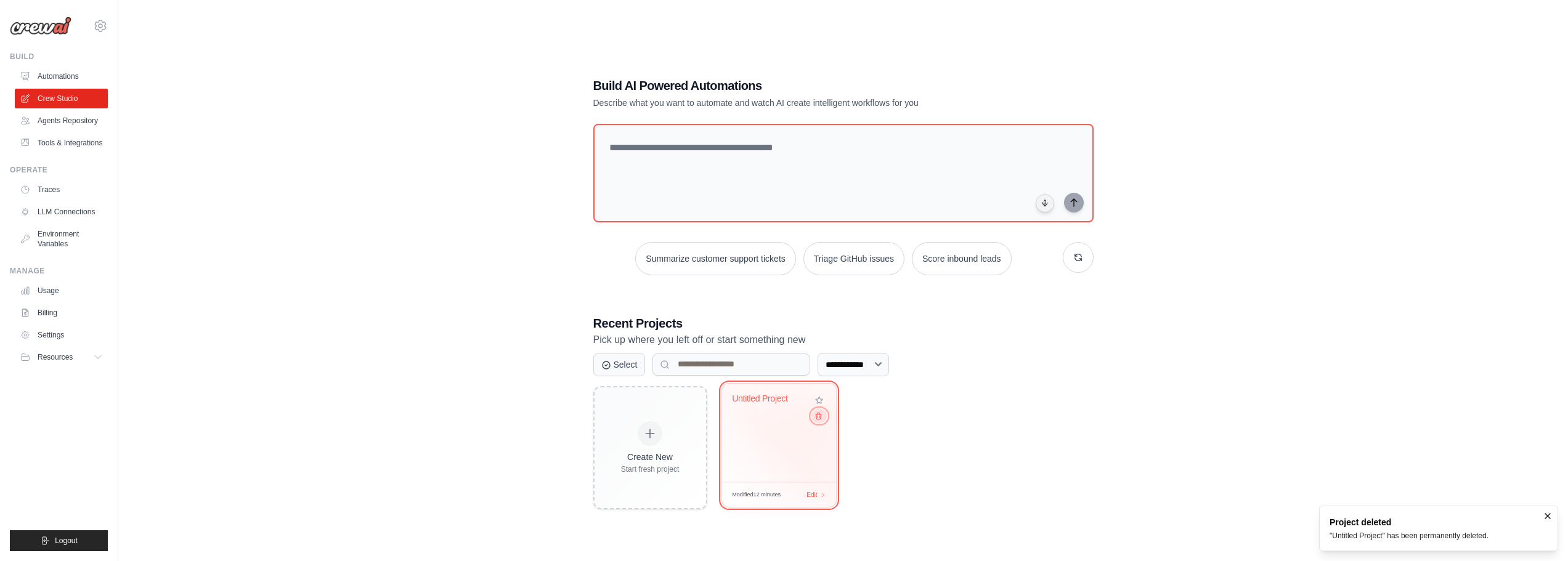
click at [821, 419] on icon at bounding box center [817, 415] width 8 height 8
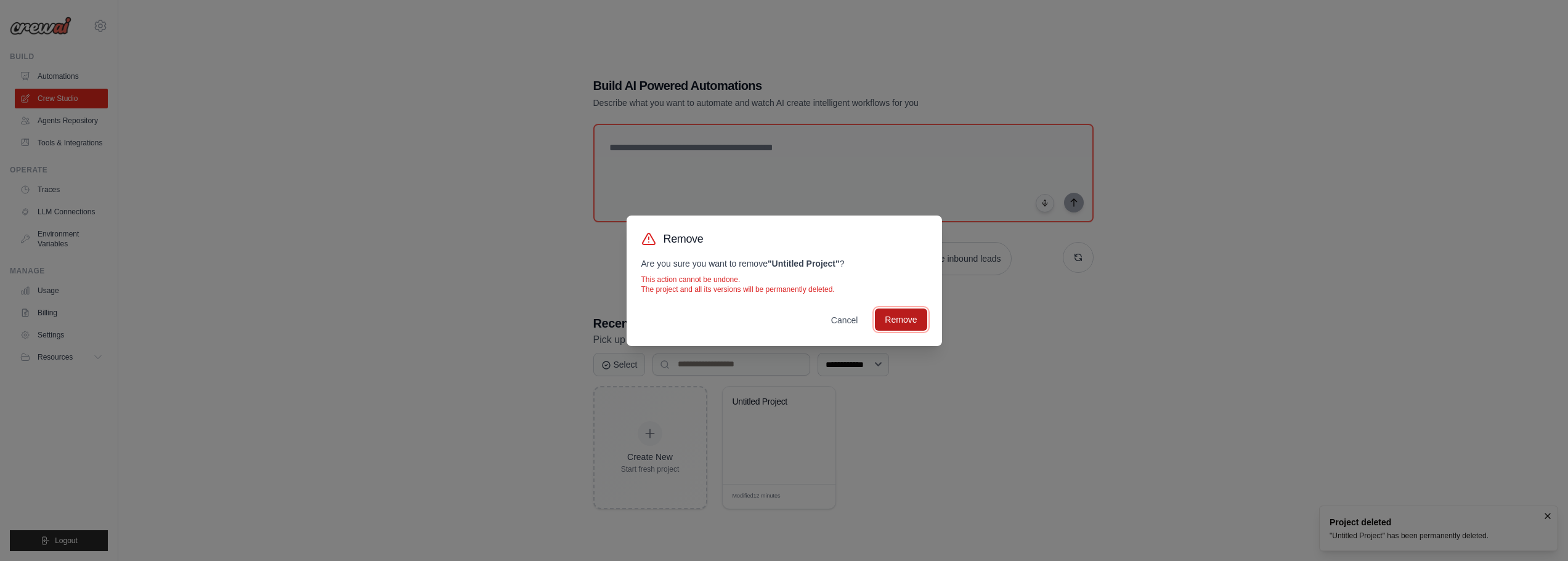
click at [896, 318] on button "Remove" at bounding box center [900, 319] width 51 height 22
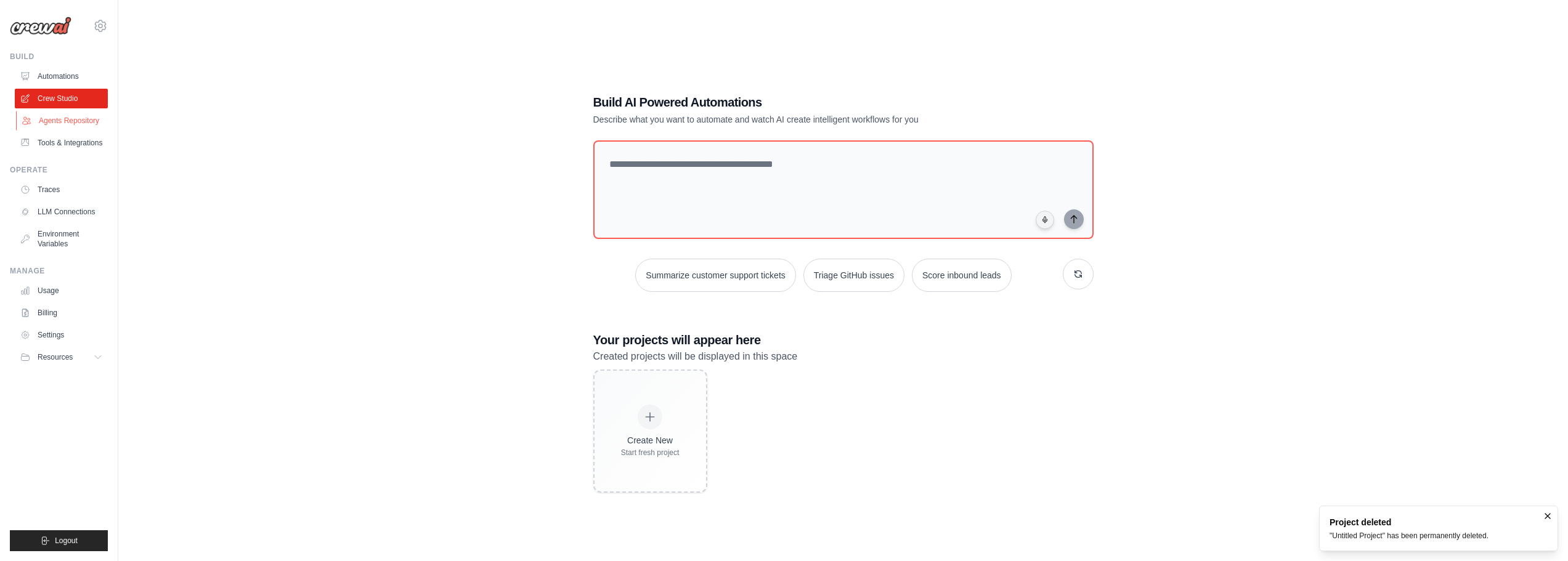
click at [80, 125] on link "Agents Repository" at bounding box center [62, 121] width 93 height 20
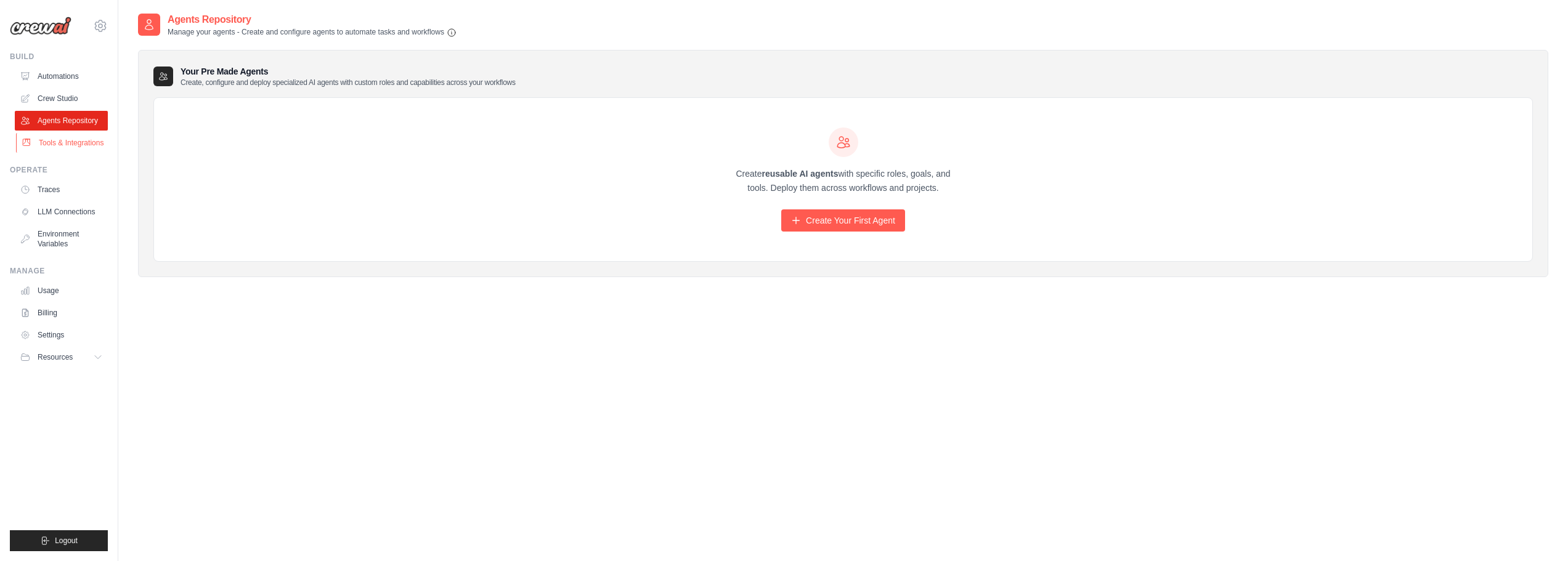
click at [74, 140] on link "Tools & Integrations" at bounding box center [62, 143] width 93 height 20
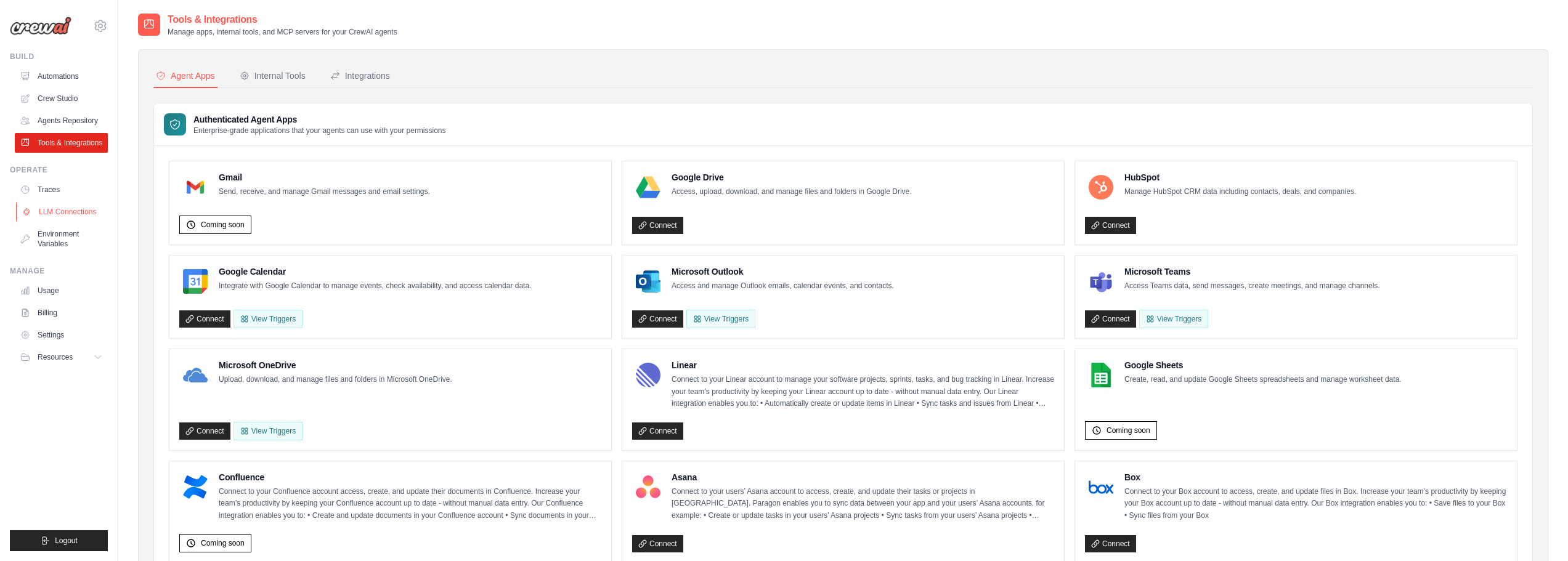
click at [64, 211] on link "LLM Connections" at bounding box center [62, 212] width 93 height 20
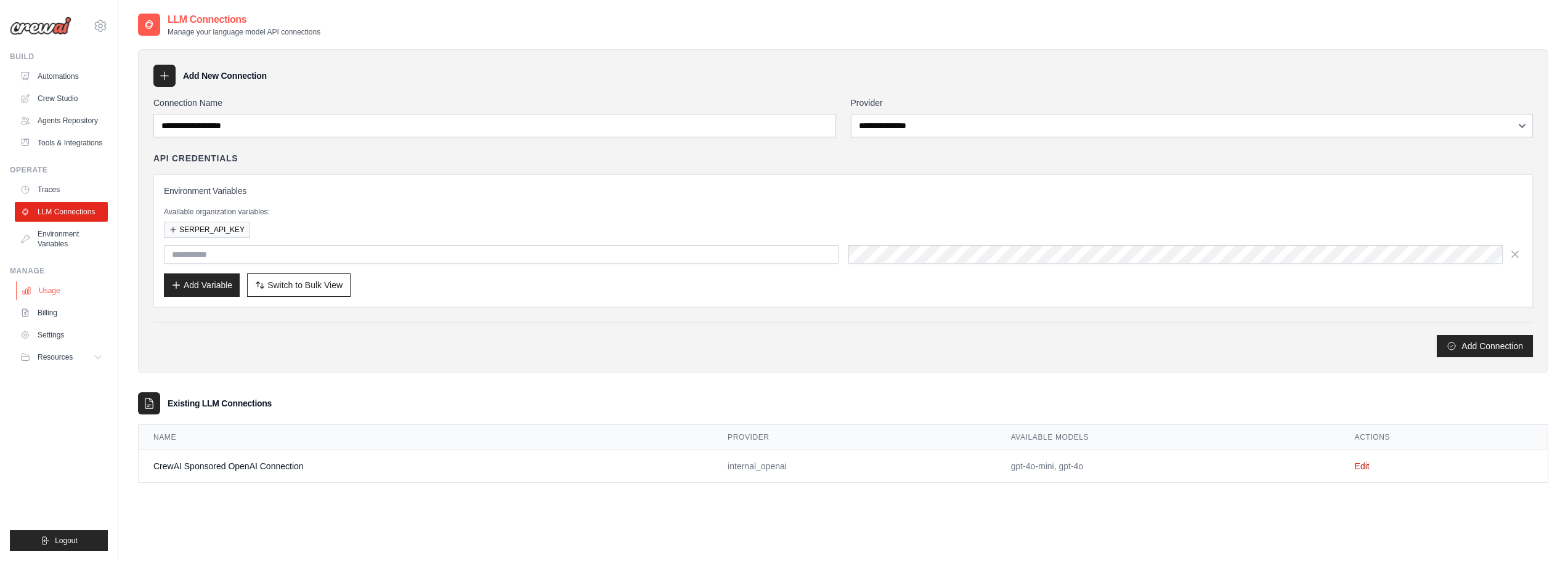
click at [59, 294] on link "Usage" at bounding box center [62, 291] width 93 height 20
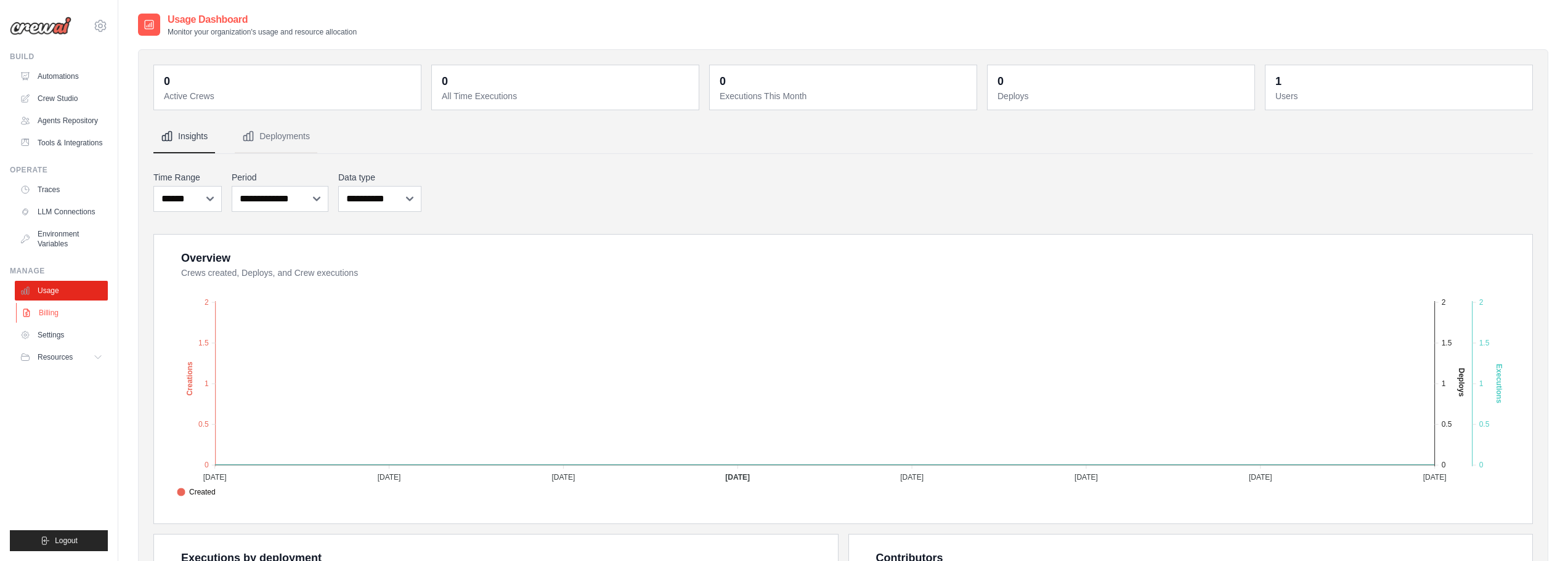
click at [56, 309] on link "Billing" at bounding box center [62, 313] width 93 height 20
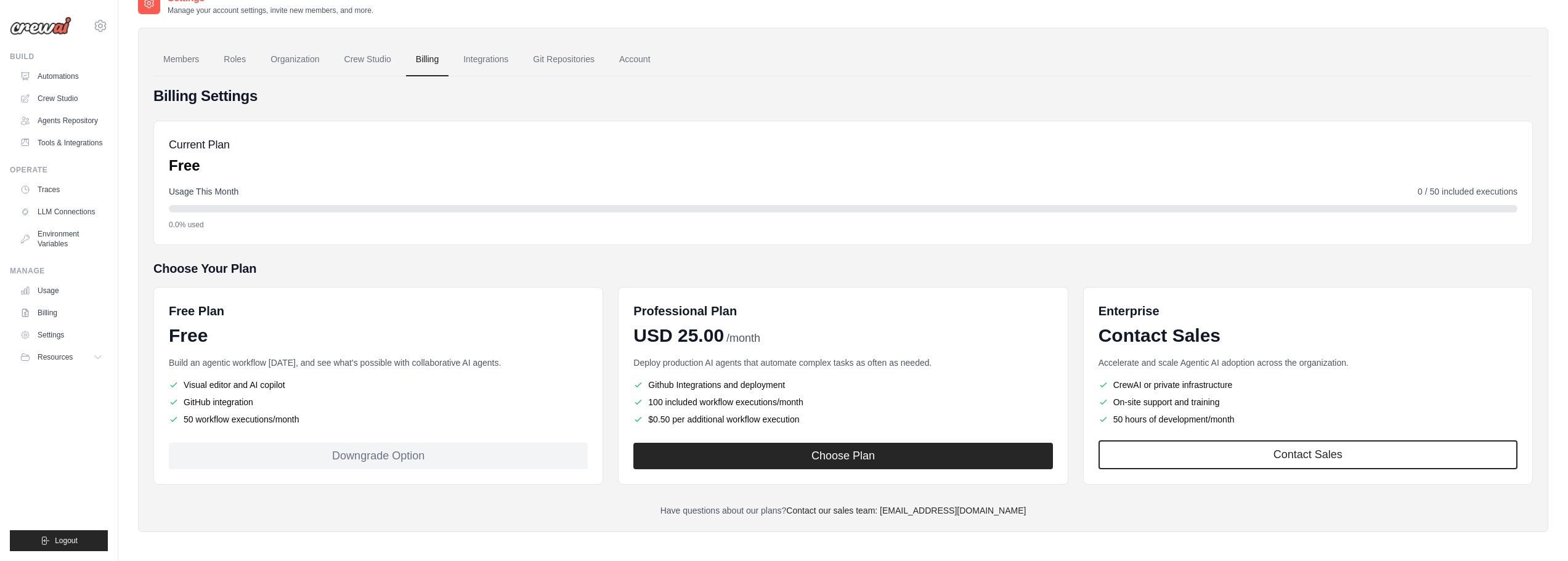
scroll to position [24, 0]
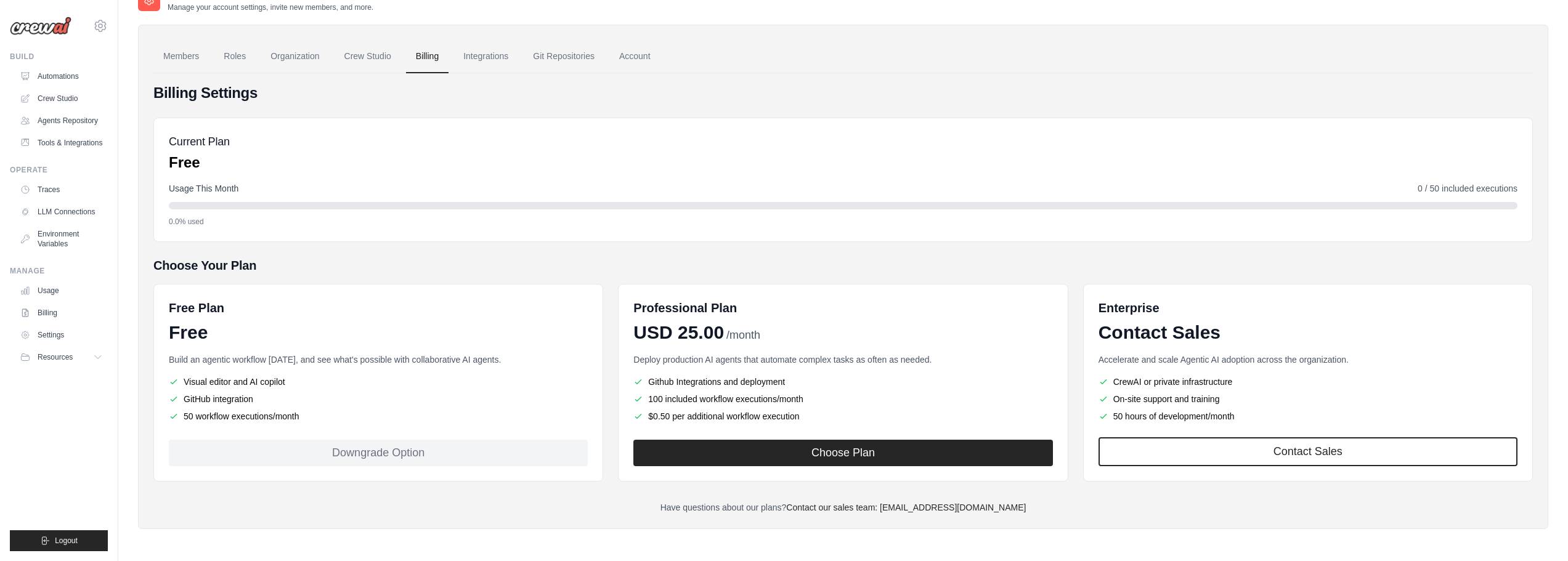
click at [247, 402] on li "GitHub integration" at bounding box center [378, 399] width 419 height 12
click at [250, 419] on li "50 workflow executions/month" at bounding box center [378, 416] width 419 height 12
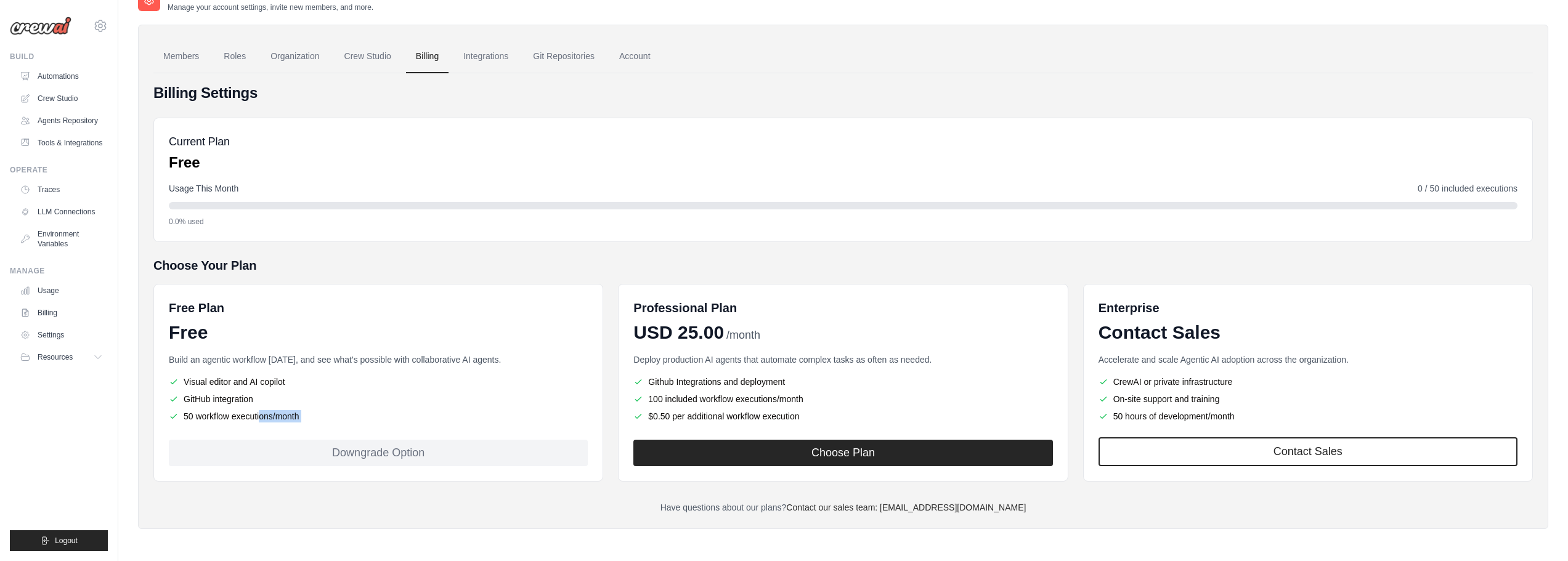
click at [250, 419] on li "50 workflow executions/month" at bounding box center [378, 416] width 419 height 12
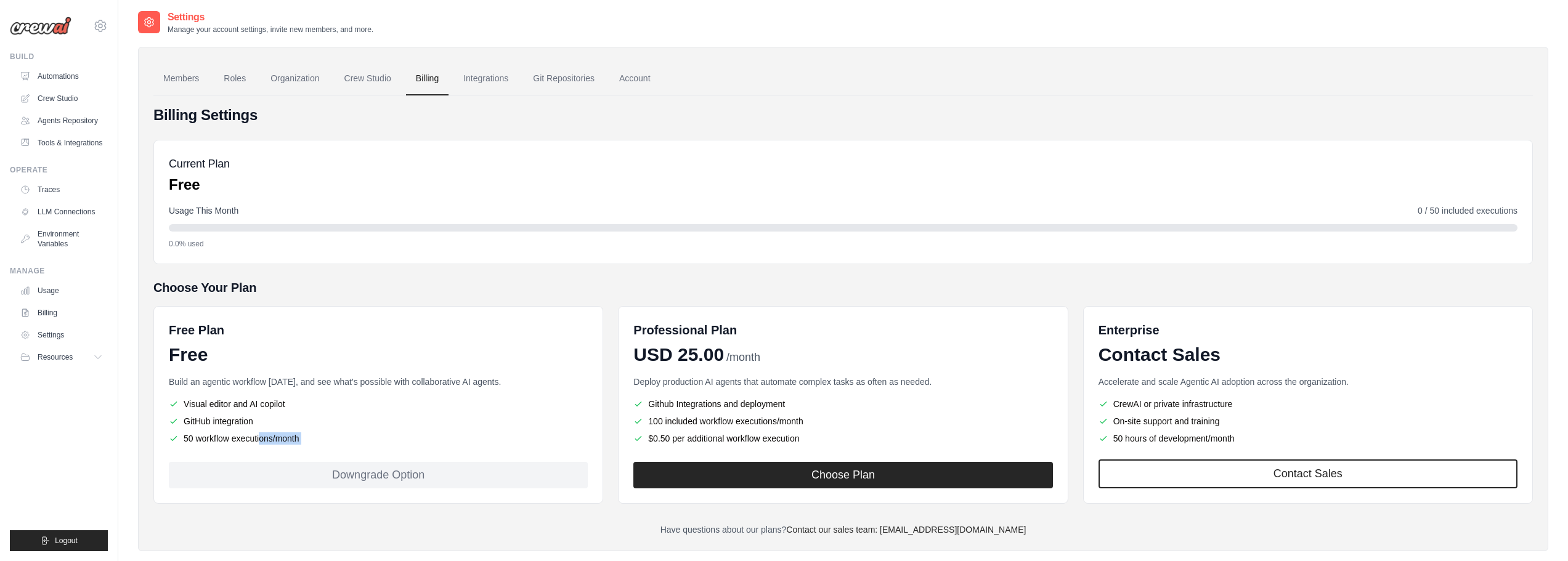
scroll to position [0, 0]
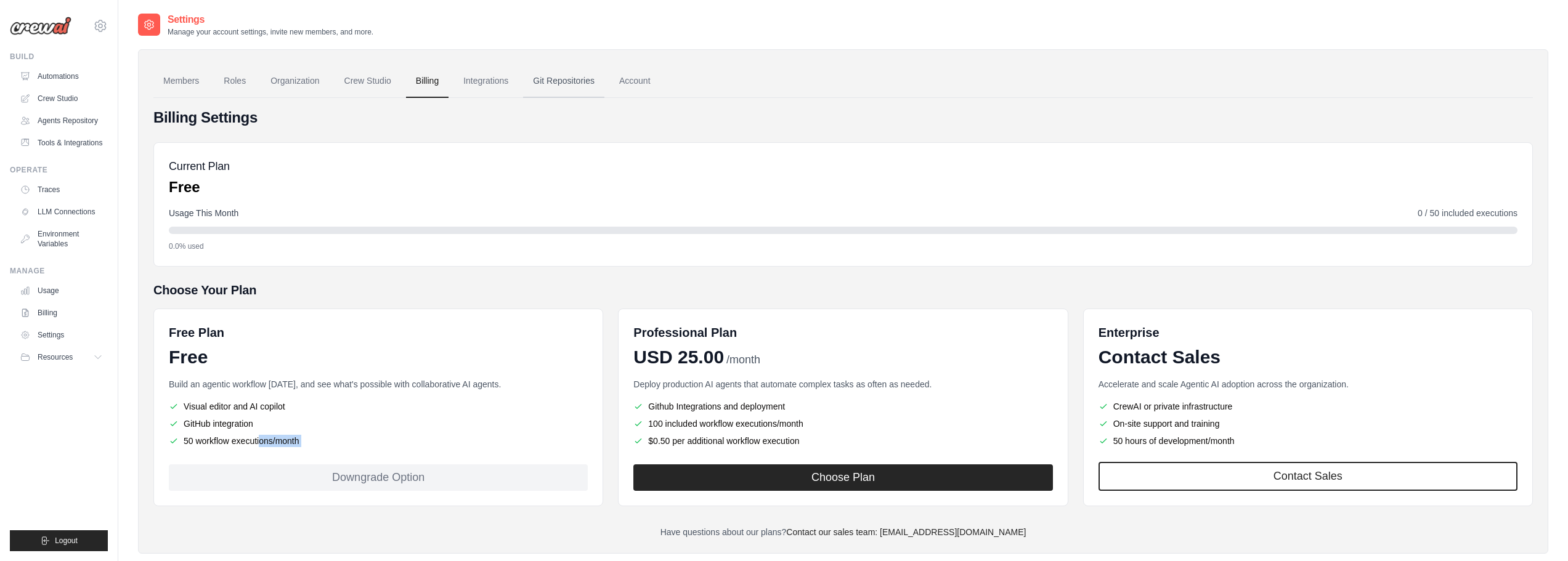
click at [551, 81] on link "Git Repositories" at bounding box center [563, 81] width 82 height 34
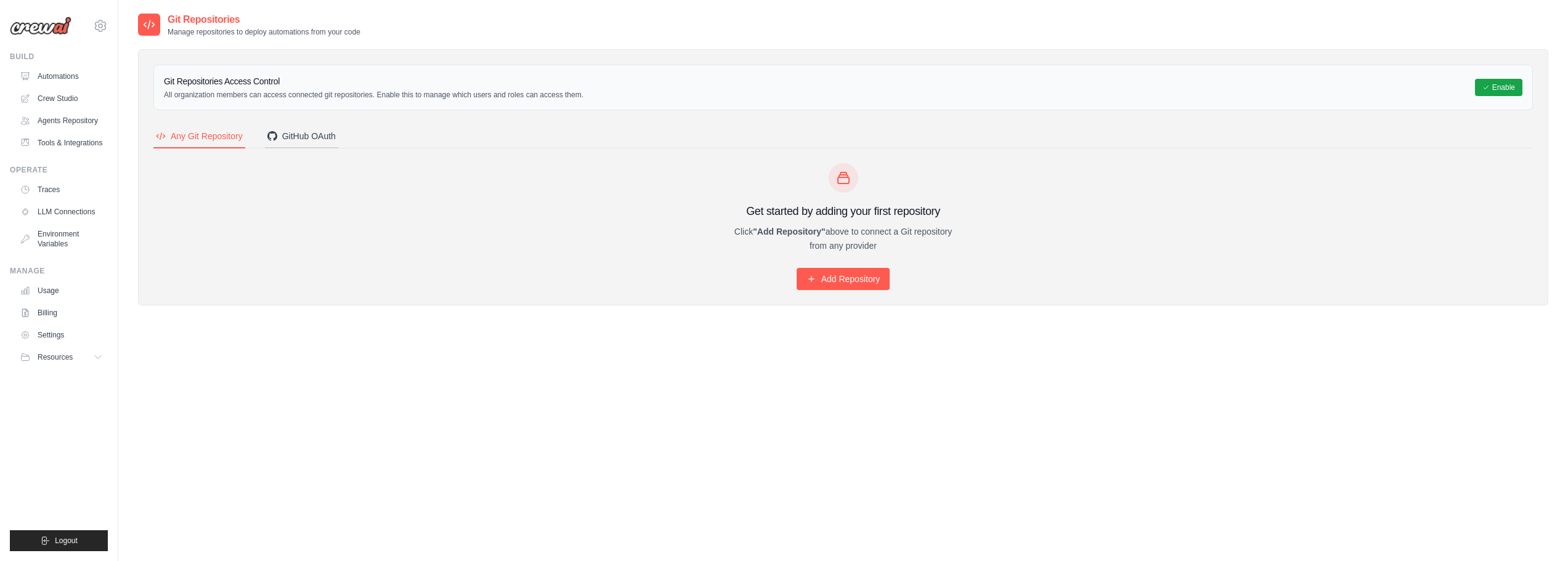
click at [304, 141] on div "GitHub OAuth" at bounding box center [302, 136] width 69 height 12
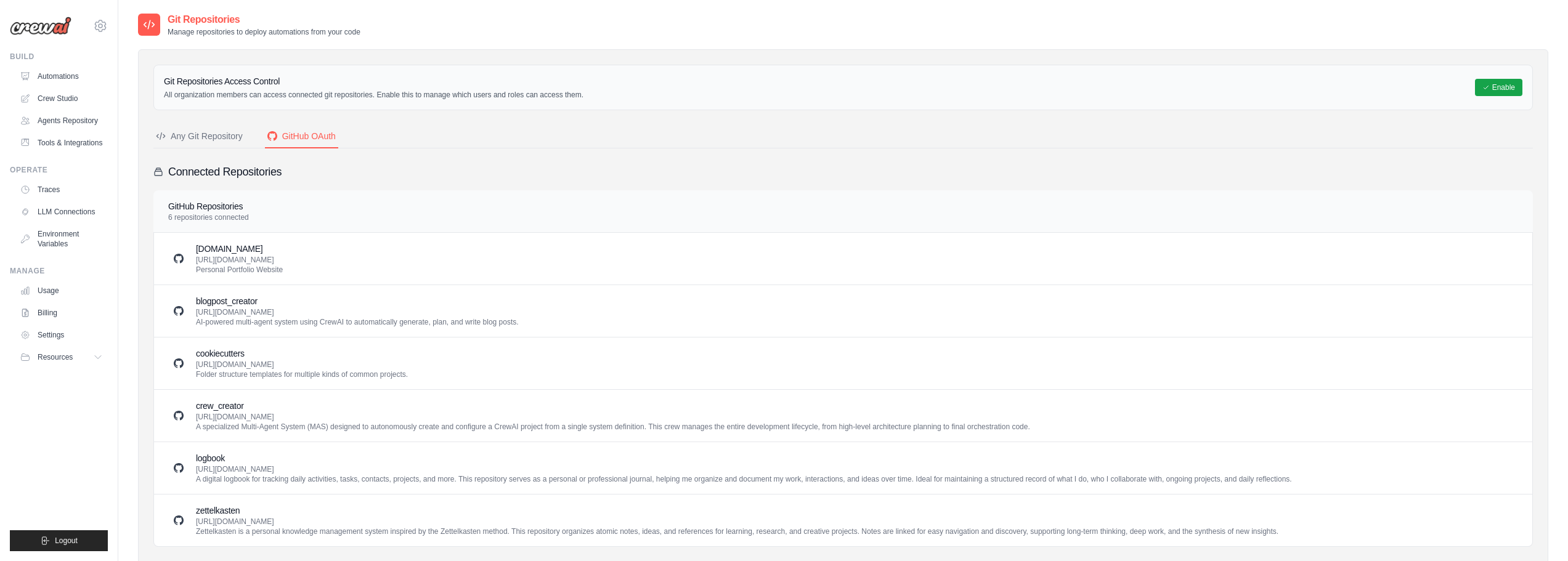
click at [203, 139] on div "Any Git Repository" at bounding box center [199, 136] width 87 height 12
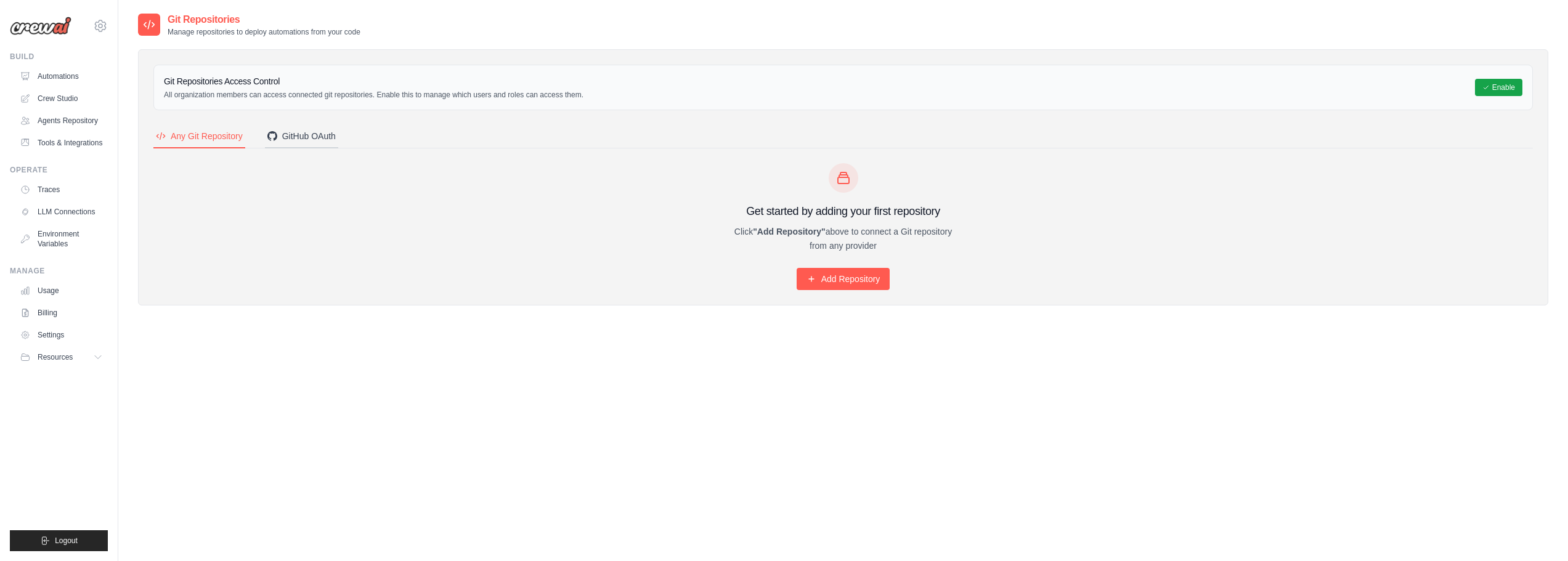
click at [291, 139] on div "GitHub OAuth" at bounding box center [302, 136] width 69 height 12
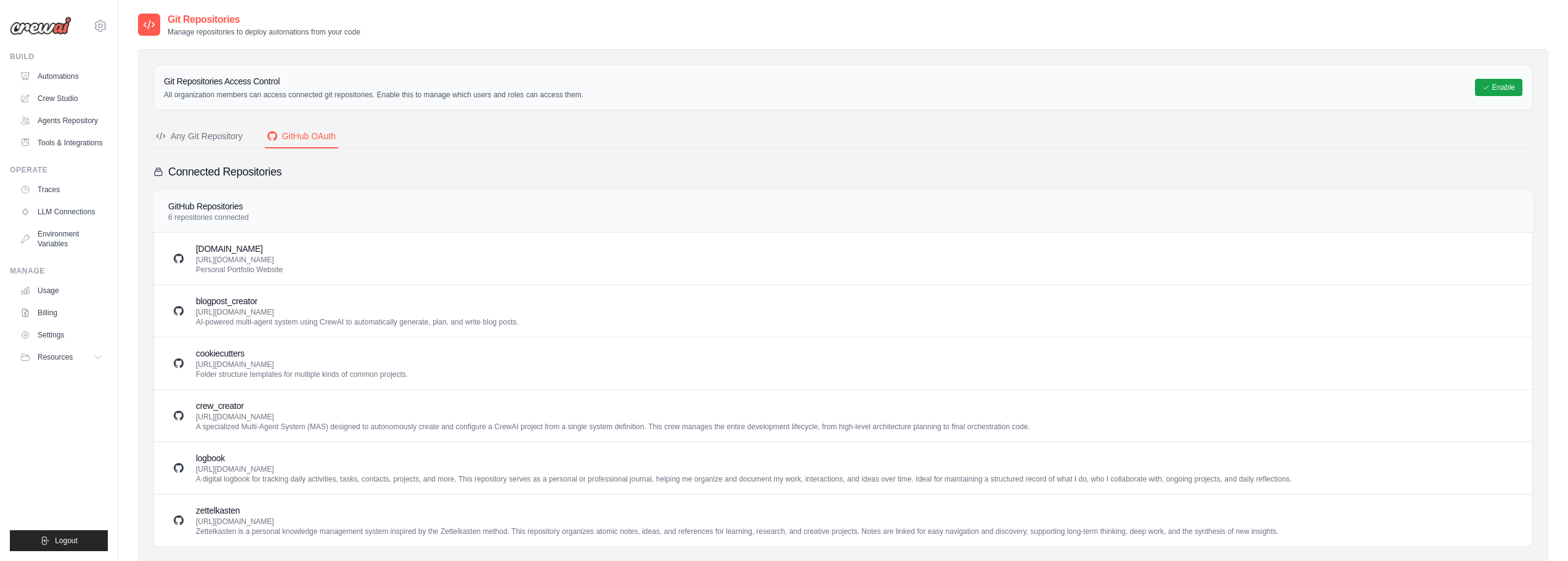
click at [212, 139] on div "Any Git Repository" at bounding box center [199, 136] width 87 height 12
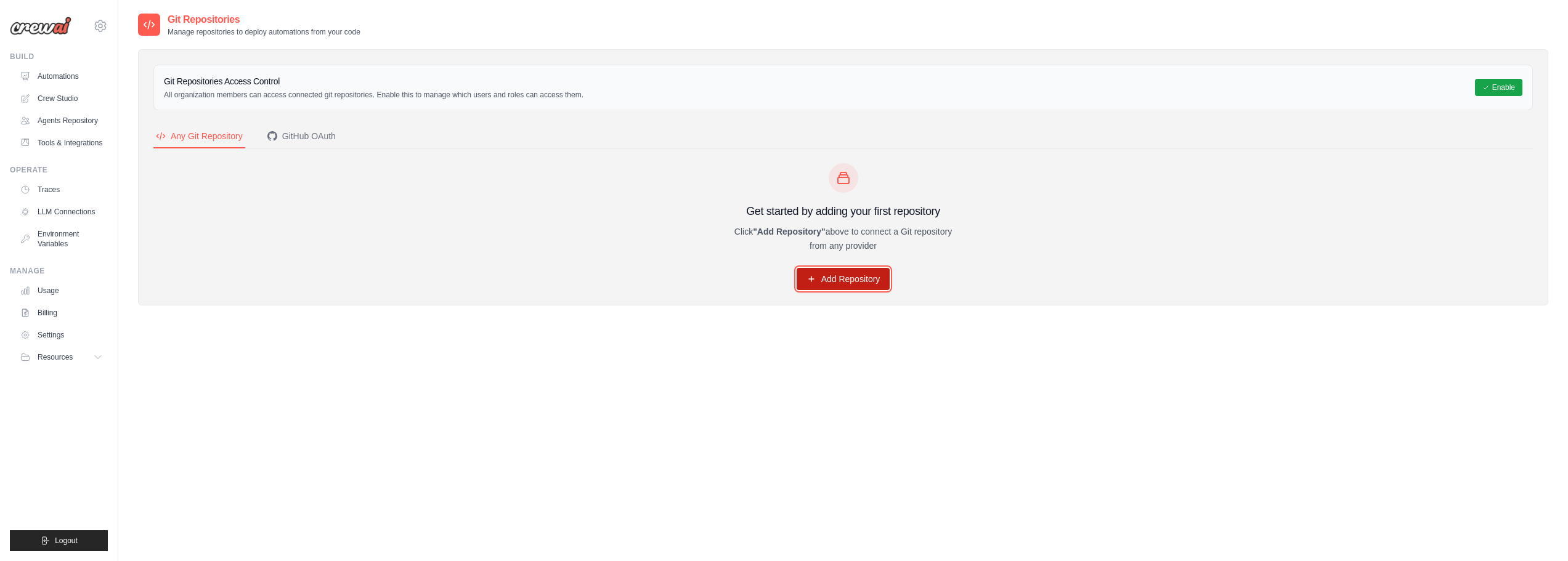
click at [845, 287] on link "Add Repository" at bounding box center [843, 279] width 94 height 22
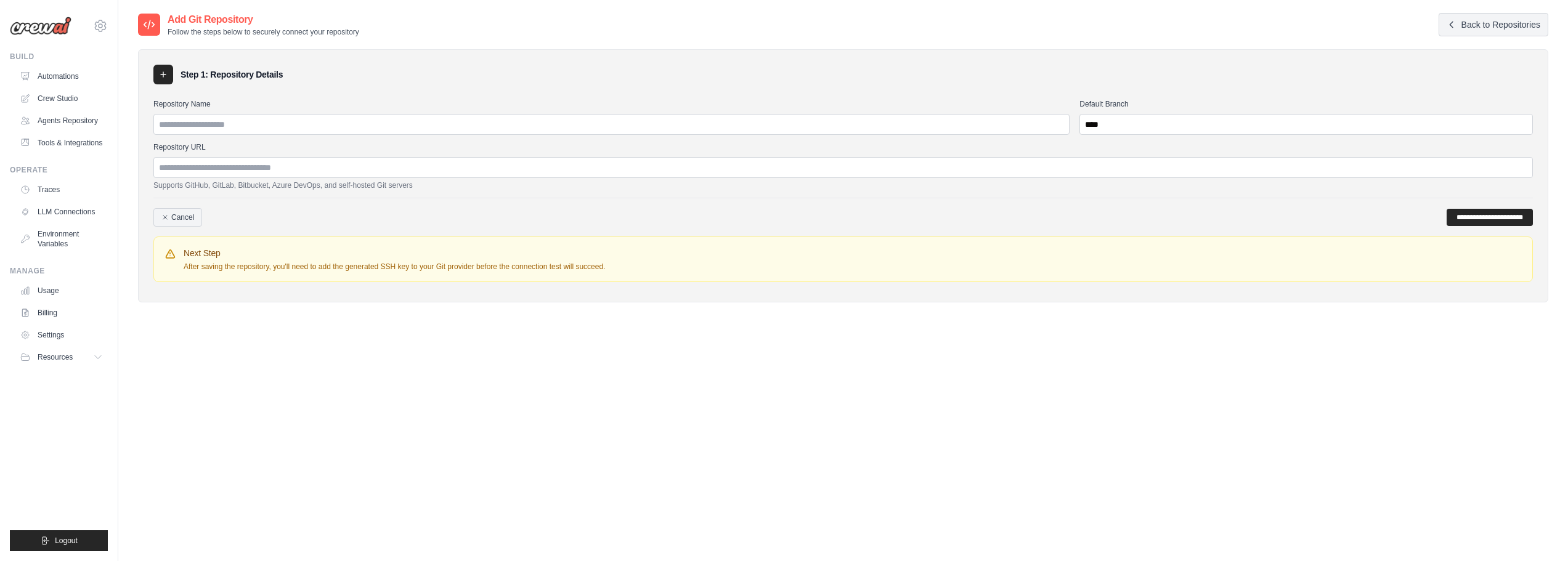
click at [169, 76] on div at bounding box center [164, 74] width 20 height 20
click at [316, 173] on input "Repository URL" at bounding box center [843, 167] width 1379 height 21
click at [317, 129] on input "Repository Name" at bounding box center [611, 124] width 916 height 21
click at [194, 219] on link "Cancel" at bounding box center [178, 217] width 49 height 19
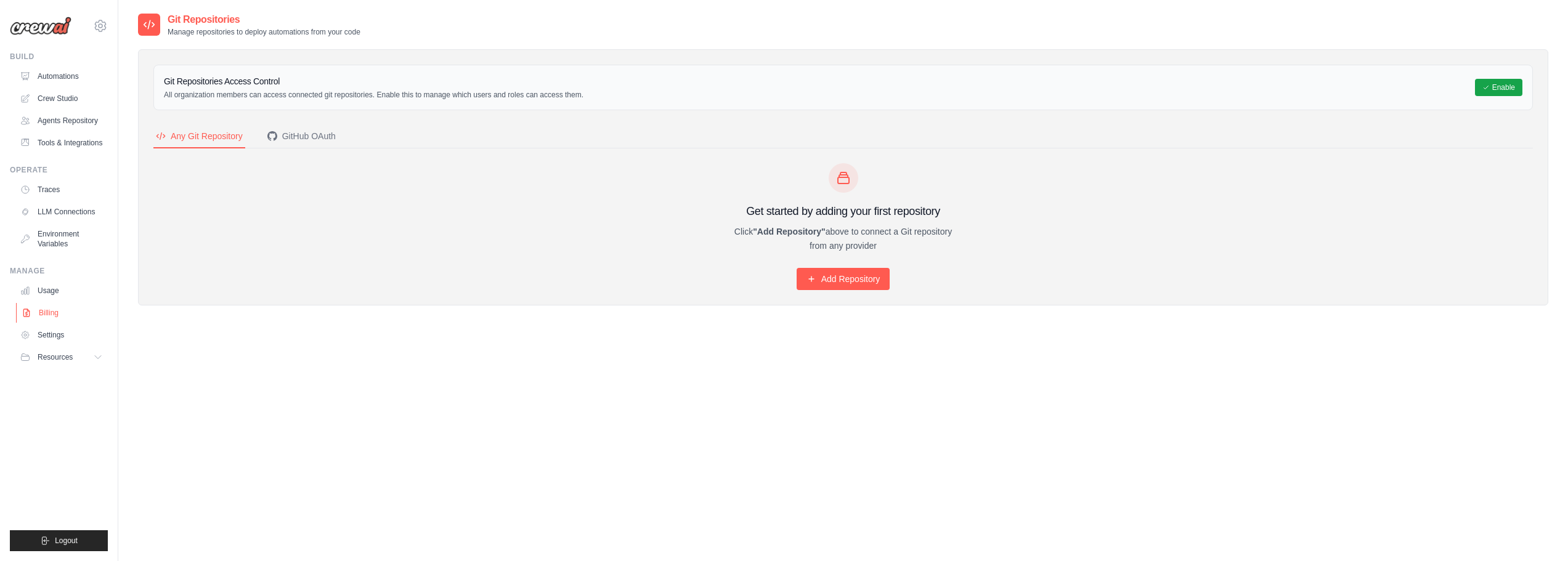
click at [77, 316] on link "Billing" at bounding box center [62, 313] width 93 height 20
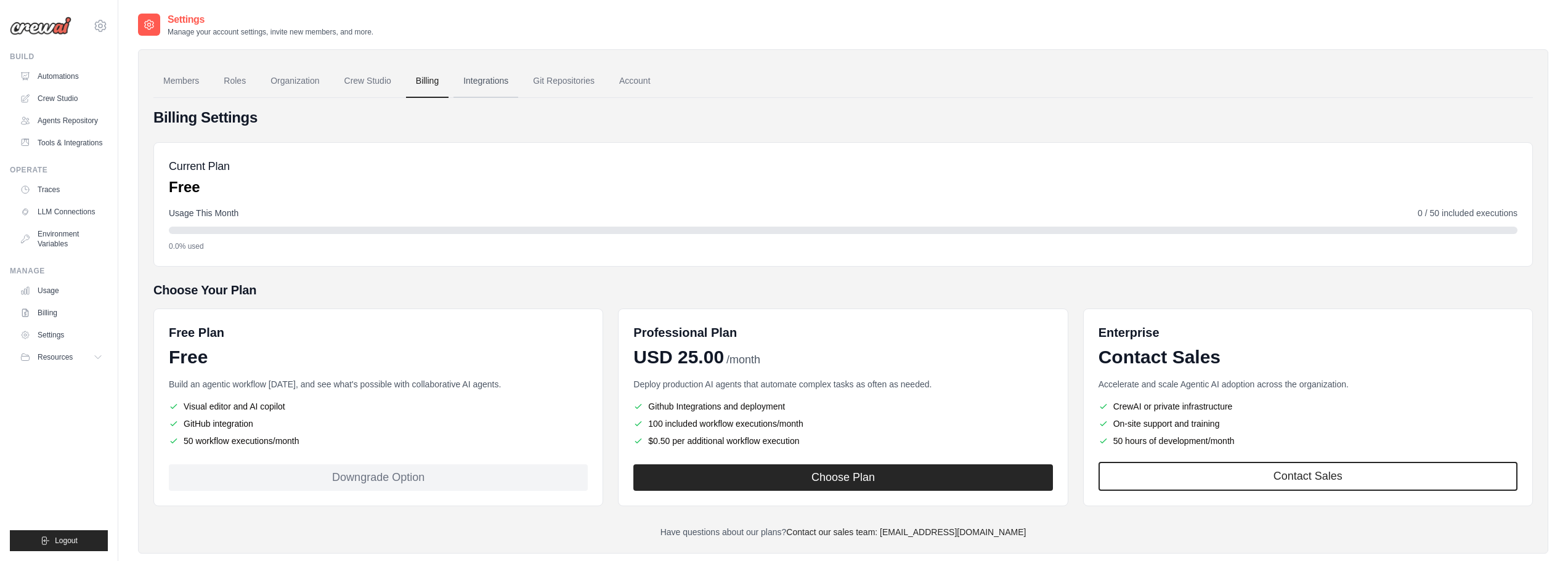
click at [511, 83] on link "Integrations" at bounding box center [485, 81] width 64 height 34
click at [490, 82] on link "Integrations" at bounding box center [485, 81] width 64 height 34
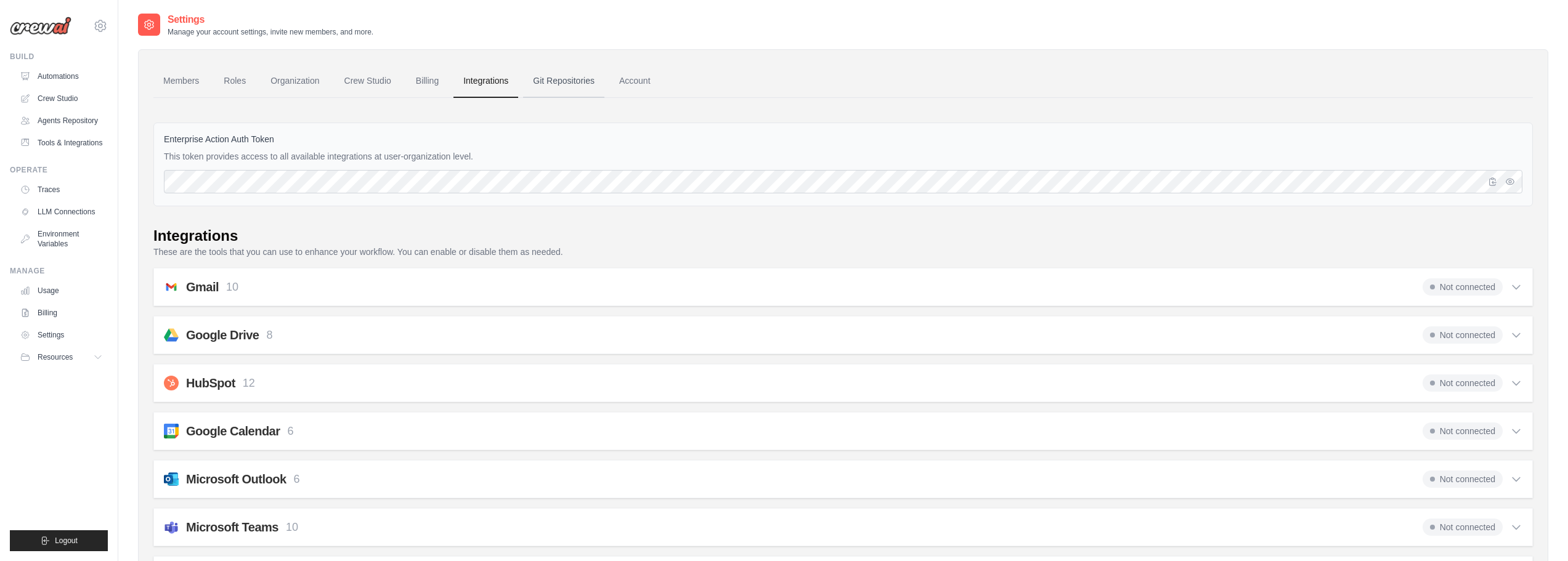
click at [541, 83] on link "Git Repositories" at bounding box center [563, 81] width 82 height 34
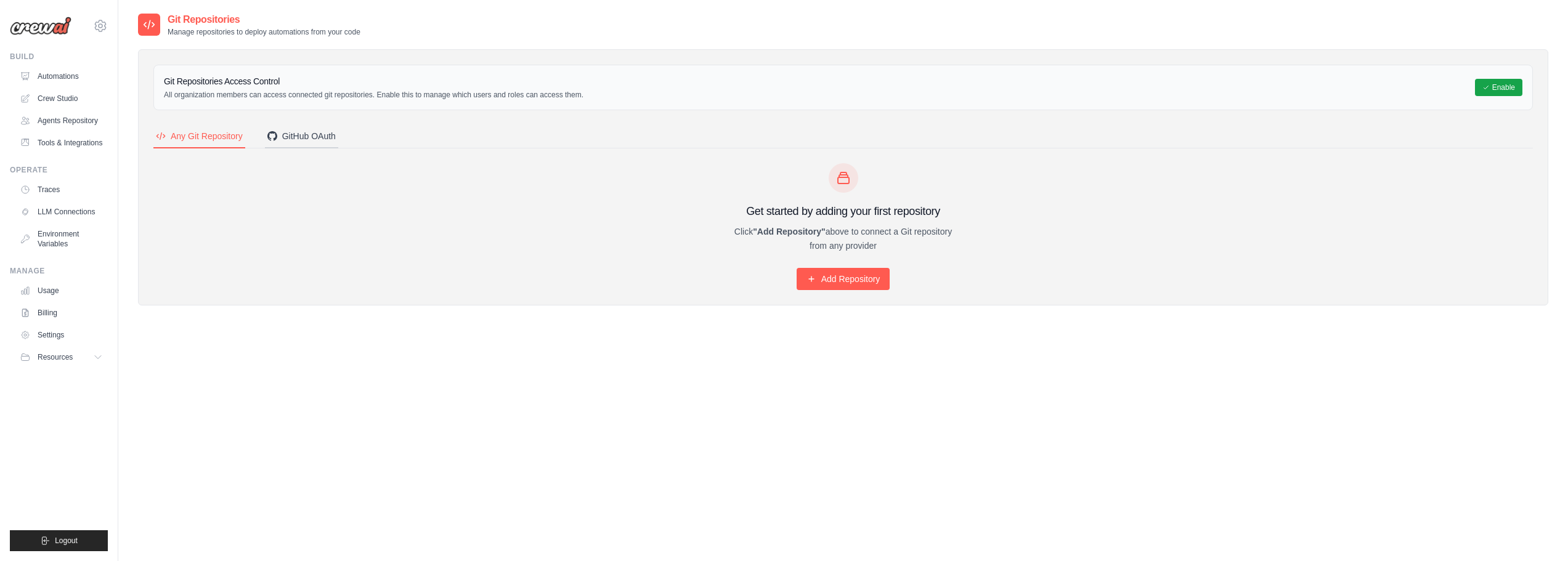
click at [277, 135] on icon "Tabs" at bounding box center [272, 136] width 10 height 10
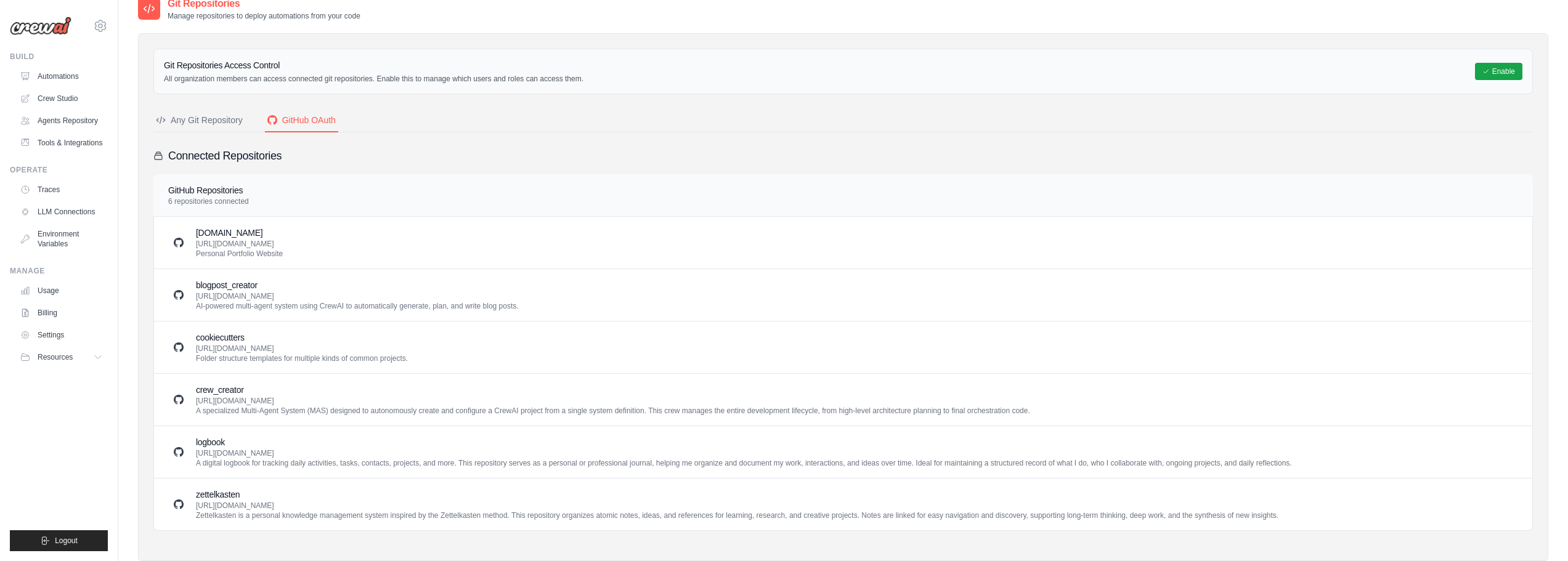
scroll to position [48, 0]
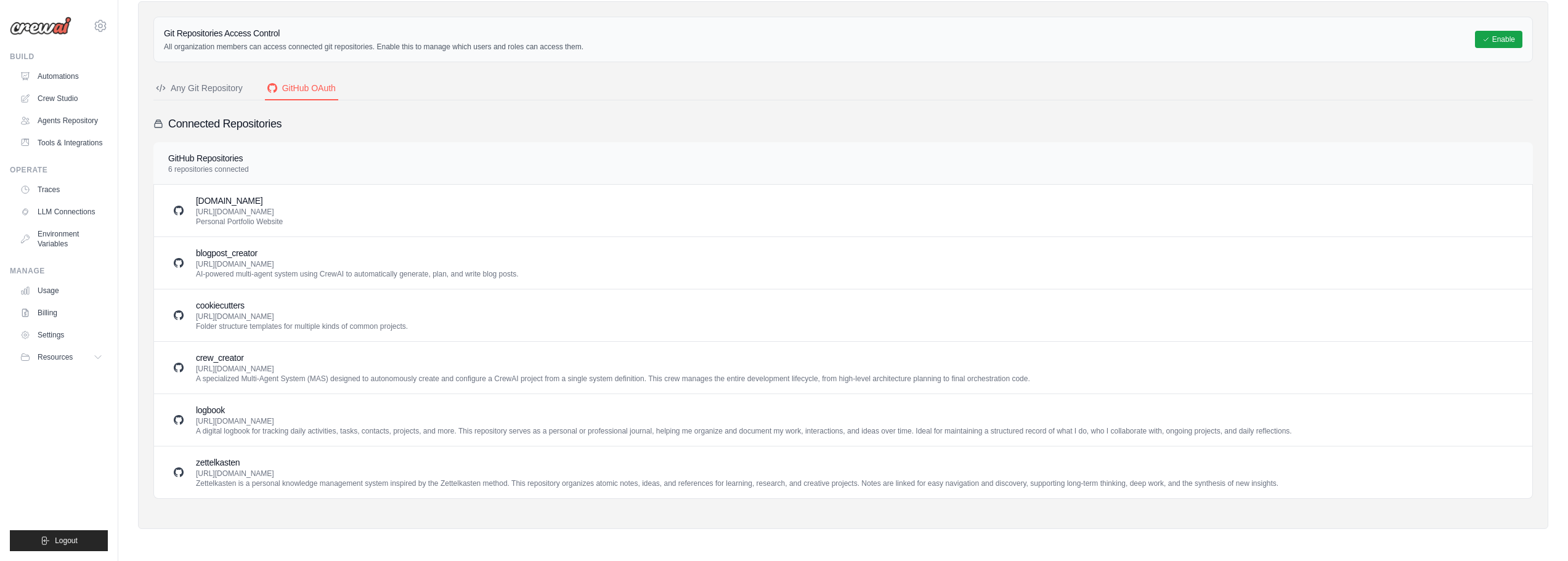
drag, startPoint x: 198, startPoint y: 274, endPoint x: 519, endPoint y: 272, distance: 321.0
click at [519, 272] on div "blogpost_creator https://github.com/bezerraescossia/blogpost_creator.git AI-pow…" at bounding box center [843, 262] width 1348 height 32
drag, startPoint x: 416, startPoint y: 264, endPoint x: 400, endPoint y: 264, distance: 16.0
click at [416, 264] on p "https://github.com/bezerraescossia/blogpost_creator.git AI-powered multi-agent …" at bounding box center [357, 269] width 322 height 20
click at [235, 250] on h3 "blogpost_creator" at bounding box center [357, 252] width 322 height 12
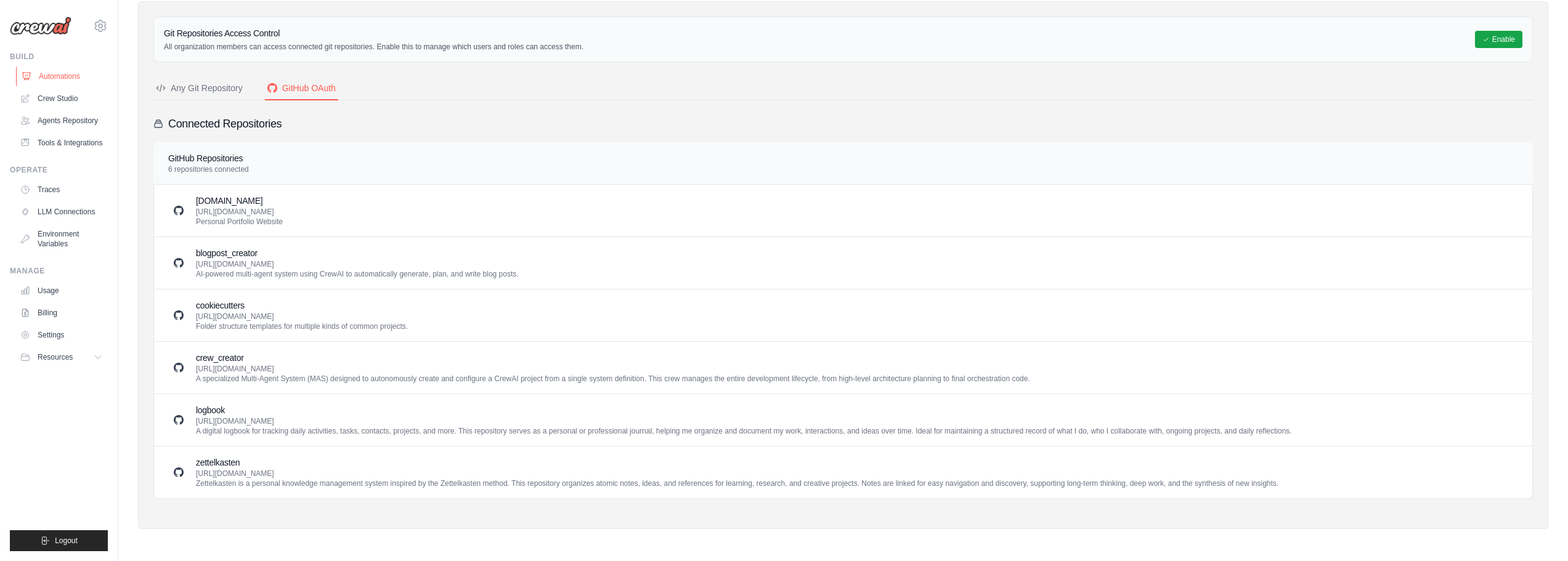
click at [46, 80] on link "Automations" at bounding box center [62, 76] width 93 height 20
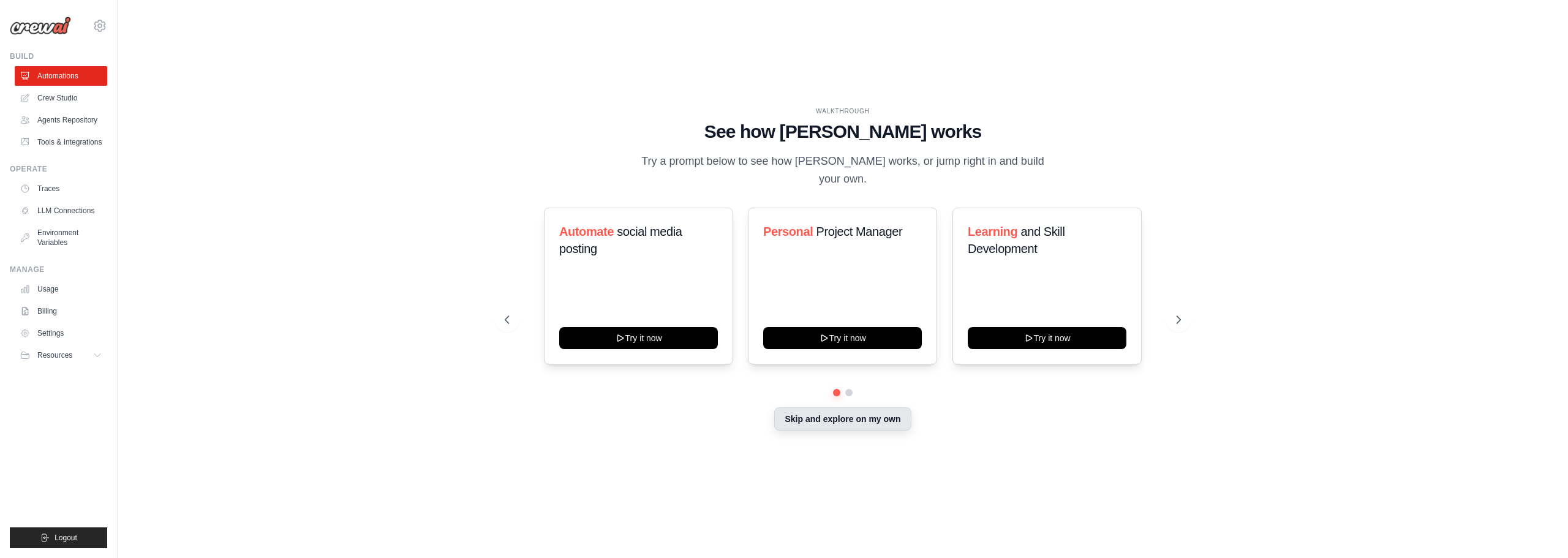
click at [807, 409] on button "Skip and explore on my own" at bounding box center [842, 419] width 136 height 23
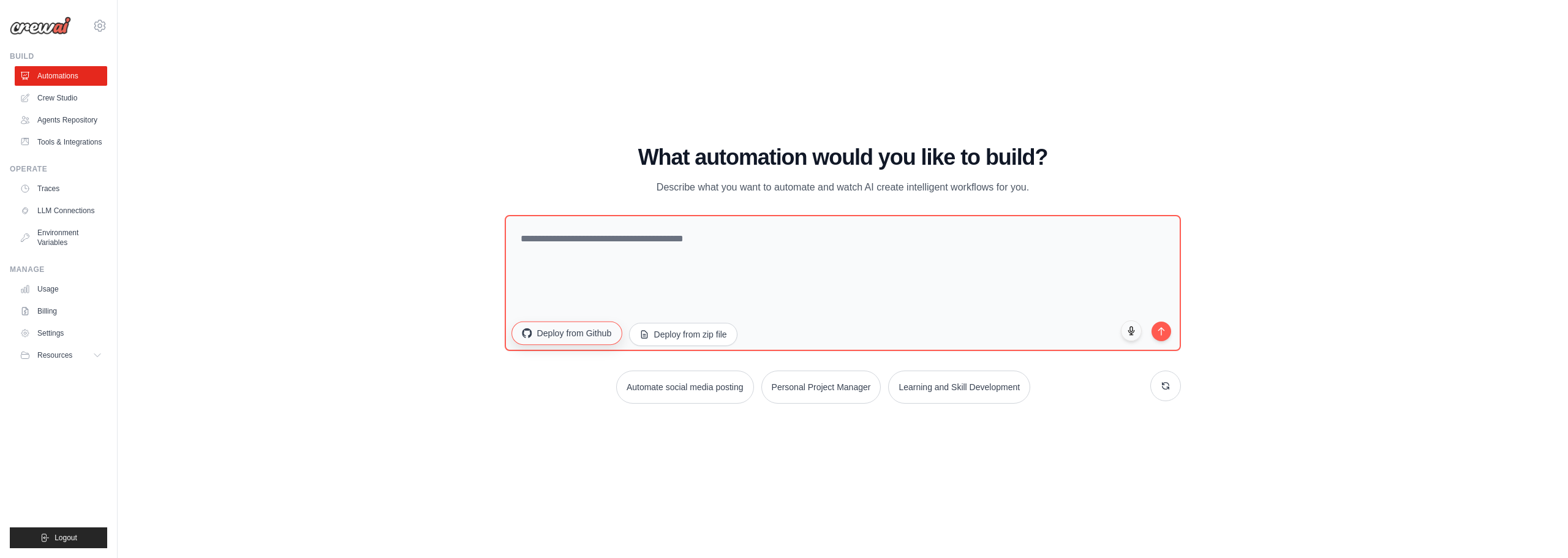
click at [574, 333] on button "Deploy from Github" at bounding box center [566, 332] width 110 height 23
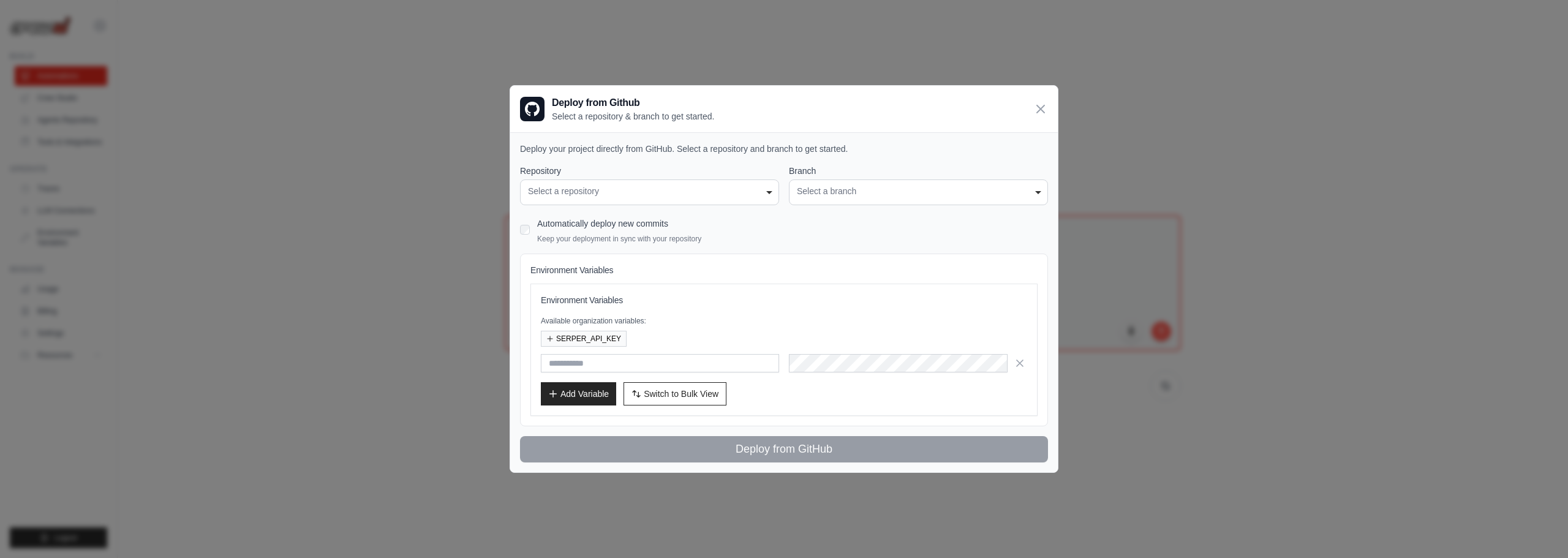
click at [611, 198] on div "**********" at bounding box center [649, 192] width 259 height 26
drag, startPoint x: 655, startPoint y: 200, endPoint x: 716, endPoint y: 191, distance: 61.7
click at [675, 197] on div "Select a repository" at bounding box center [650, 191] width 243 height 13
click at [736, 188] on div "Select a repository" at bounding box center [650, 191] width 243 height 13
click at [750, 190] on div "Select a repository" at bounding box center [650, 191] width 243 height 13
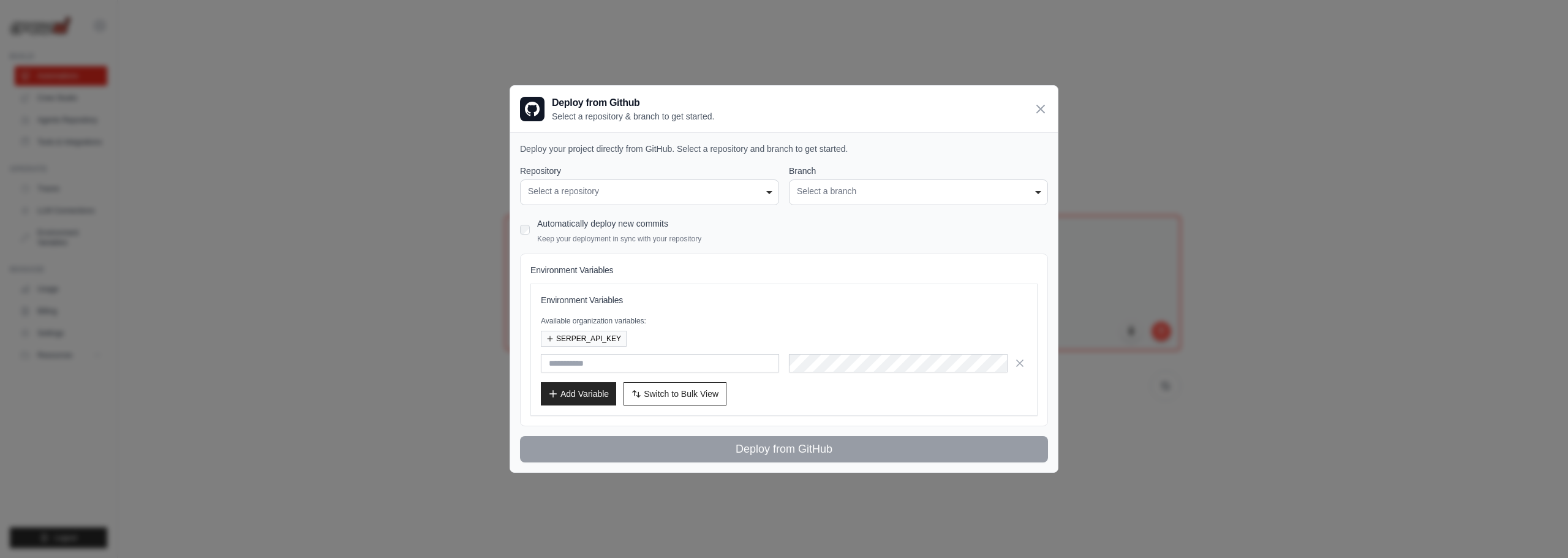
click at [760, 190] on div "Select a repository" at bounding box center [650, 191] width 243 height 13
click at [754, 192] on div "Select a repository" at bounding box center [650, 191] width 243 height 13
click at [599, 242] on p "Keep your deployment in sync with your repository" at bounding box center [619, 239] width 164 height 10
click at [567, 230] on div "Automatically deploy new commits Keep your deployment in sync with your reposit…" at bounding box center [619, 229] width 164 height 28
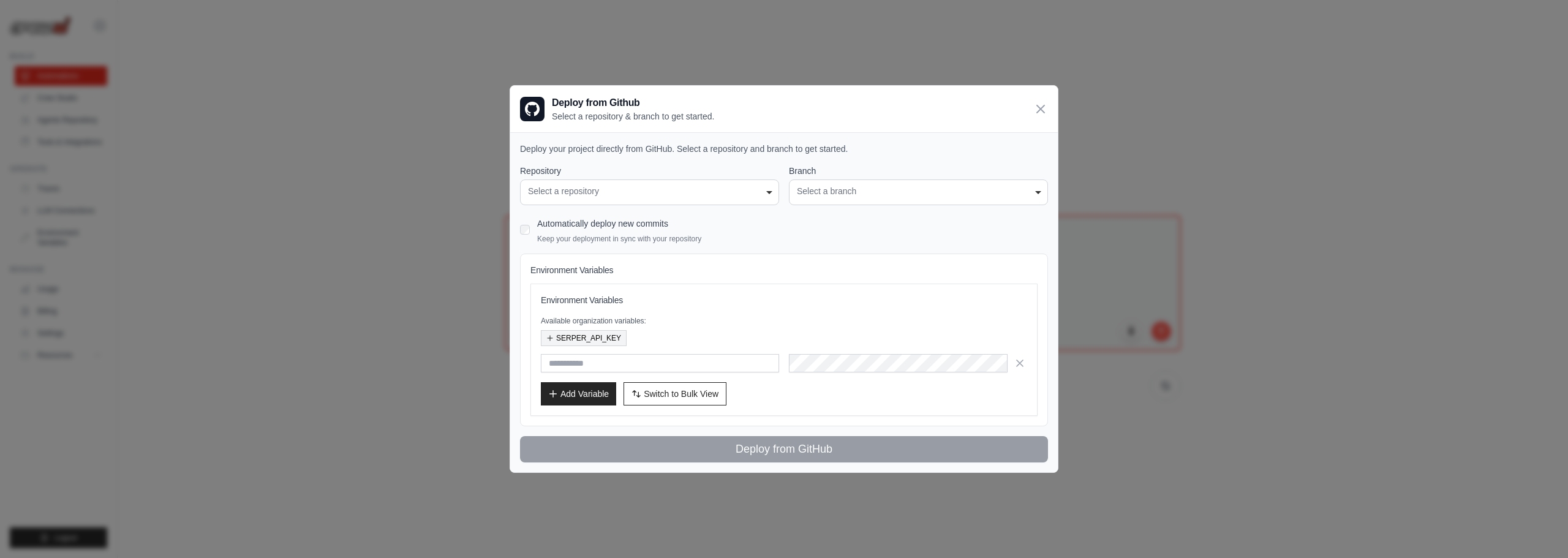
click at [590, 338] on button "SERPER_API_KEY" at bounding box center [584, 338] width 86 height 16
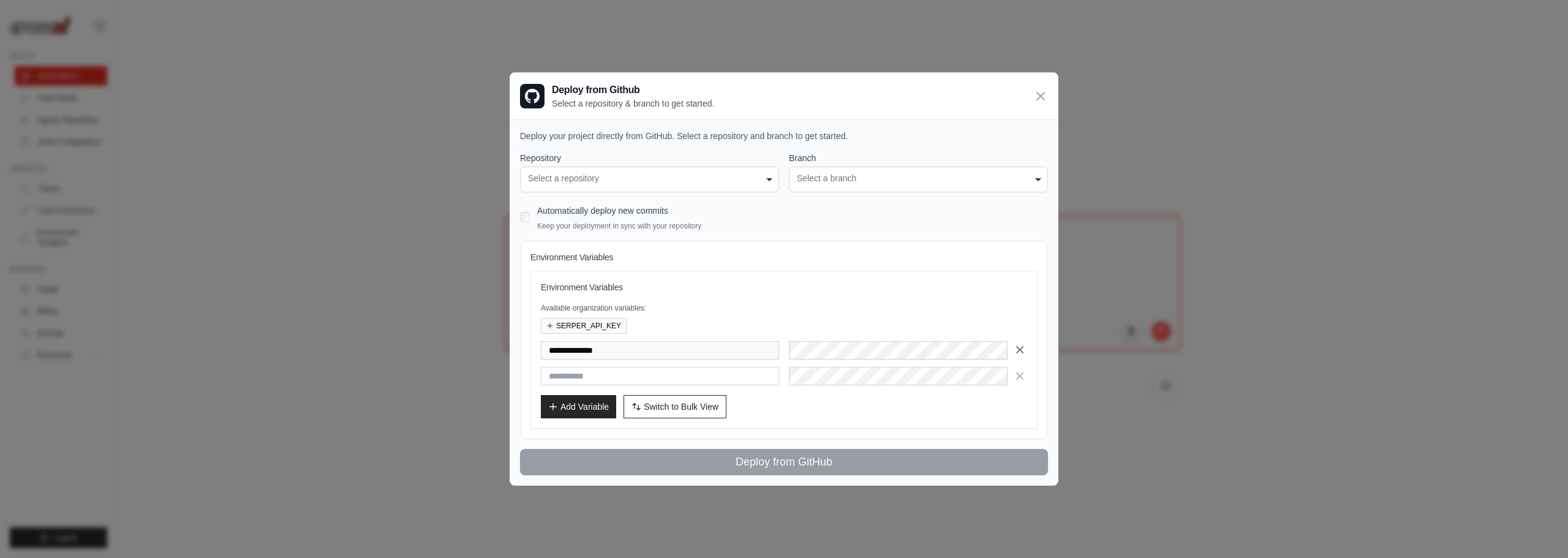
click at [1019, 352] on icon "button" at bounding box center [1019, 349] width 12 height 12
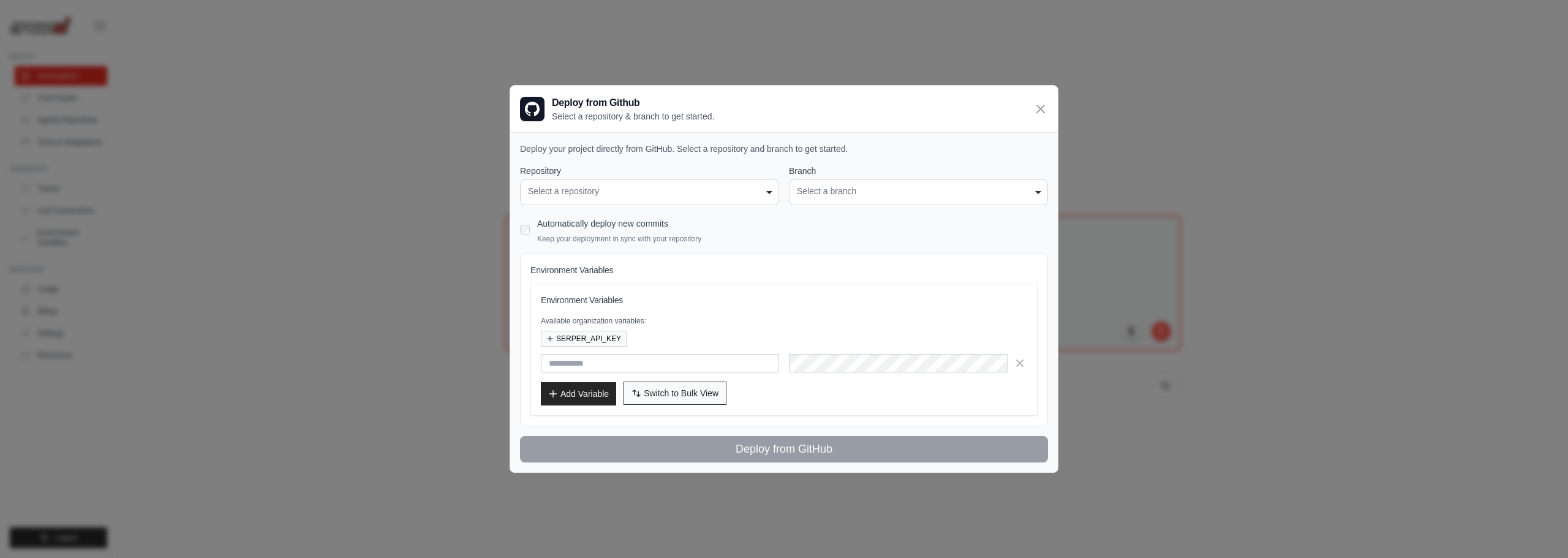
click at [705, 394] on span "Switch to Bulk View" at bounding box center [680, 393] width 75 height 12
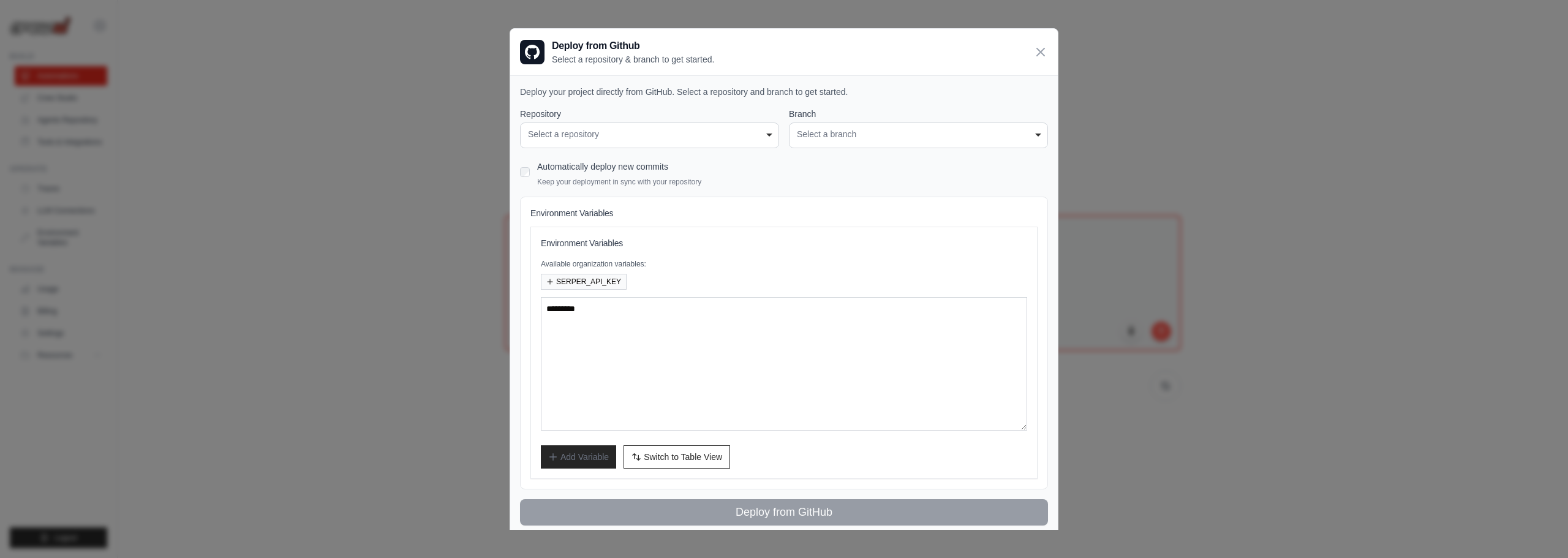
click at [692, 128] on div "Select a repository" at bounding box center [650, 134] width 243 height 13
click at [789, 148] on div "**********" at bounding box center [918, 135] width 259 height 26
click at [729, 139] on div "Select a repository" at bounding box center [650, 134] width 243 height 13
click at [729, 139] on div "Select a repository" at bounding box center [650, 134] width 243 height 13
drag, startPoint x: 757, startPoint y: 139, endPoint x: 815, endPoint y: 141, distance: 58.0
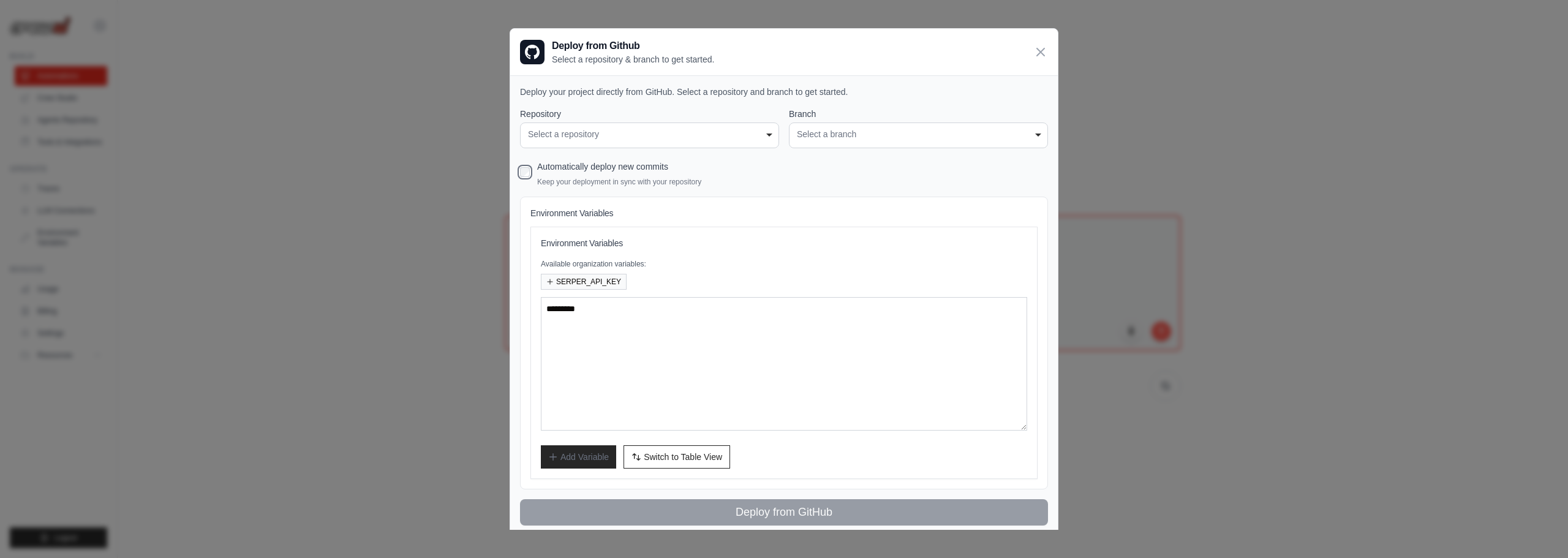
click at [758, 140] on div "Select a repository" at bounding box center [650, 134] width 243 height 13
drag, startPoint x: 815, startPoint y: 141, endPoint x: 867, endPoint y: 141, distance: 52.0
click at [839, 141] on div "**********" at bounding box center [918, 135] width 259 height 26
click at [867, 141] on div "**********" at bounding box center [918, 135] width 259 height 26
drag, startPoint x: 871, startPoint y: 141, endPoint x: 865, endPoint y: 146, distance: 7.8
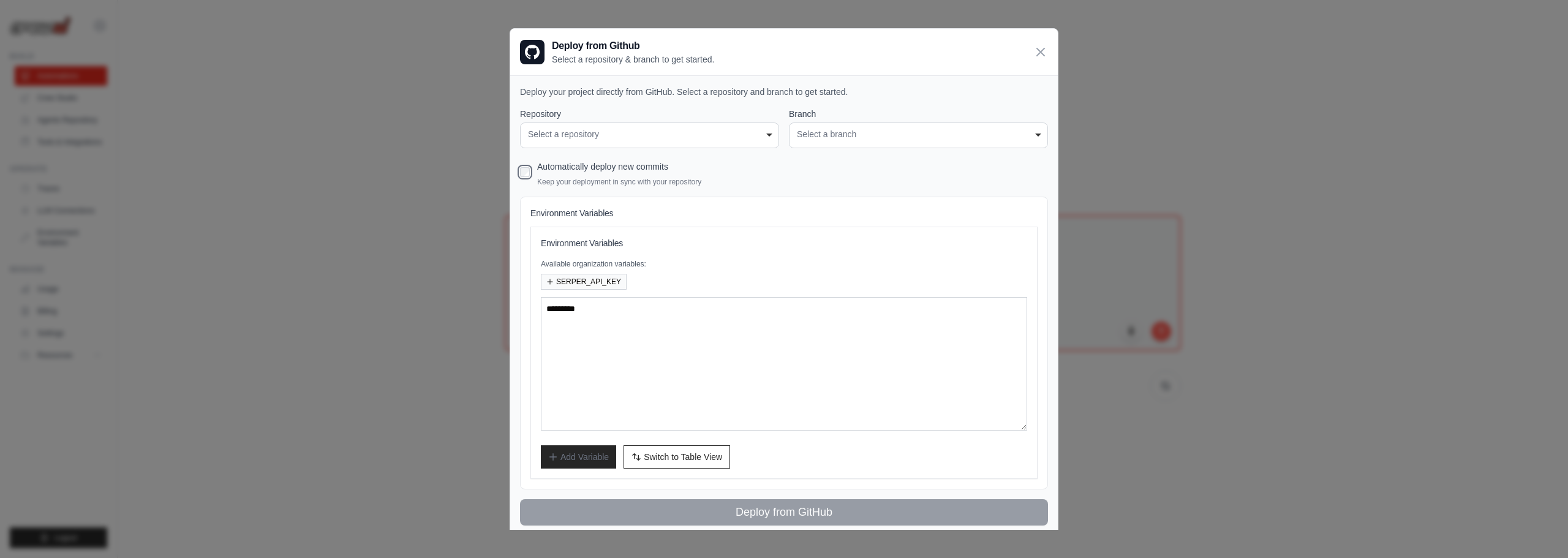
click at [868, 145] on div "**********" at bounding box center [918, 135] width 259 height 26
click at [697, 461] on span "Switch to Table View" at bounding box center [682, 456] width 78 height 12
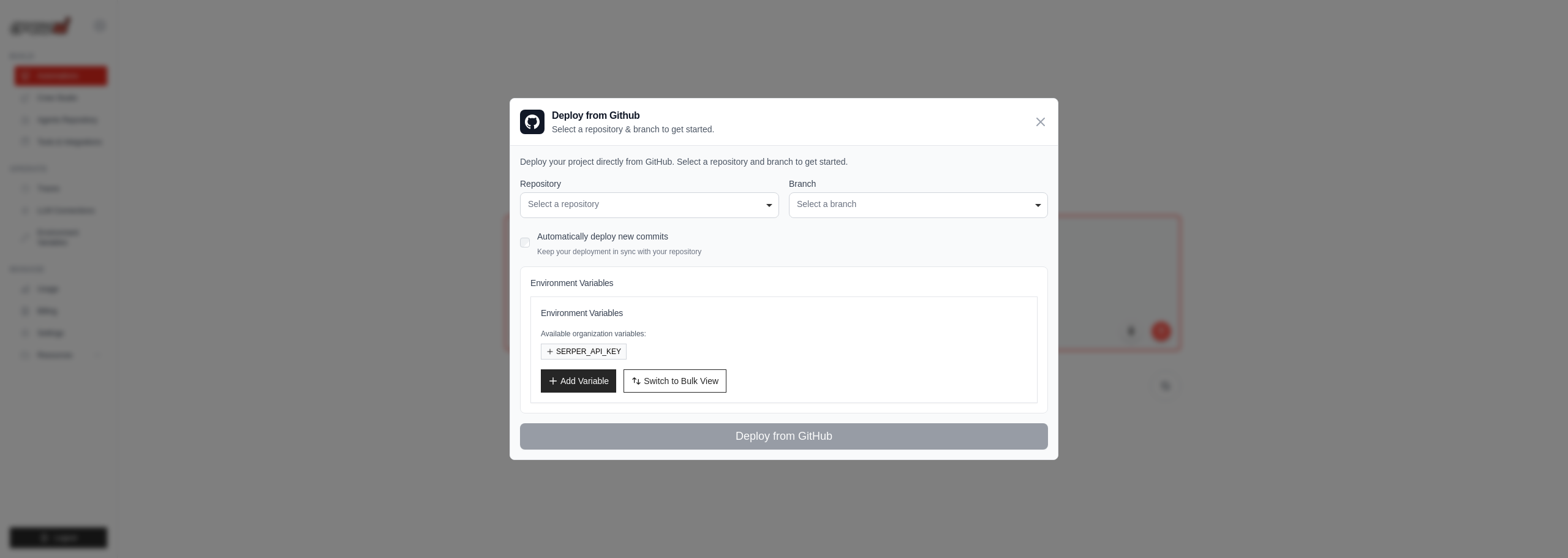
click at [798, 205] on div "Select a branch" at bounding box center [918, 204] width 243 height 13
click at [859, 205] on div "Select a branch" at bounding box center [918, 204] width 243 height 13
click at [862, 205] on div "Select a branch" at bounding box center [918, 204] width 243 height 13
click at [1037, 124] on icon at bounding box center [1041, 121] width 7 height 7
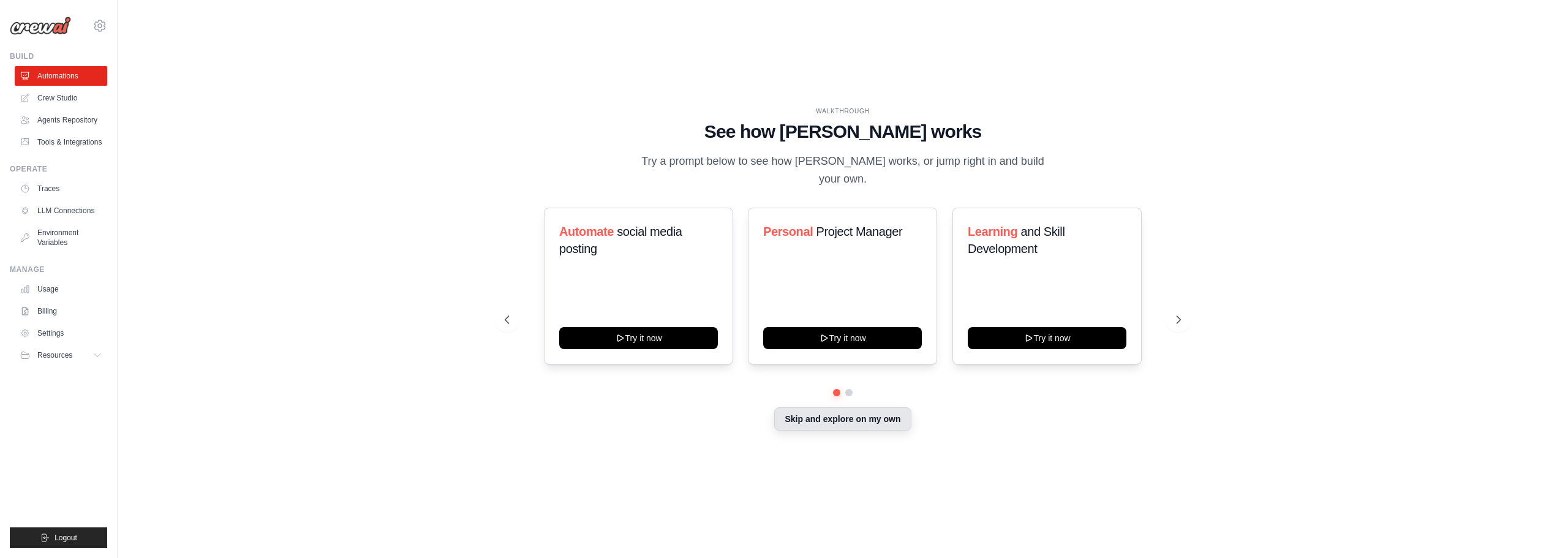
click at [821, 407] on button "Skip and explore on my own" at bounding box center [842, 419] width 136 height 23
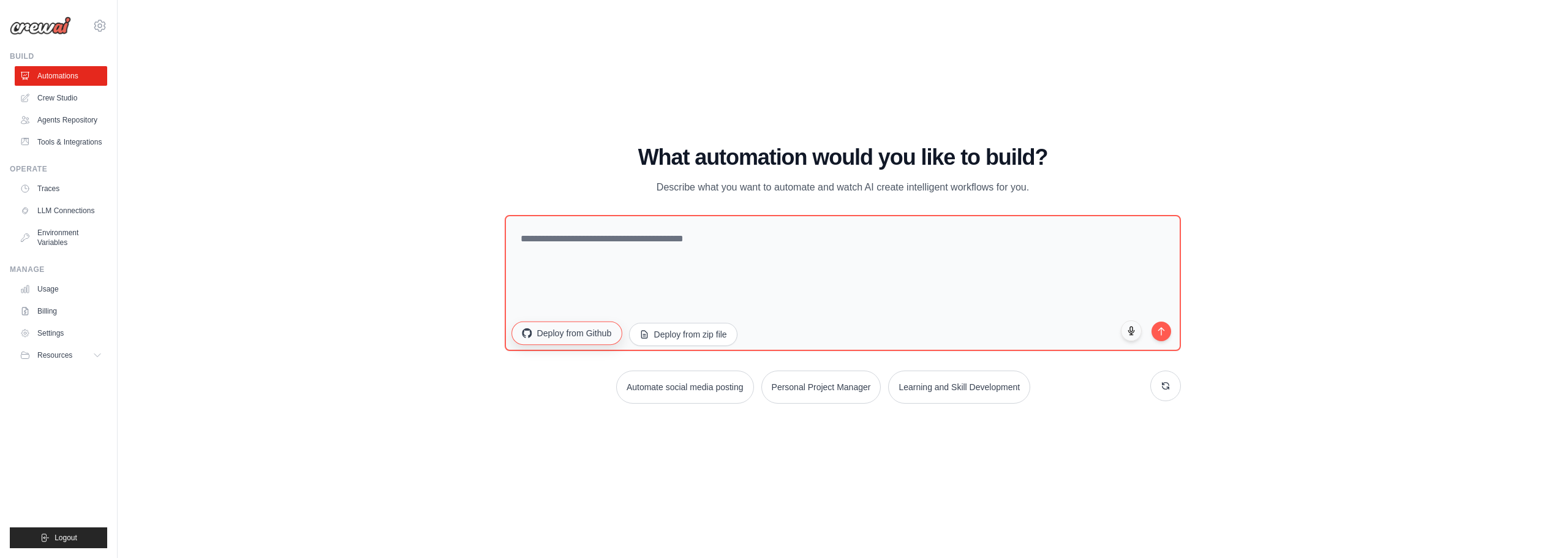
click at [595, 326] on button "Deploy from Github" at bounding box center [566, 332] width 110 height 23
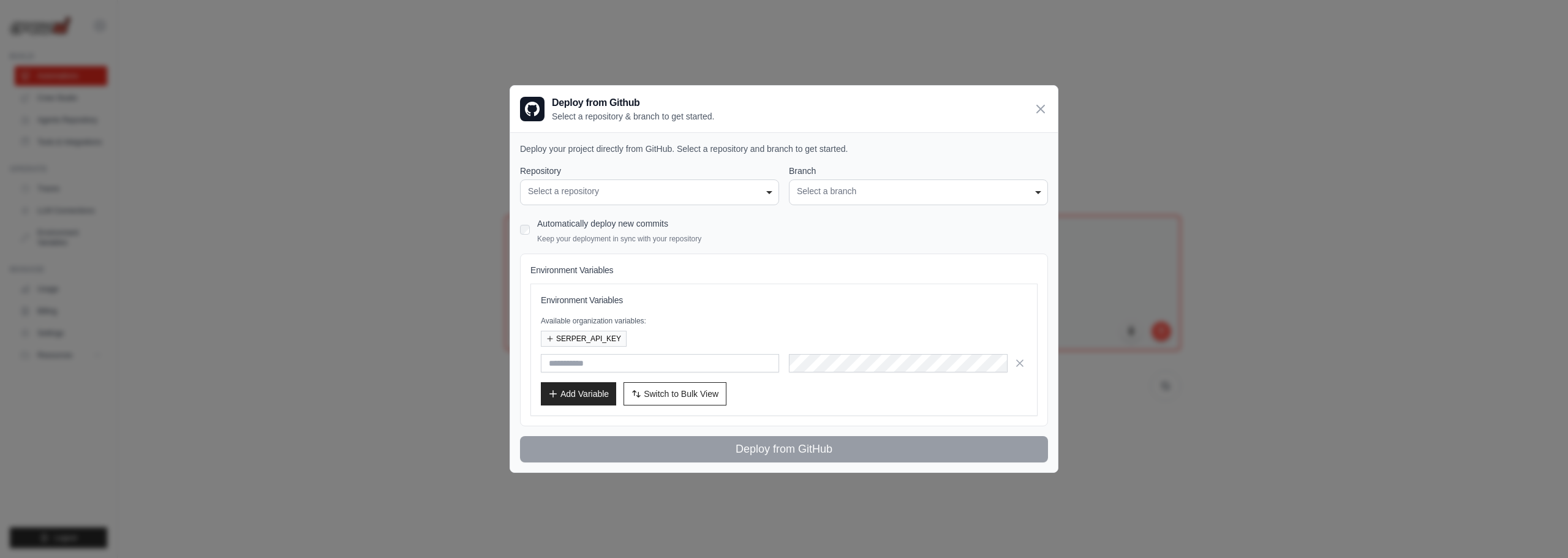
click at [676, 178] on div "**********" at bounding box center [649, 185] width 259 height 41
click at [688, 191] on div "Select a repository" at bounding box center [650, 191] width 243 height 13
drag, startPoint x: 688, startPoint y: 191, endPoint x: 697, endPoint y: 197, distance: 10.8
click at [689, 192] on div "Select a repository" at bounding box center [650, 191] width 243 height 13
drag, startPoint x: 1458, startPoint y: 483, endPoint x: 1468, endPoint y: 487, distance: 10.8
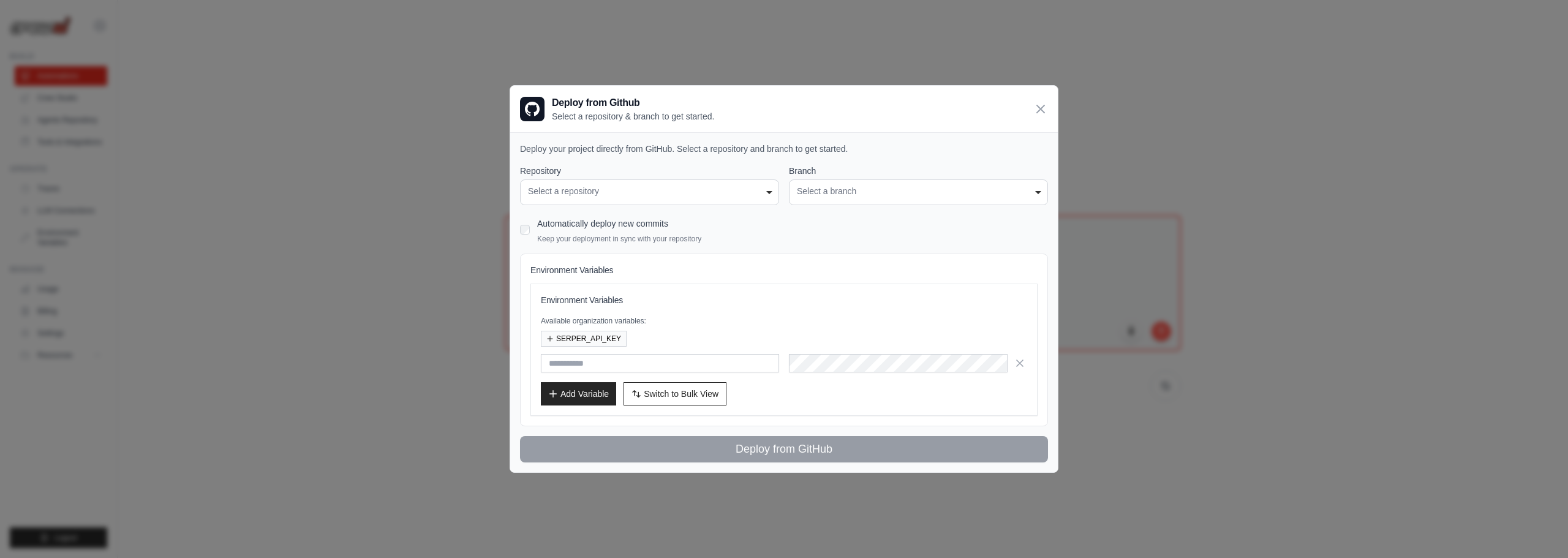
click at [1459, 484] on div "**********" at bounding box center [784, 279] width 1568 height 558
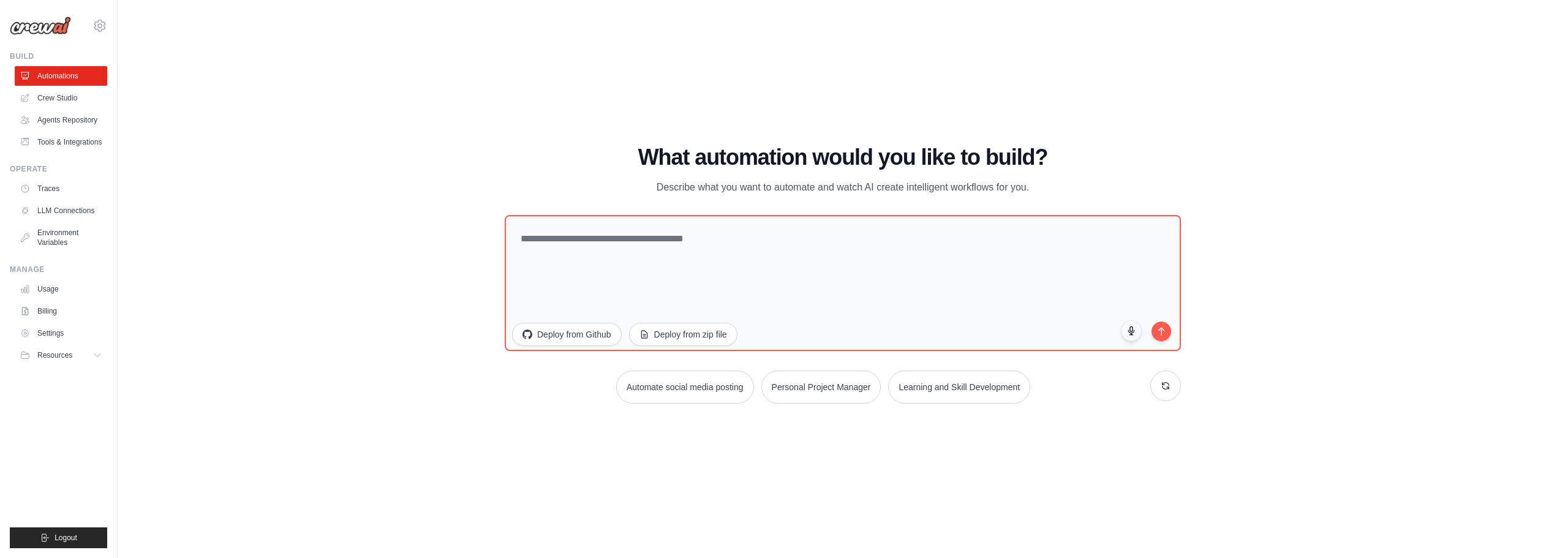
click at [47, 27] on img at bounding box center [41, 26] width 61 height 18
click at [95, 22] on icon at bounding box center [100, 26] width 15 height 15
click at [100, 25] on icon at bounding box center [100, 26] width 15 height 15
click at [72, 354] on span "Resources" at bounding box center [55, 355] width 35 height 10
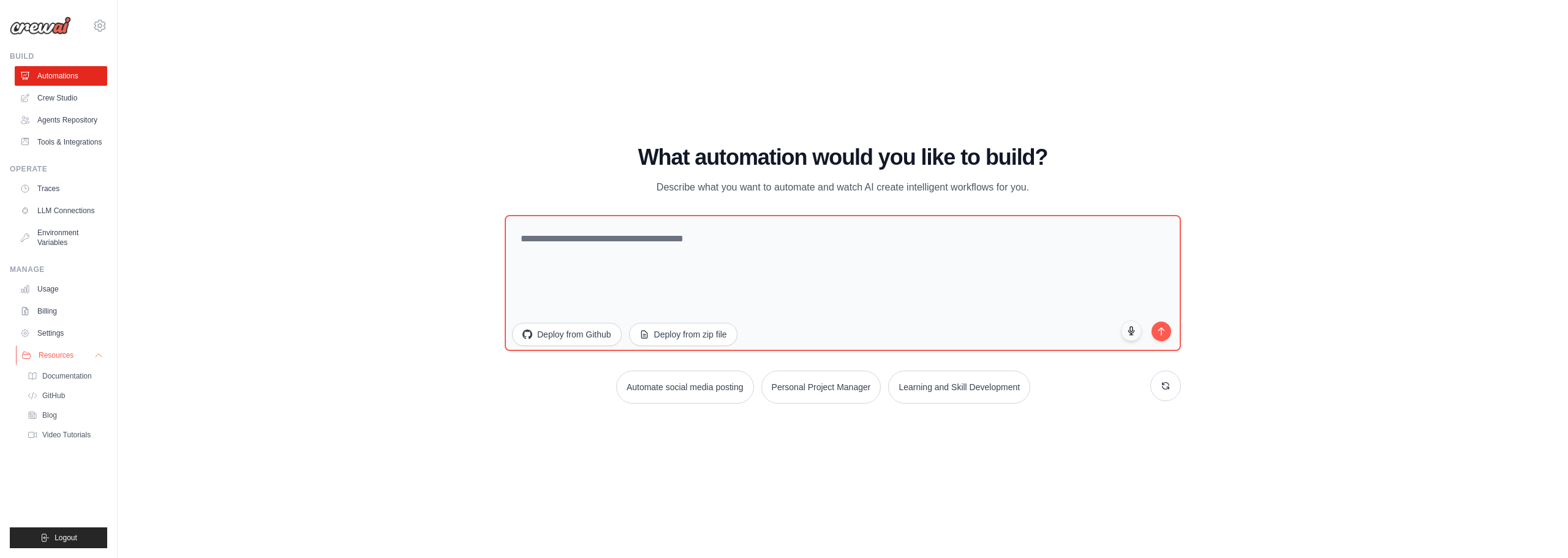
click at [72, 354] on span "Resources" at bounding box center [55, 355] width 35 height 10
